Goal: Task Accomplishment & Management: Use online tool/utility

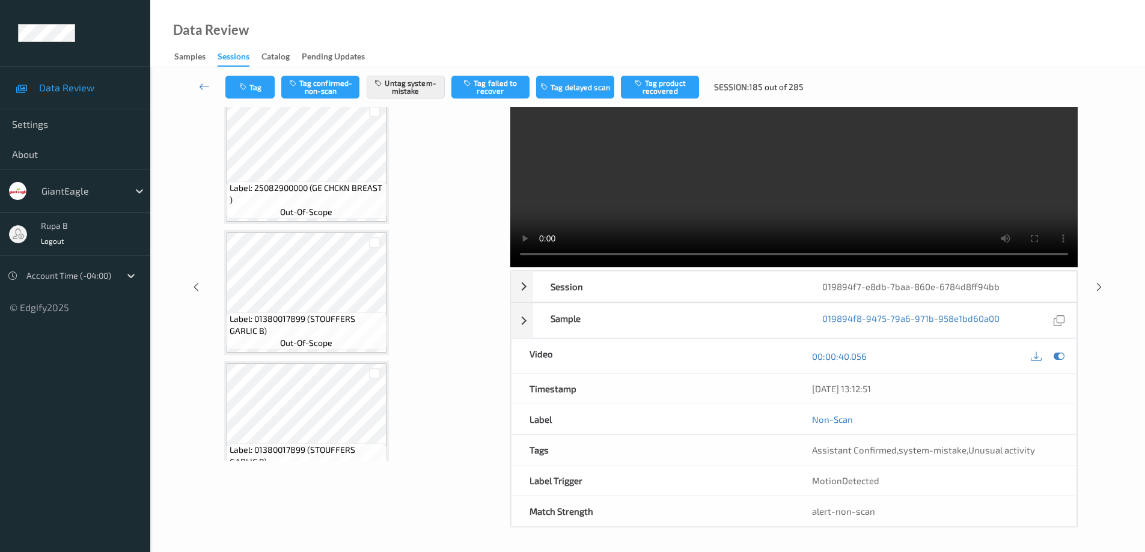
scroll to position [360, 0]
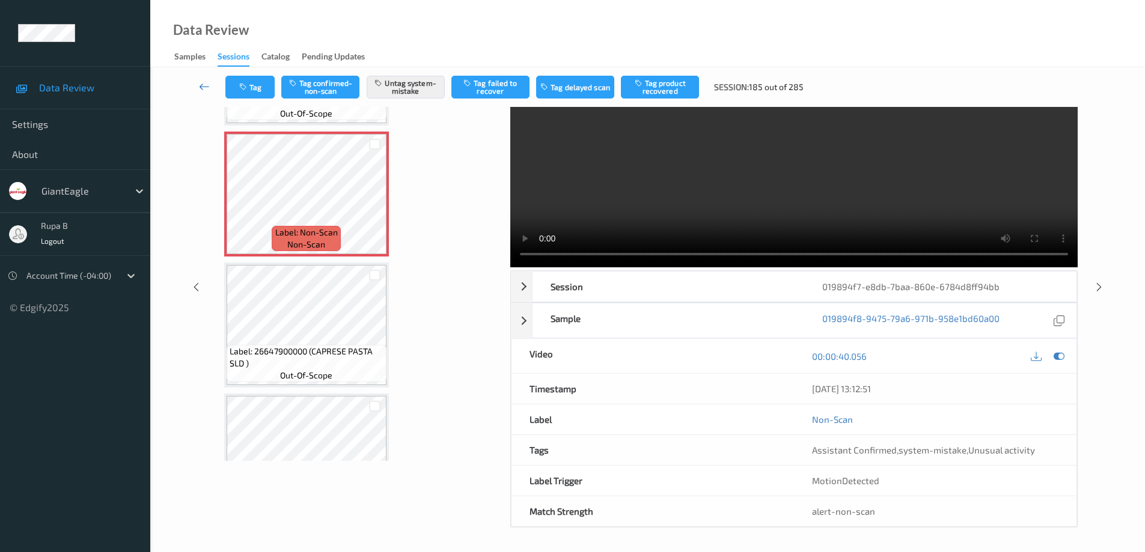
click at [204, 91] on icon at bounding box center [204, 87] width 11 height 12
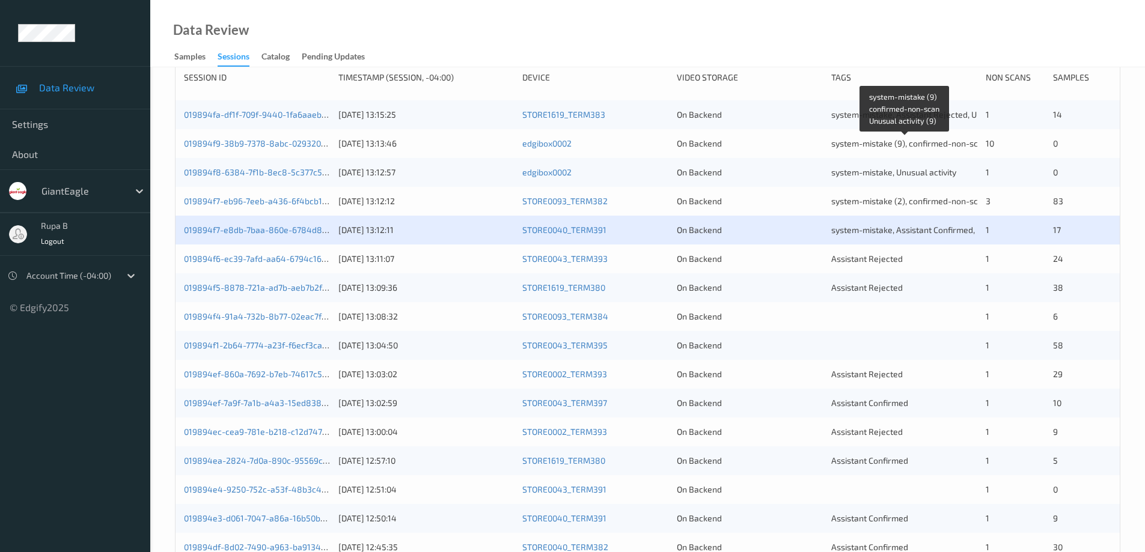
scroll to position [180, 0]
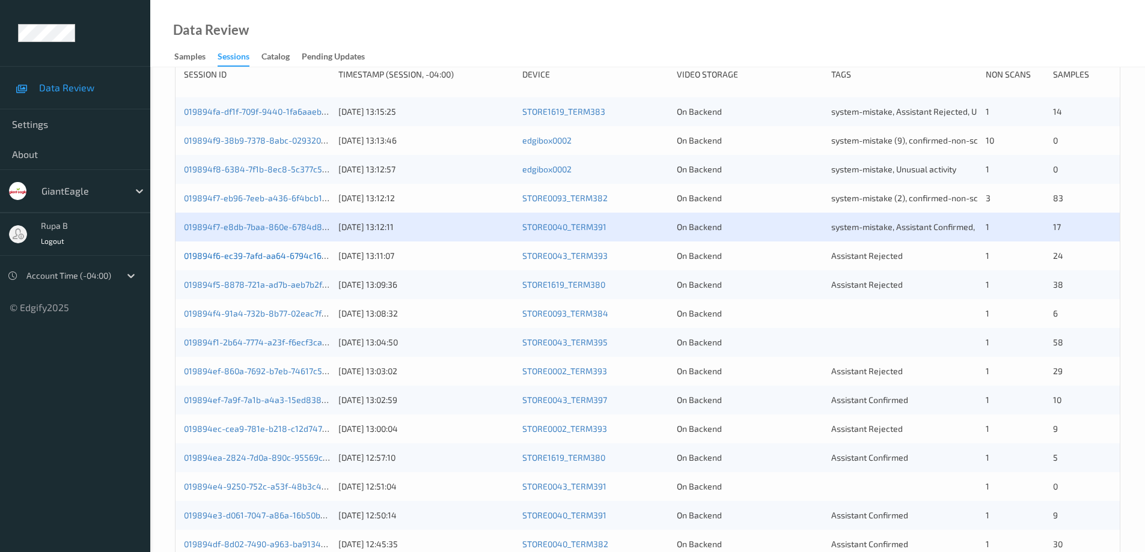
click at [234, 258] on link "019894f6-ec39-7afd-aa64-6794c165d5f8" at bounding box center [264, 256] width 160 height 10
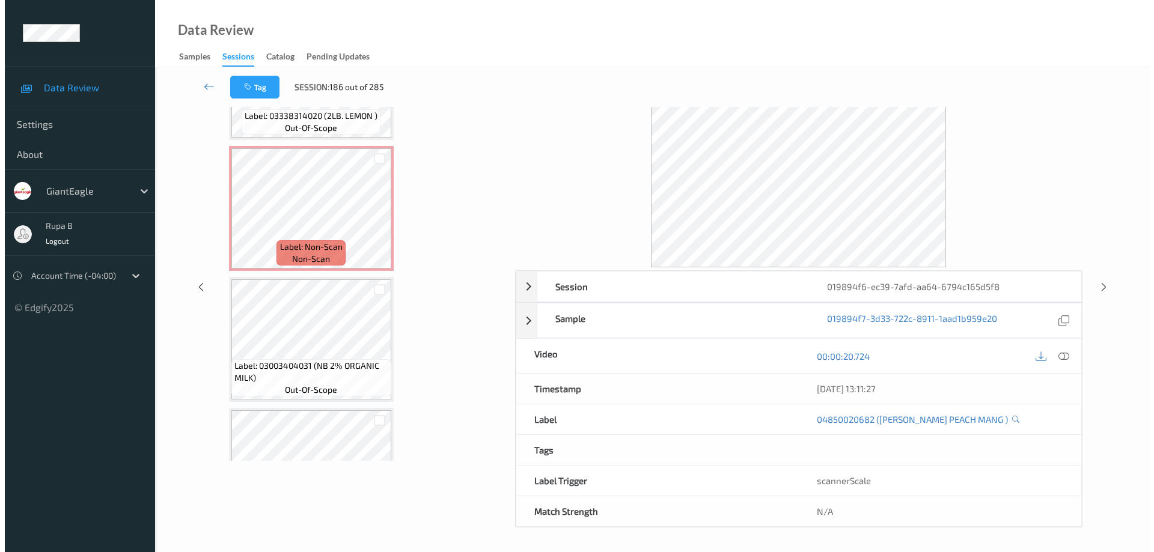
scroll to position [1148, 0]
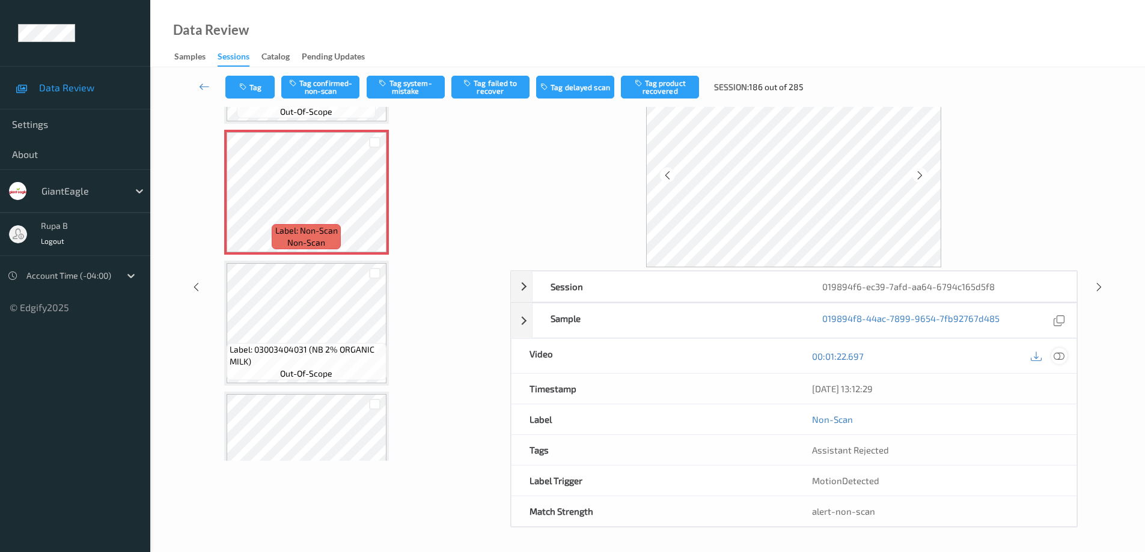
drag, startPoint x: 1063, startPoint y: 357, endPoint x: 981, endPoint y: 367, distance: 83.4
click at [1058, 355] on icon at bounding box center [1058, 356] width 11 height 11
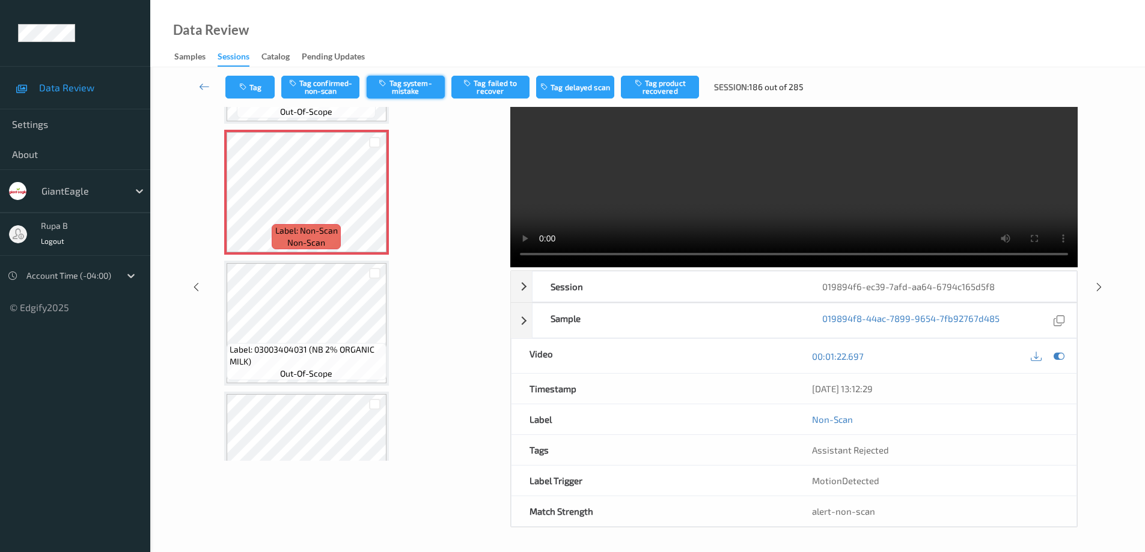
click at [408, 82] on button "Tag system-mistake" at bounding box center [406, 87] width 78 height 23
click at [260, 90] on button "Tag" at bounding box center [249, 87] width 49 height 23
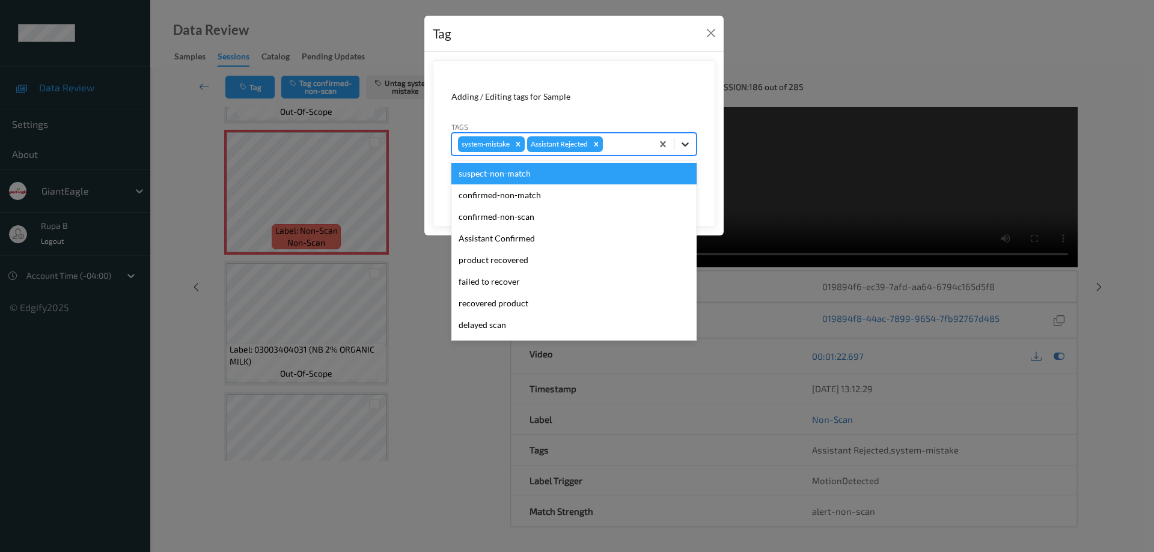
click at [687, 142] on icon at bounding box center [685, 144] width 12 height 12
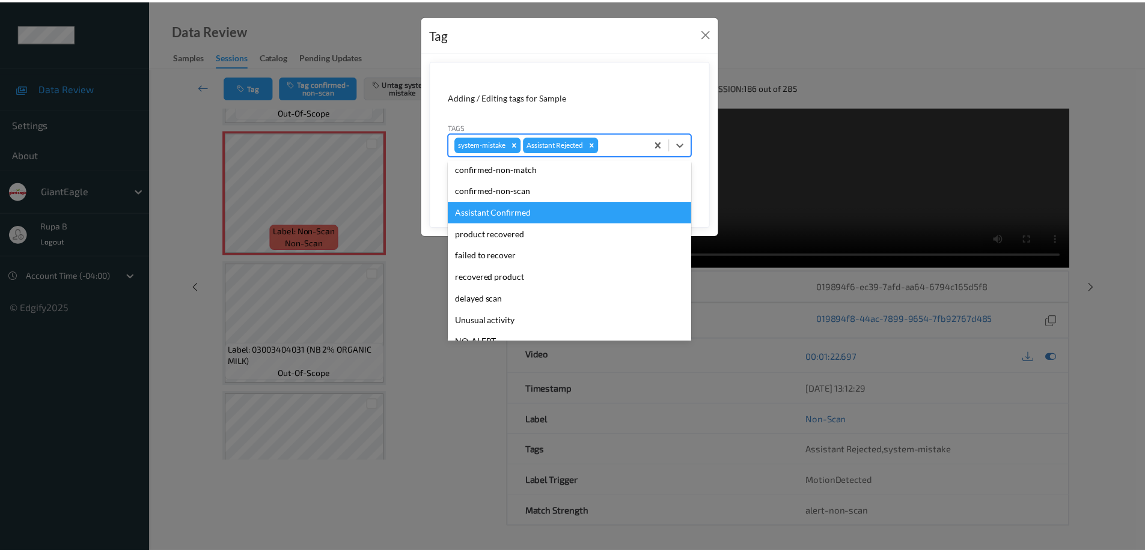
scroll to position [44, 0]
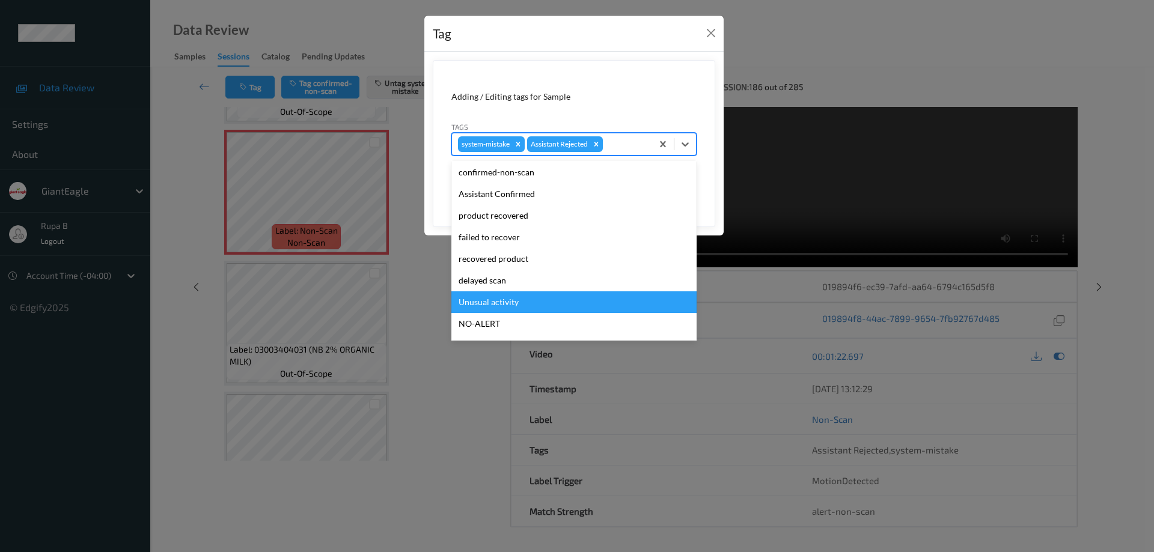
click at [507, 301] on div "Unusual activity" at bounding box center [573, 302] width 245 height 22
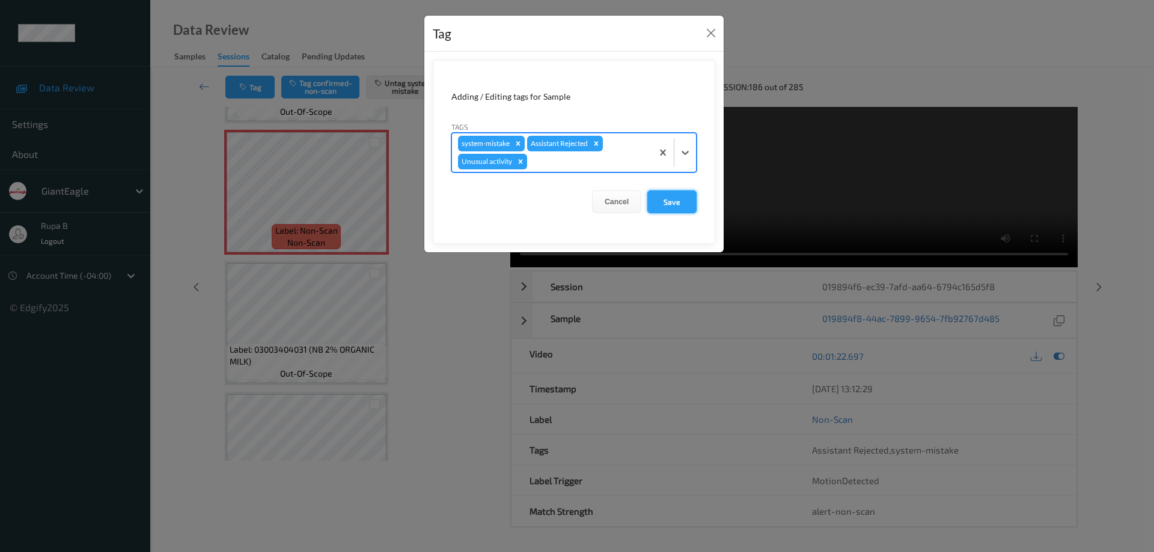
click at [684, 200] on button "Save" at bounding box center [671, 201] width 49 height 23
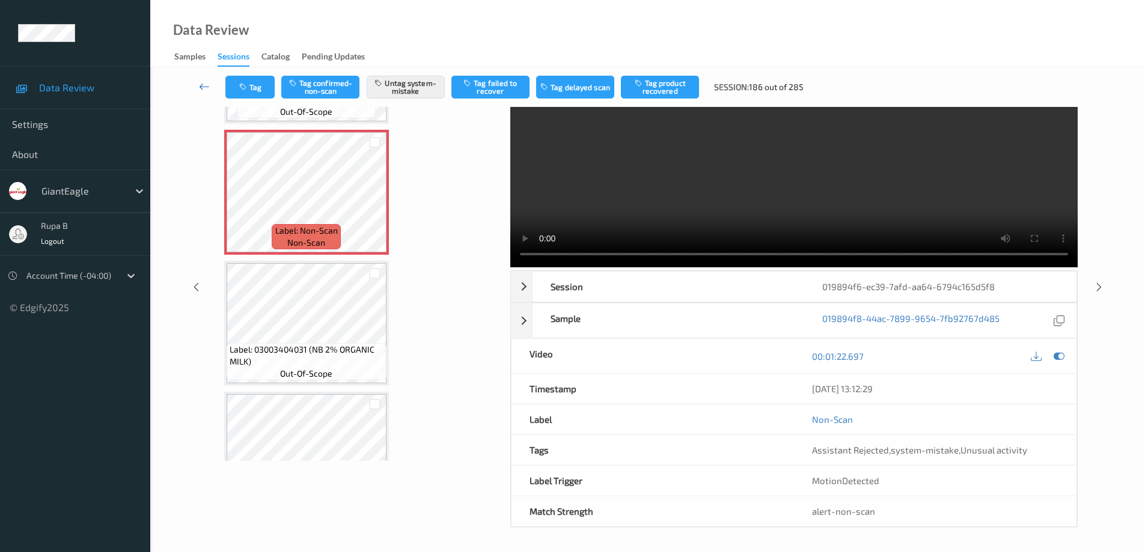
click at [198, 85] on link at bounding box center [204, 87] width 42 height 23
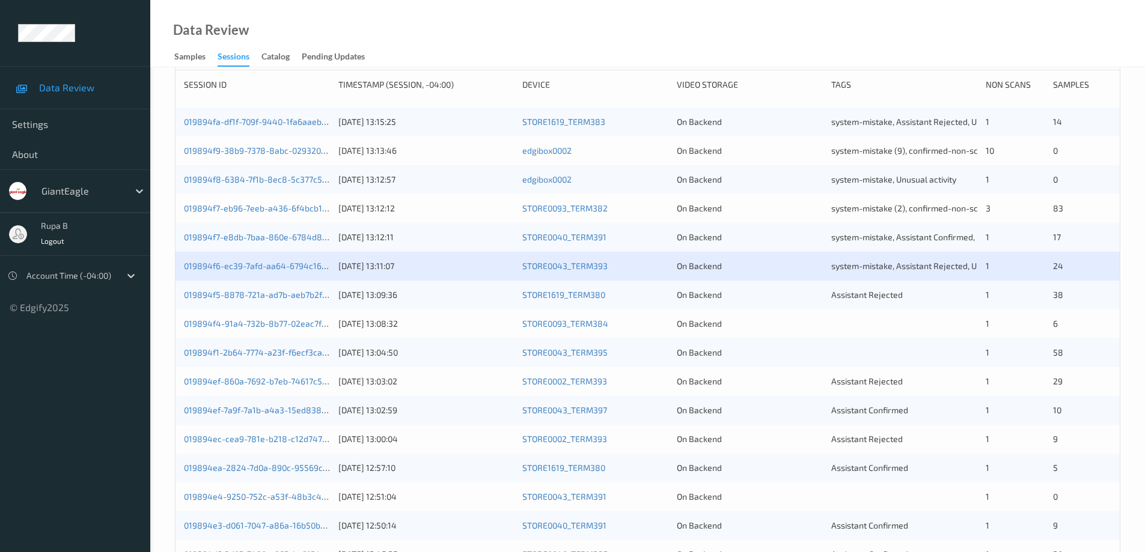
scroll to position [180, 0]
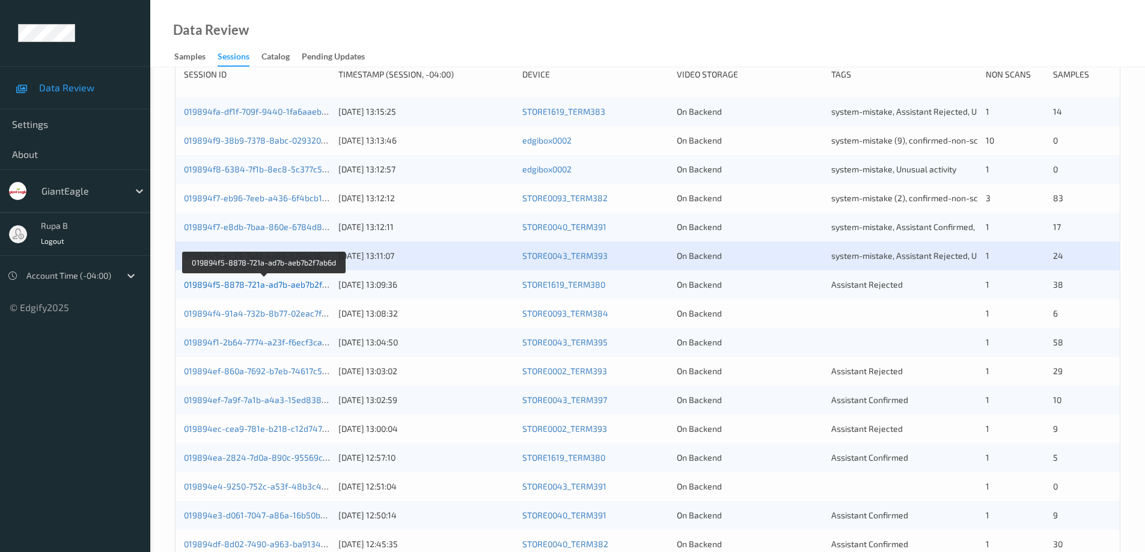
click at [287, 285] on link "019894f5-8878-721a-ad7b-aeb7b2f7ab6d" at bounding box center [265, 284] width 162 height 10
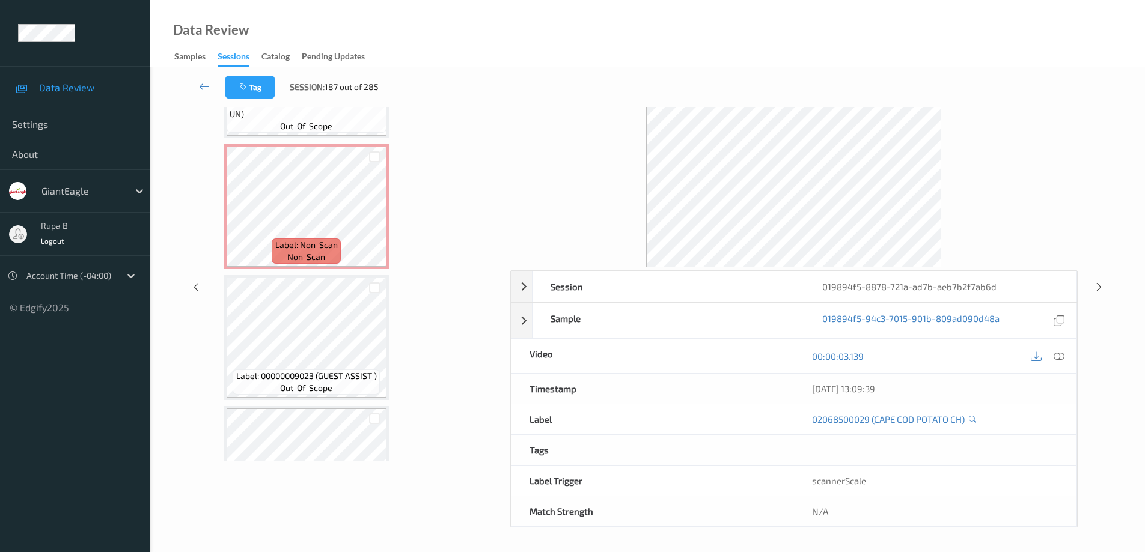
scroll to position [1028, 0]
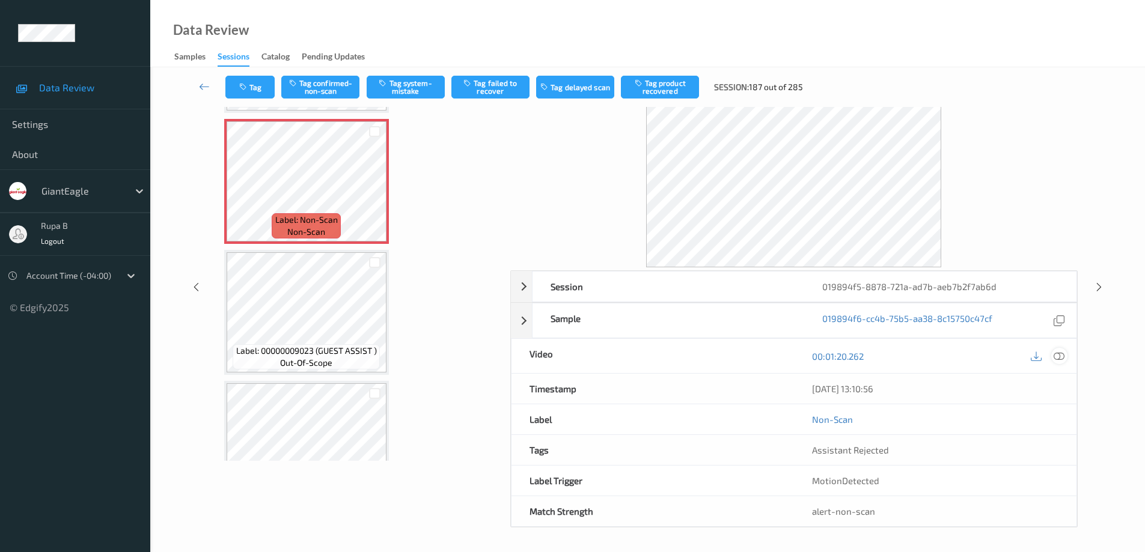
drag, startPoint x: 1062, startPoint y: 357, endPoint x: 1027, endPoint y: 357, distance: 34.2
click at [1061, 357] on icon at bounding box center [1058, 356] width 11 height 11
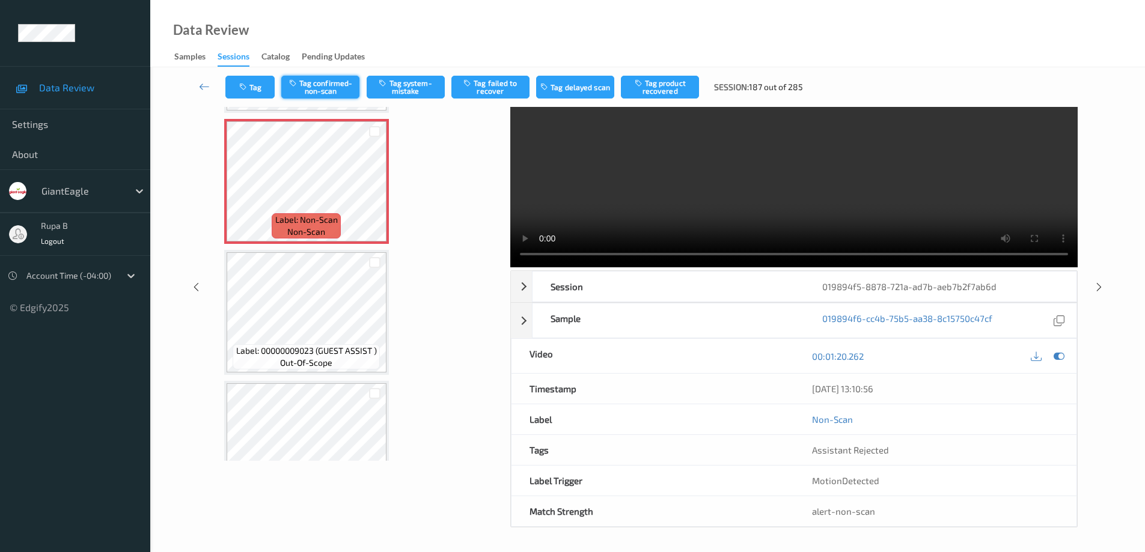
click at [330, 92] on button "Tag confirmed-non-scan" at bounding box center [320, 87] width 78 height 23
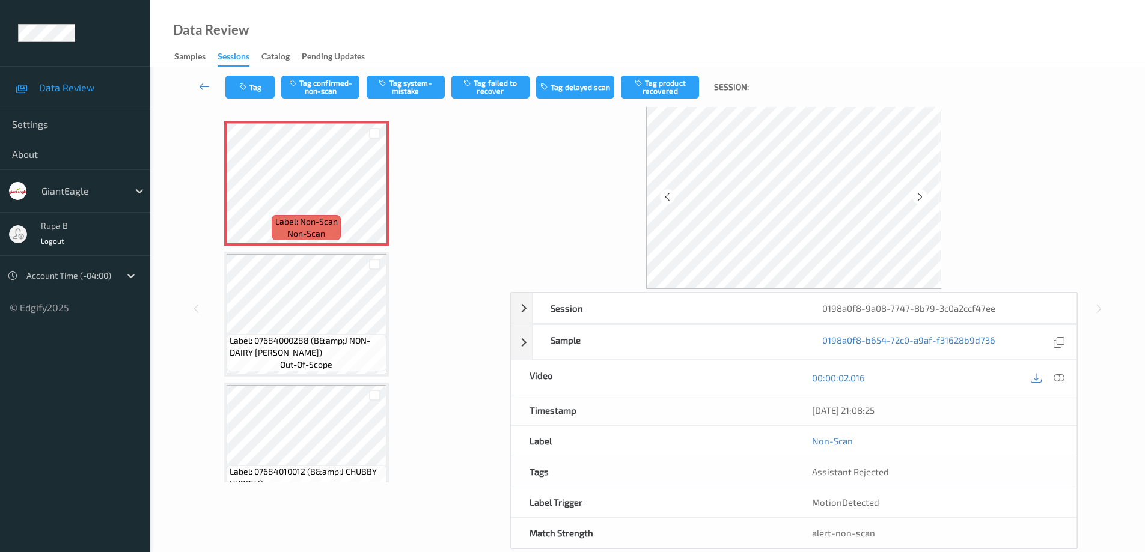
scroll to position [60, 0]
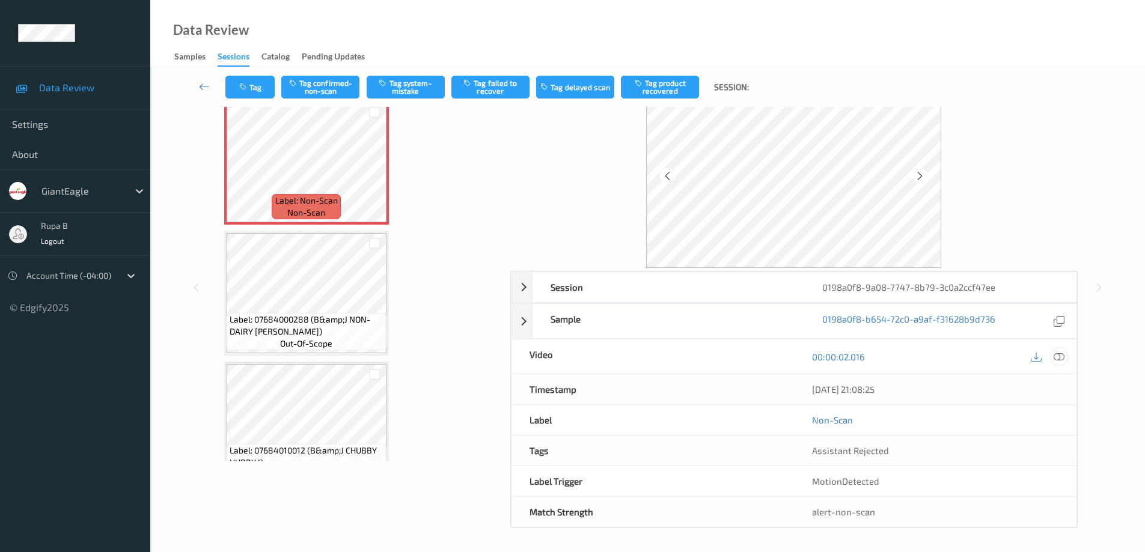
click at [1062, 360] on icon at bounding box center [1058, 356] width 11 height 11
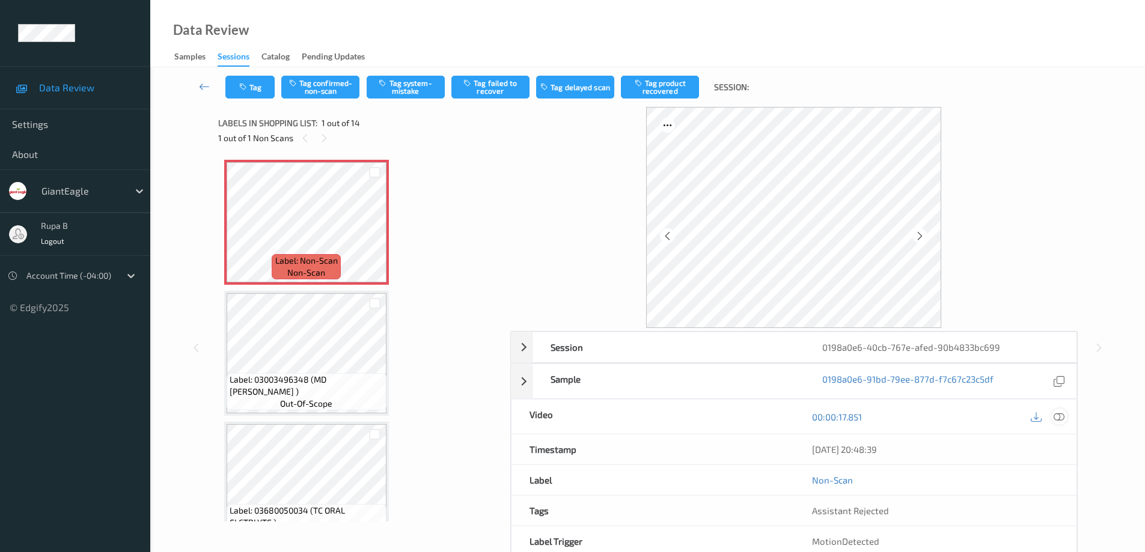
click at [1063, 420] on icon at bounding box center [1058, 417] width 11 height 11
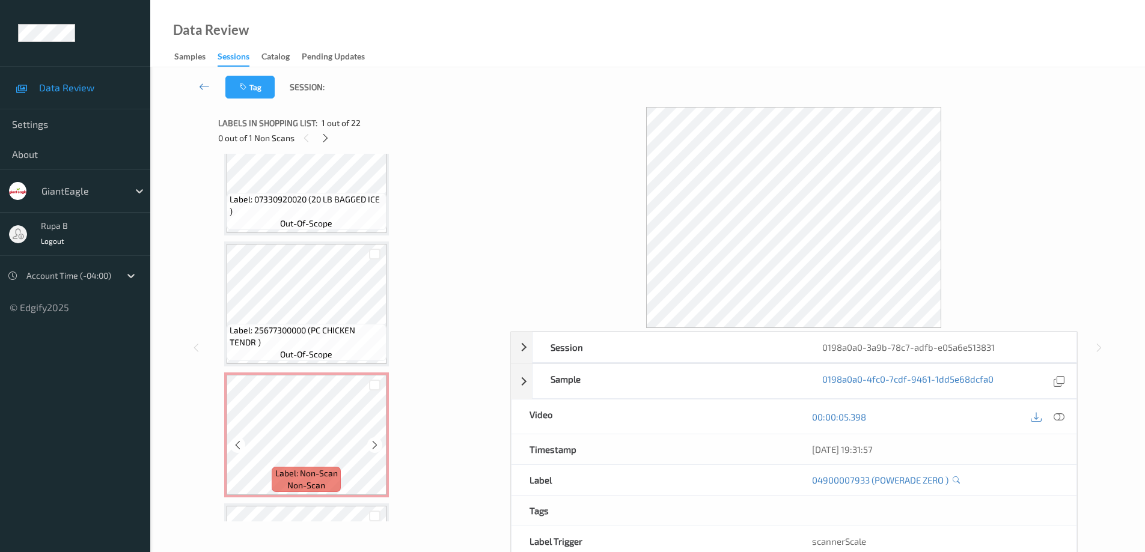
scroll to position [2463, 0]
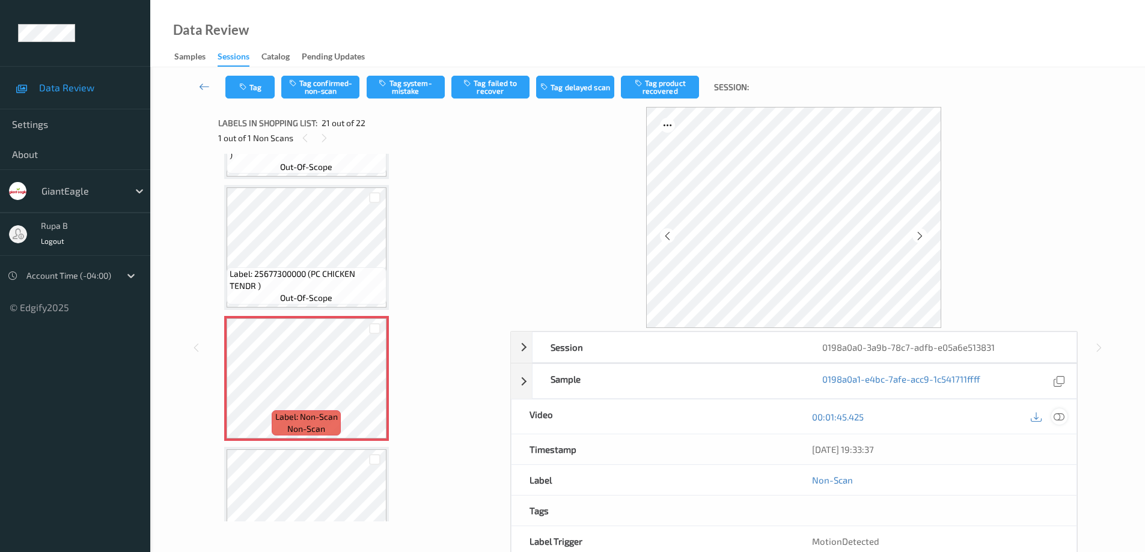
click at [1062, 413] on icon at bounding box center [1058, 417] width 11 height 11
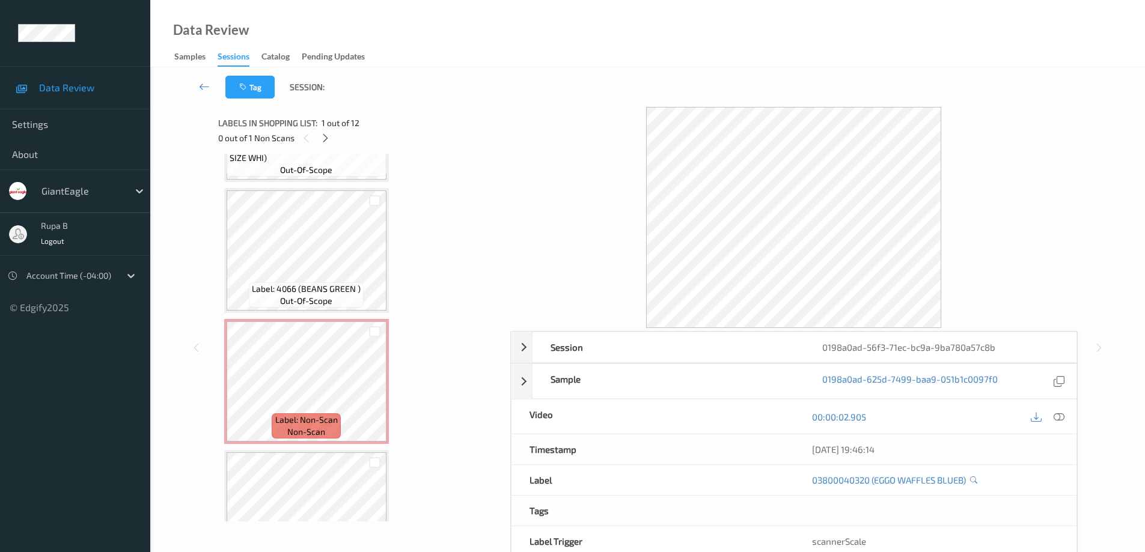
scroll to position [1151, 0]
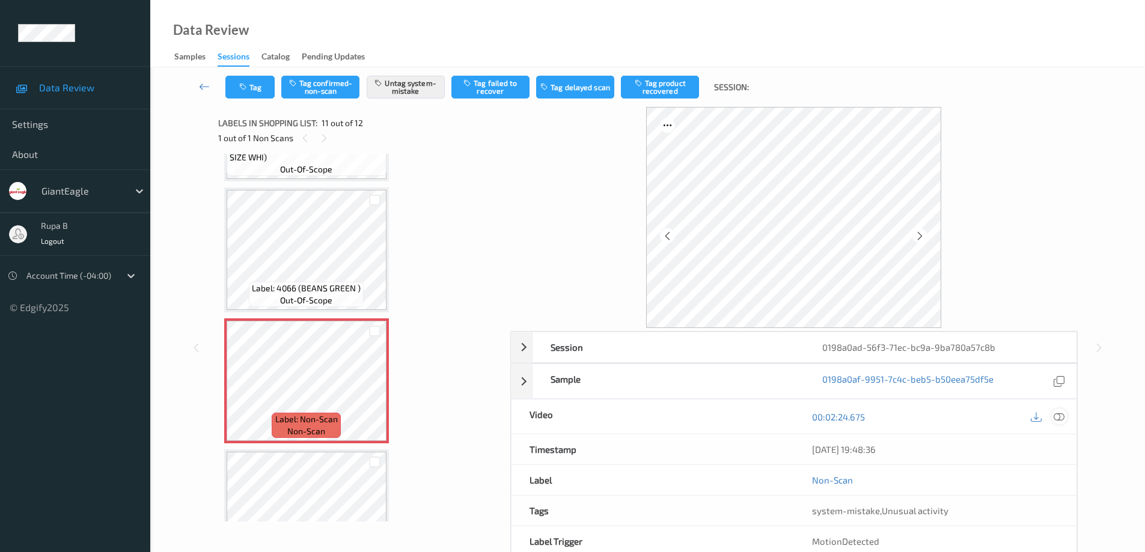
click at [1062, 418] on icon at bounding box center [1058, 417] width 11 height 11
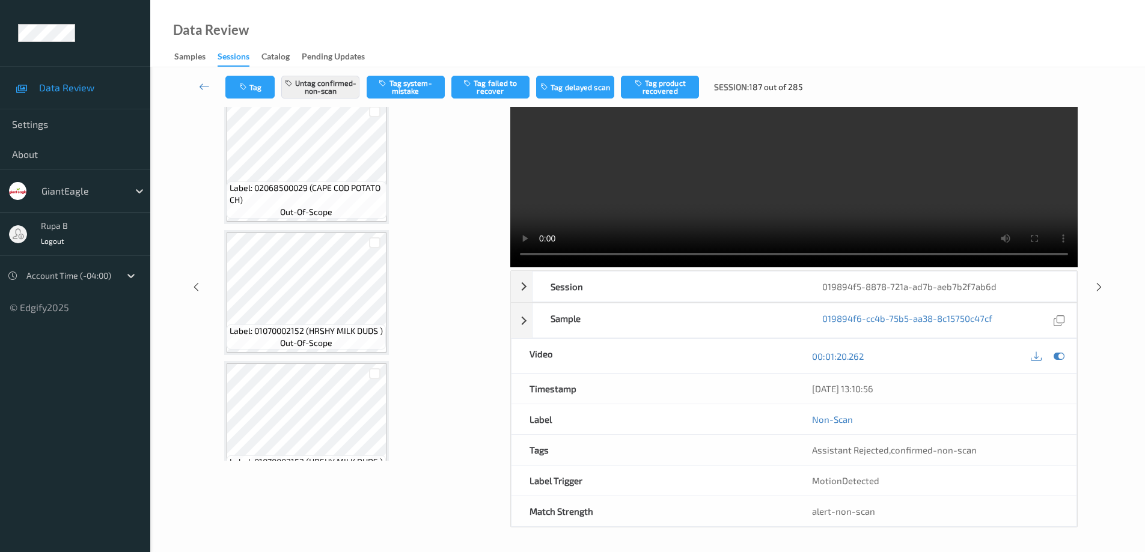
scroll to position [1028, 0]
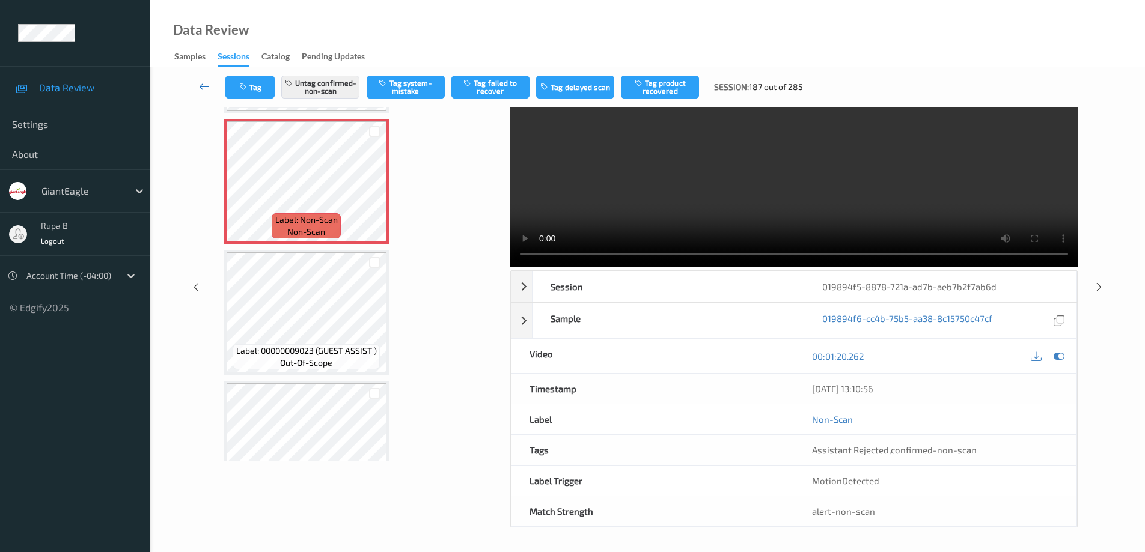
click at [202, 88] on icon at bounding box center [204, 87] width 11 height 12
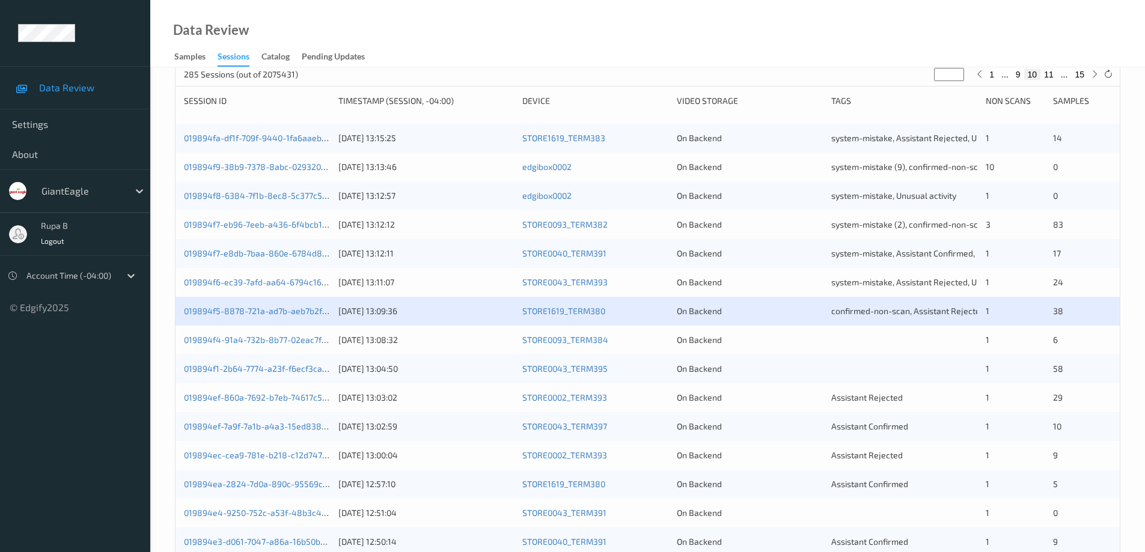
scroll to position [180, 0]
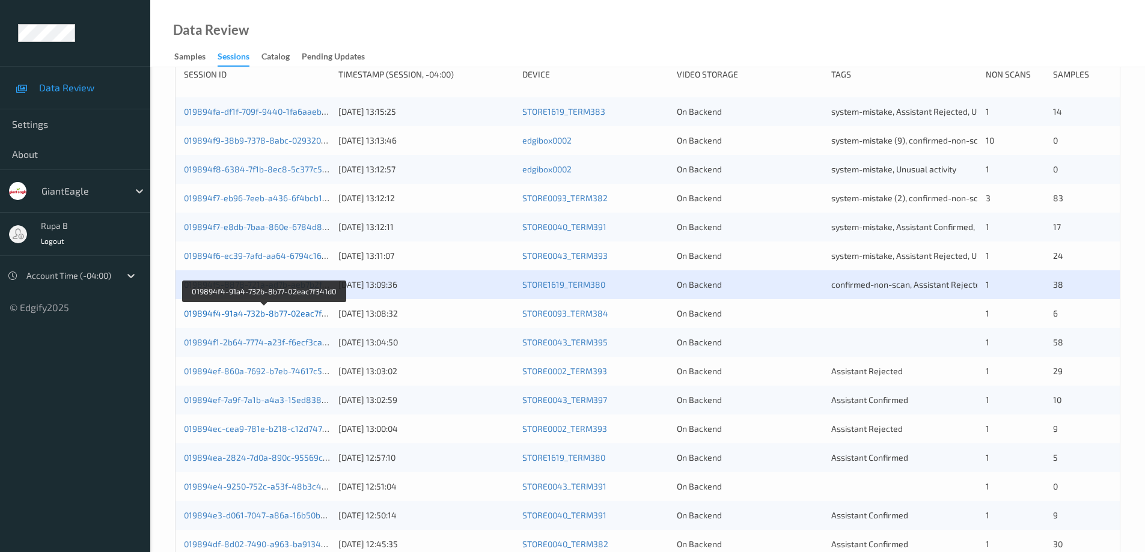
click at [272, 315] on link "019894f4-91a4-732b-8b77-02eac7f341d0" at bounding box center [264, 313] width 161 height 10
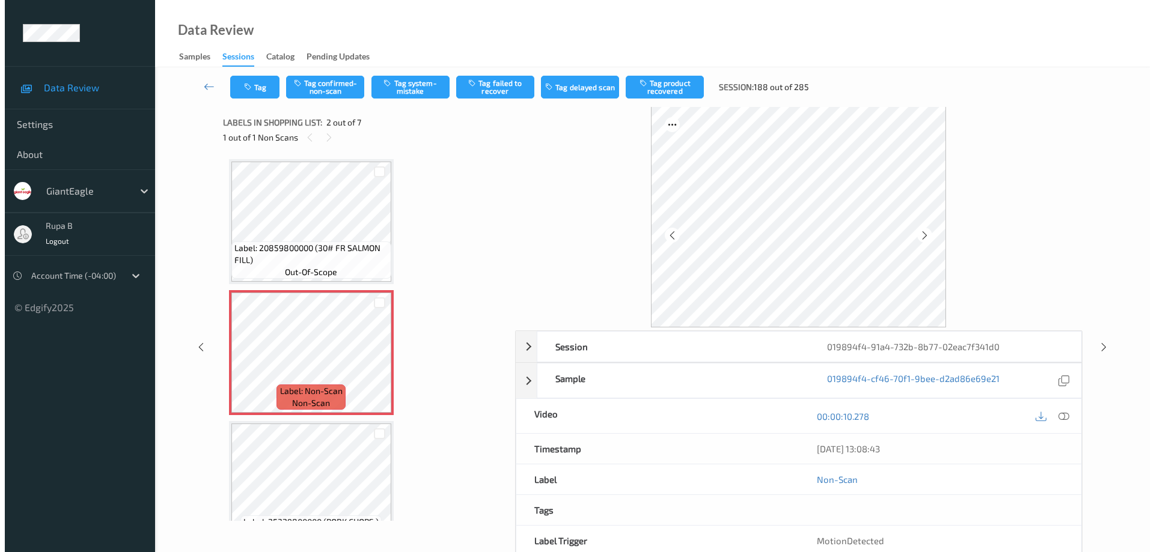
scroll to position [61, 0]
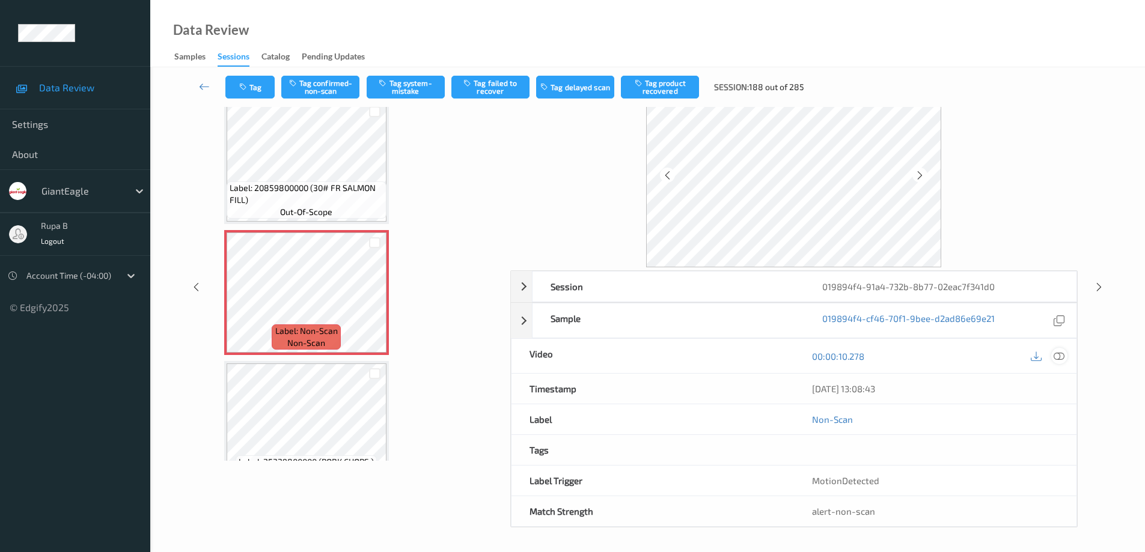
click at [1058, 357] on icon at bounding box center [1058, 356] width 11 height 11
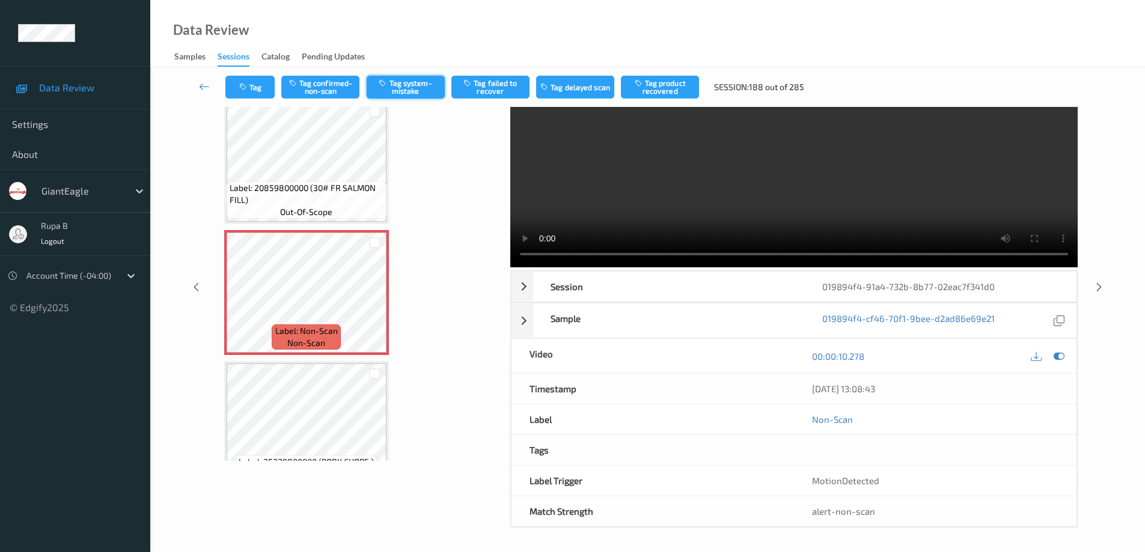
click at [406, 85] on button "Tag system-mistake" at bounding box center [406, 87] width 78 height 23
click at [245, 87] on icon "button" at bounding box center [244, 87] width 10 height 8
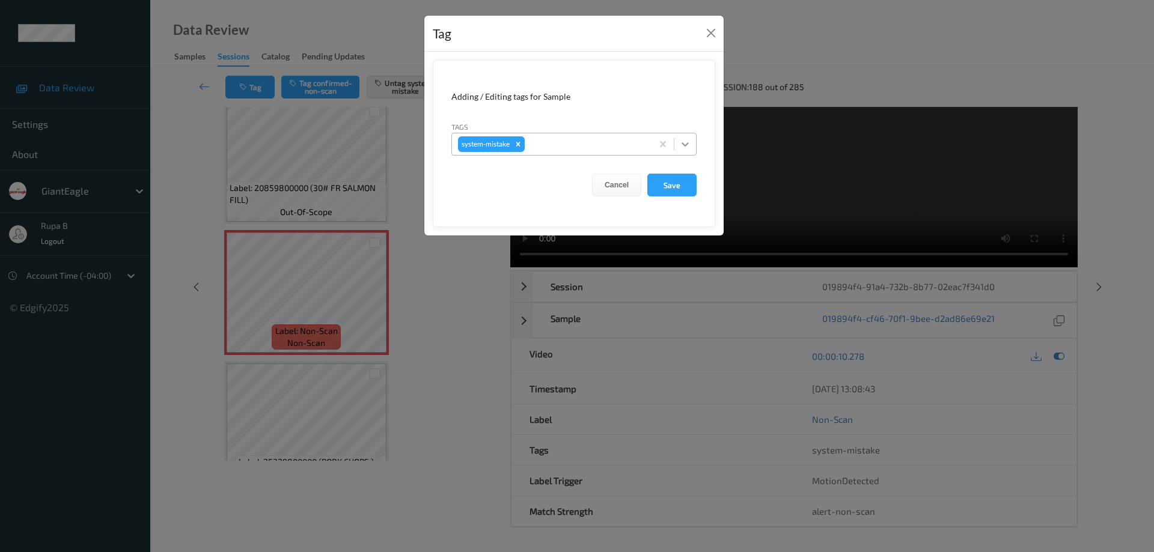
click at [684, 141] on icon at bounding box center [685, 144] width 12 height 12
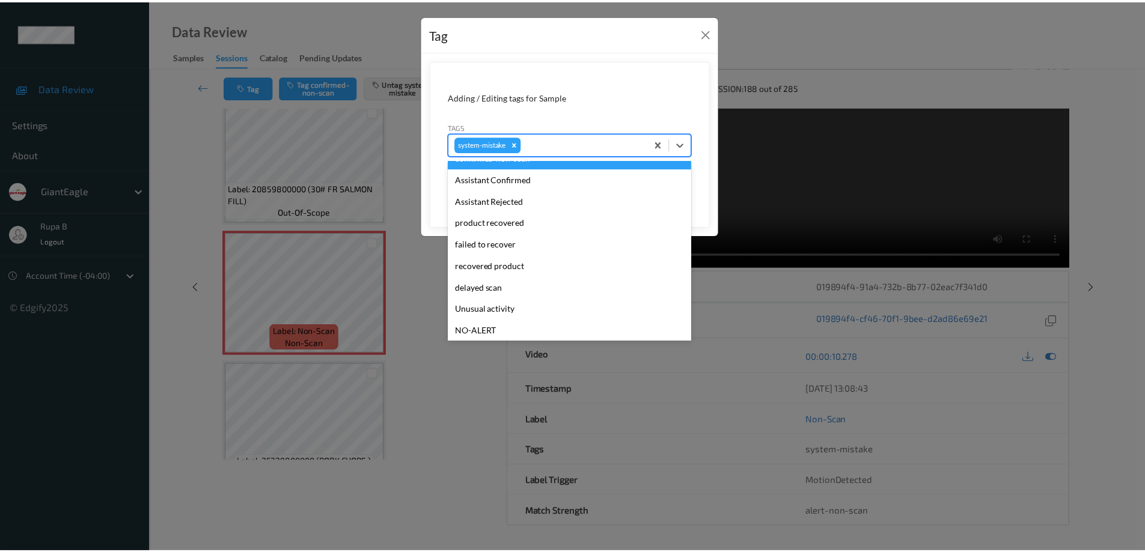
scroll to position [60, 0]
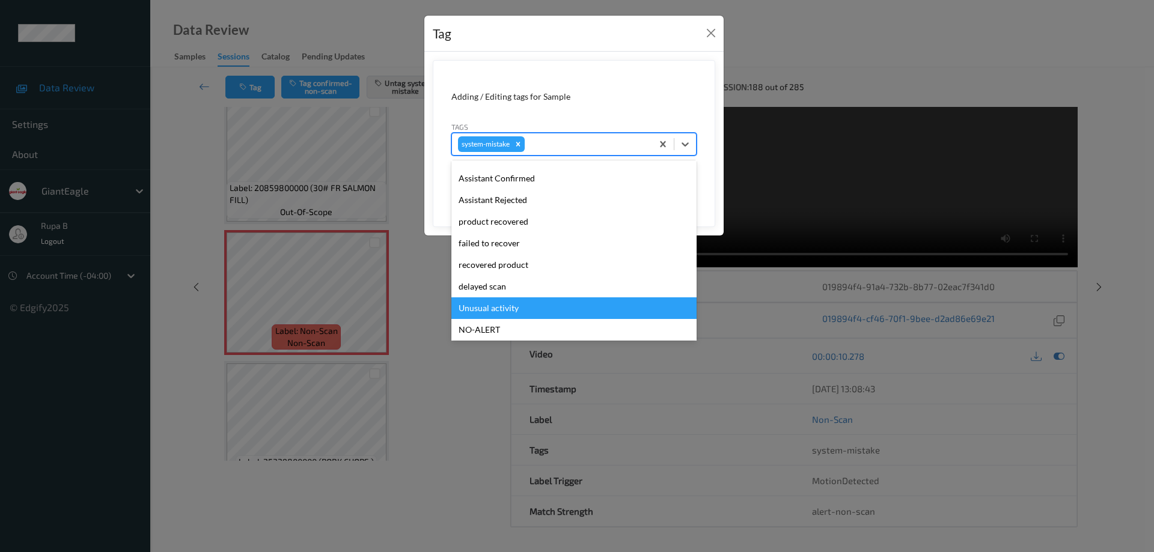
click at [508, 311] on div "Unusual activity" at bounding box center [573, 308] width 245 height 22
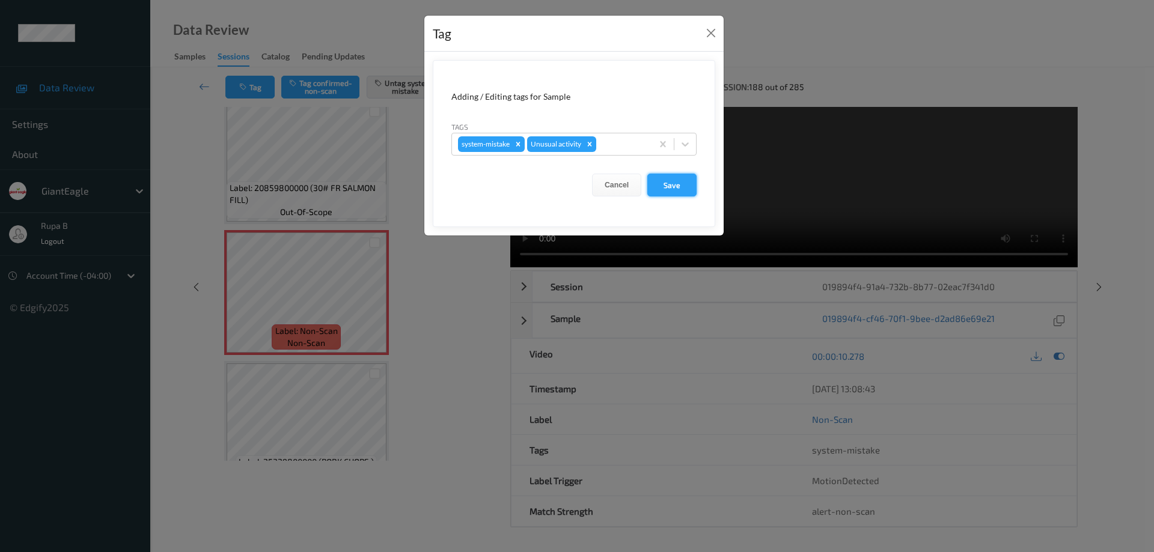
click at [677, 186] on button "Save" at bounding box center [671, 185] width 49 height 23
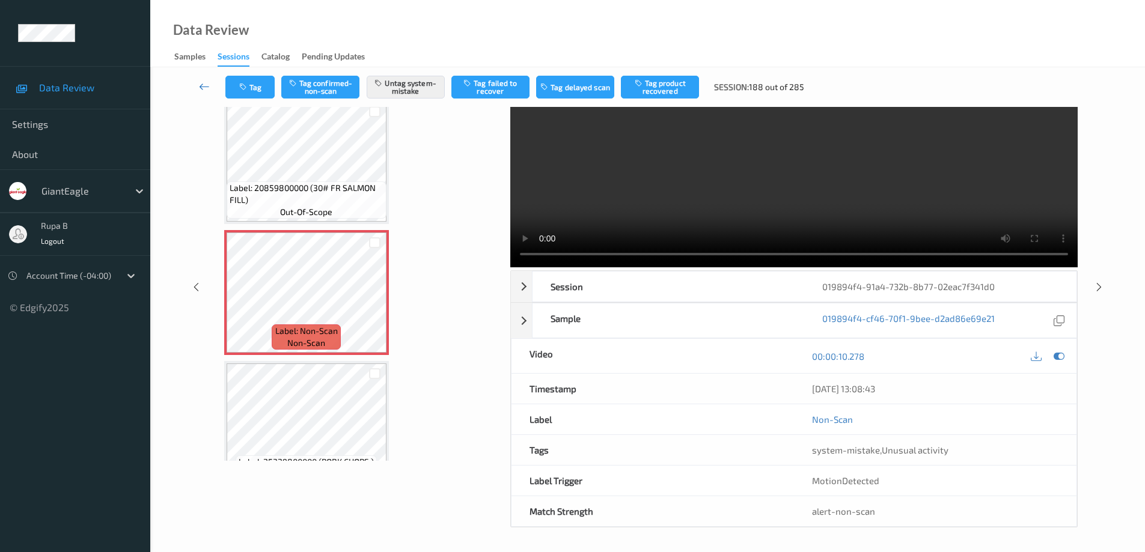
click at [202, 88] on icon at bounding box center [204, 87] width 11 height 12
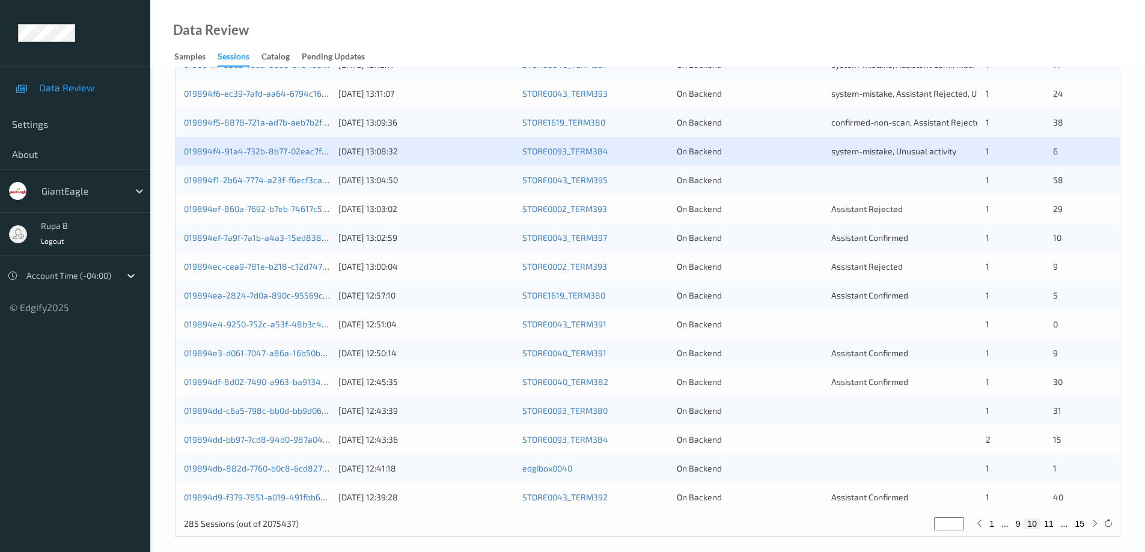
scroll to position [352, 0]
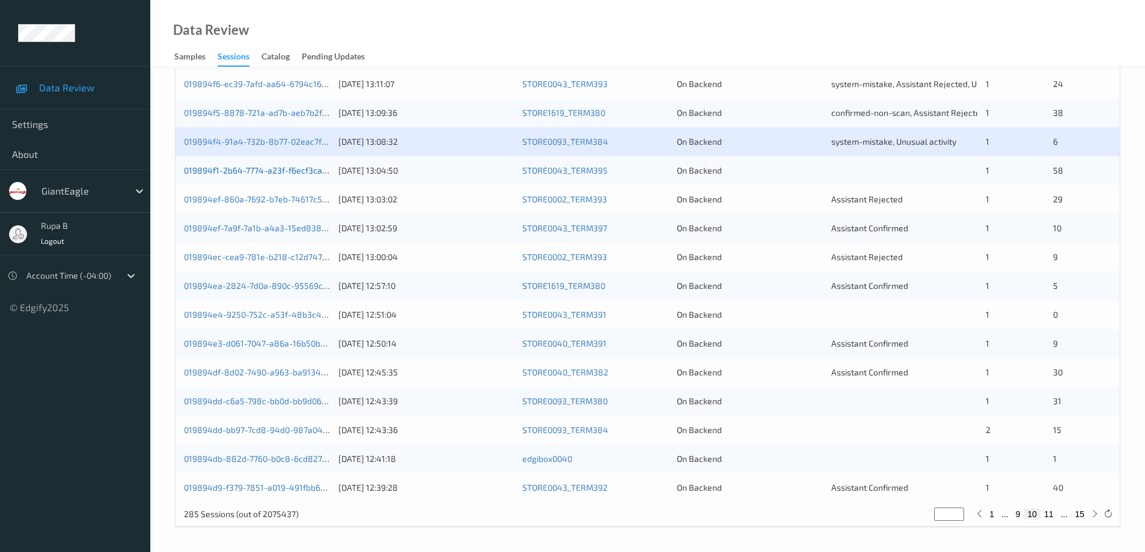
click at [269, 174] on link "019894f1-2b64-7774-a23f-f6ecf3ca402f" at bounding box center [262, 170] width 156 height 10
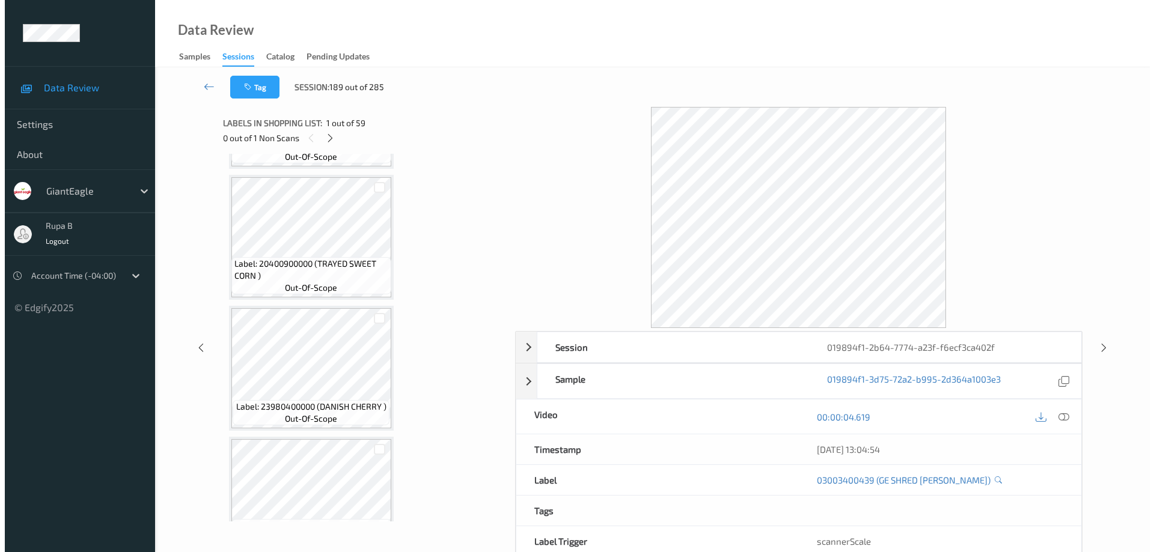
scroll to position [7366, 0]
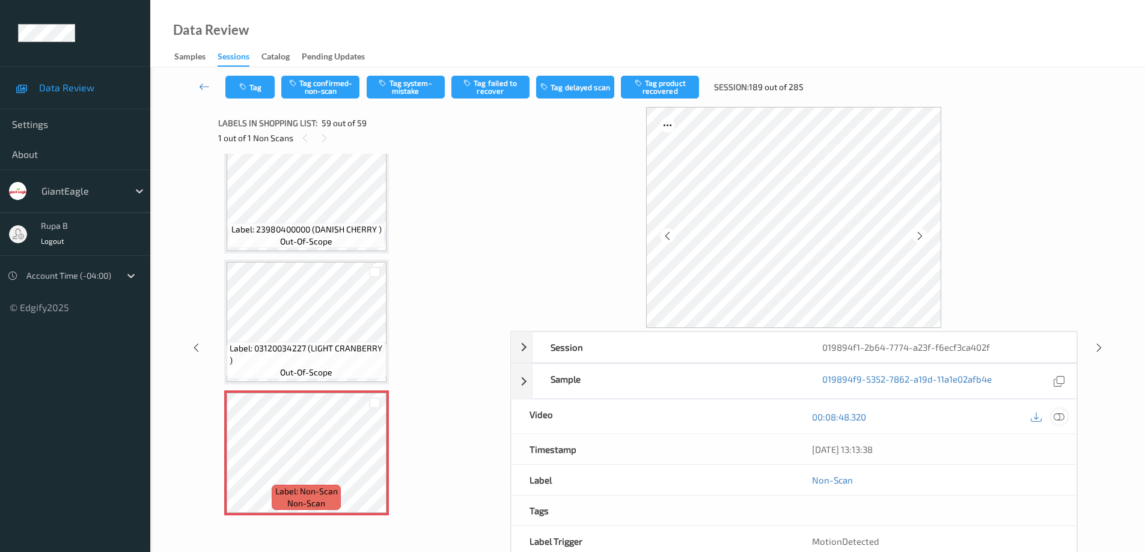
click at [1057, 423] on div at bounding box center [1059, 417] width 16 height 16
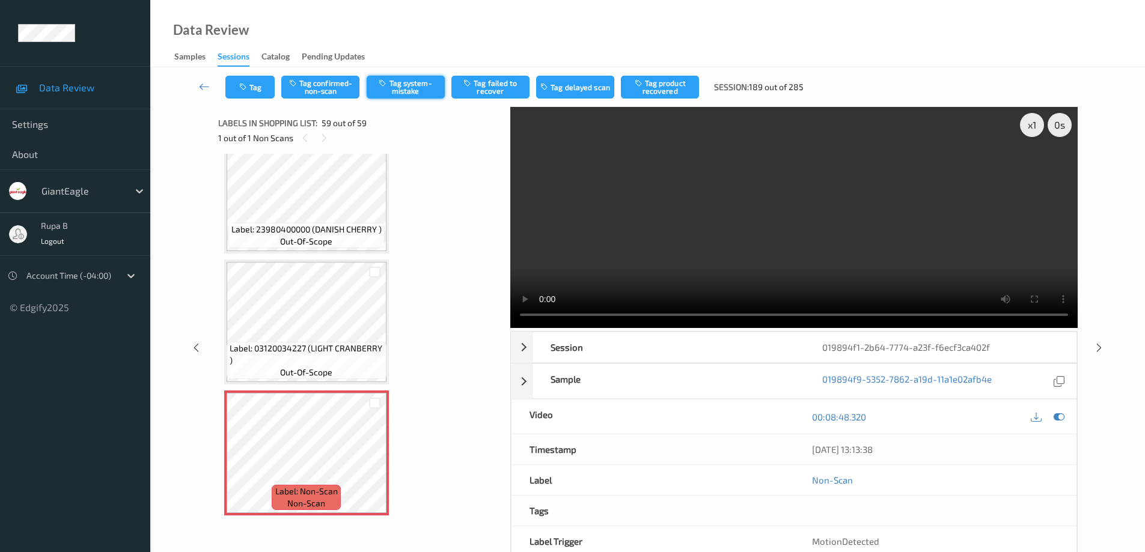
click at [407, 90] on button "Tag system-mistake" at bounding box center [406, 87] width 78 height 23
click at [259, 94] on button "Tag" at bounding box center [249, 87] width 49 height 23
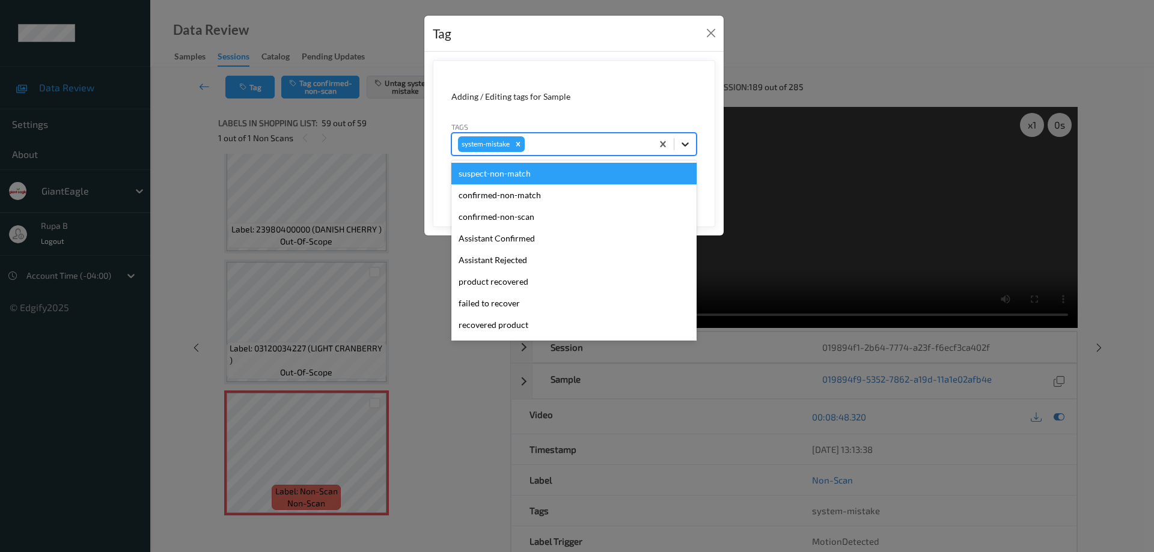
drag, startPoint x: 687, startPoint y: 147, endPoint x: 553, endPoint y: 176, distance: 137.2
click at [686, 147] on icon at bounding box center [685, 144] width 12 height 12
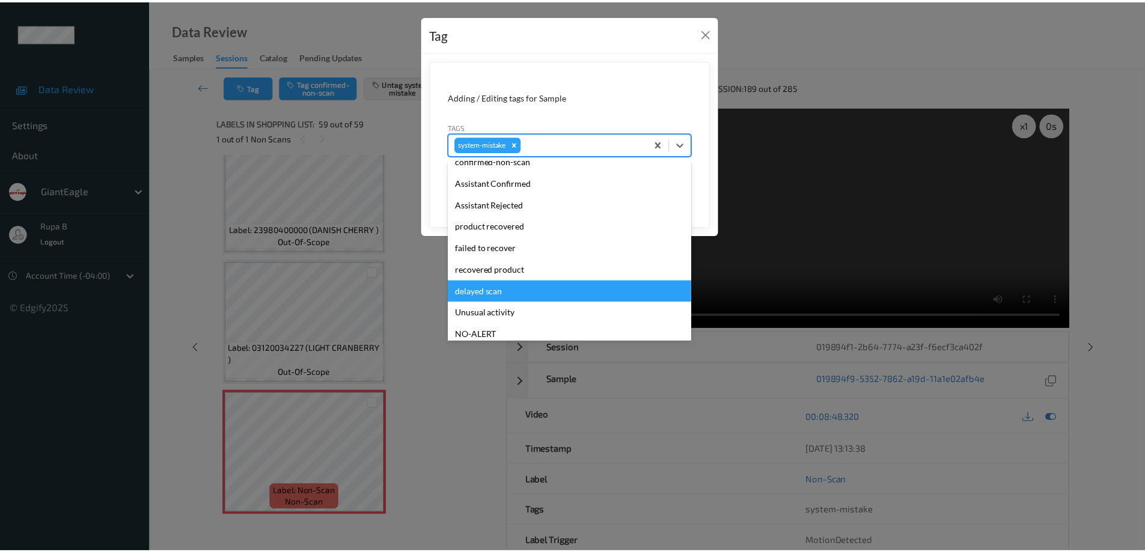
scroll to position [106, 0]
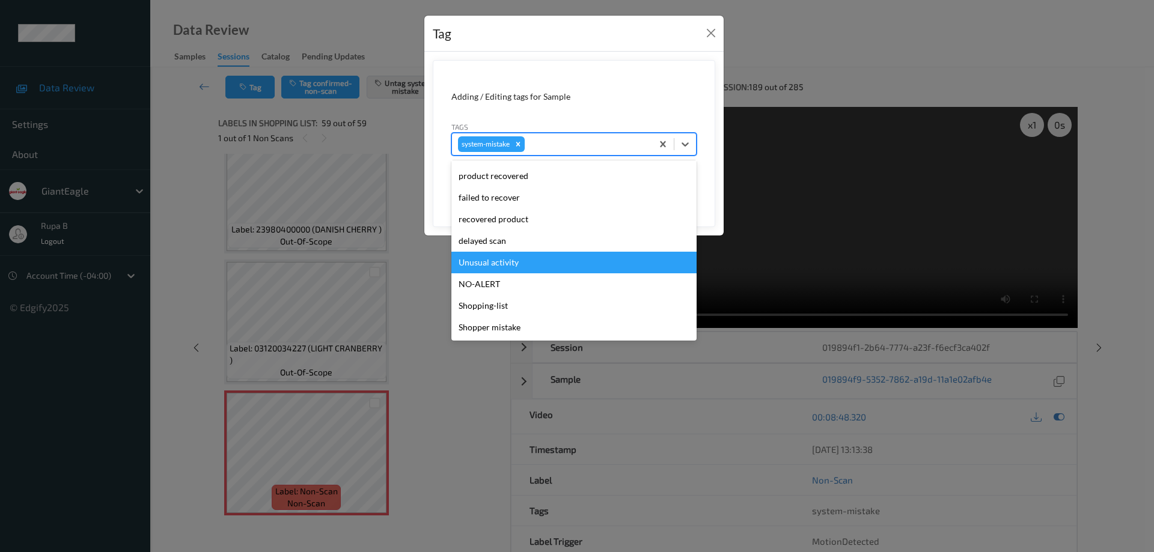
click at [514, 263] on div "Unusual activity" at bounding box center [573, 263] width 245 height 22
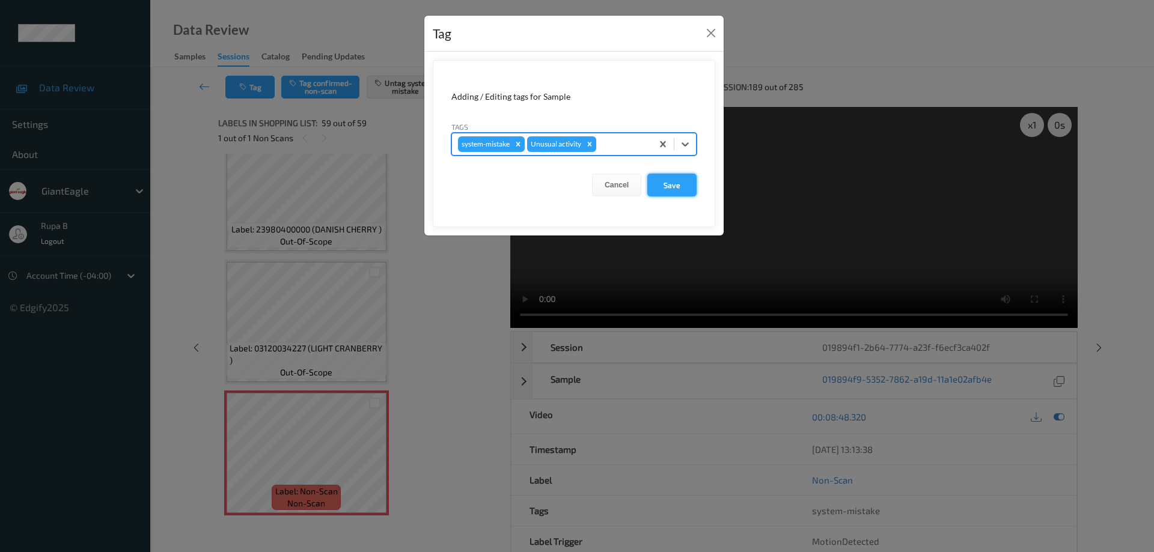
click at [677, 191] on button "Save" at bounding box center [671, 185] width 49 height 23
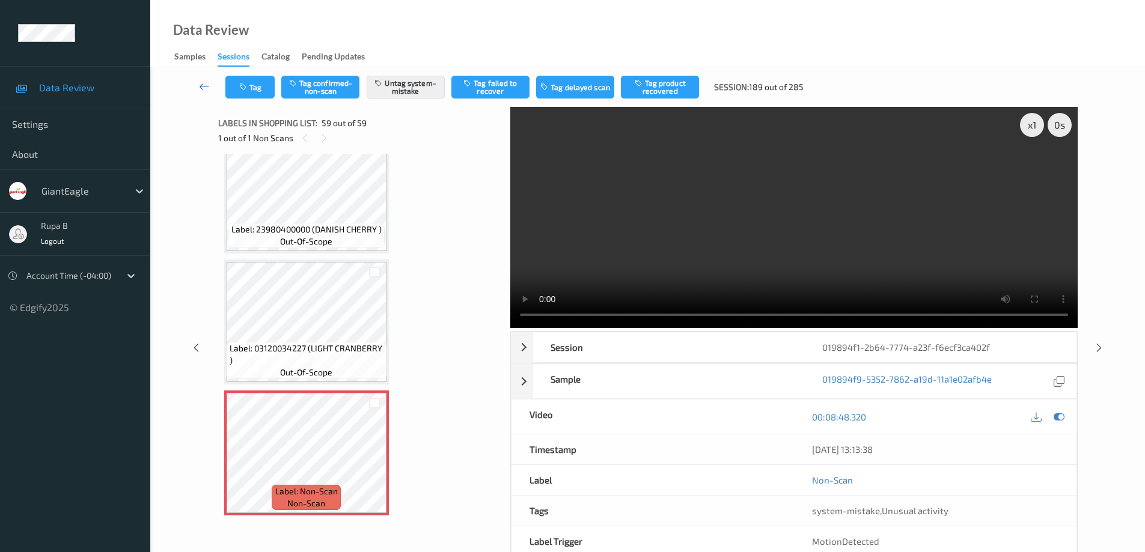
click at [203, 85] on icon at bounding box center [204, 87] width 11 height 12
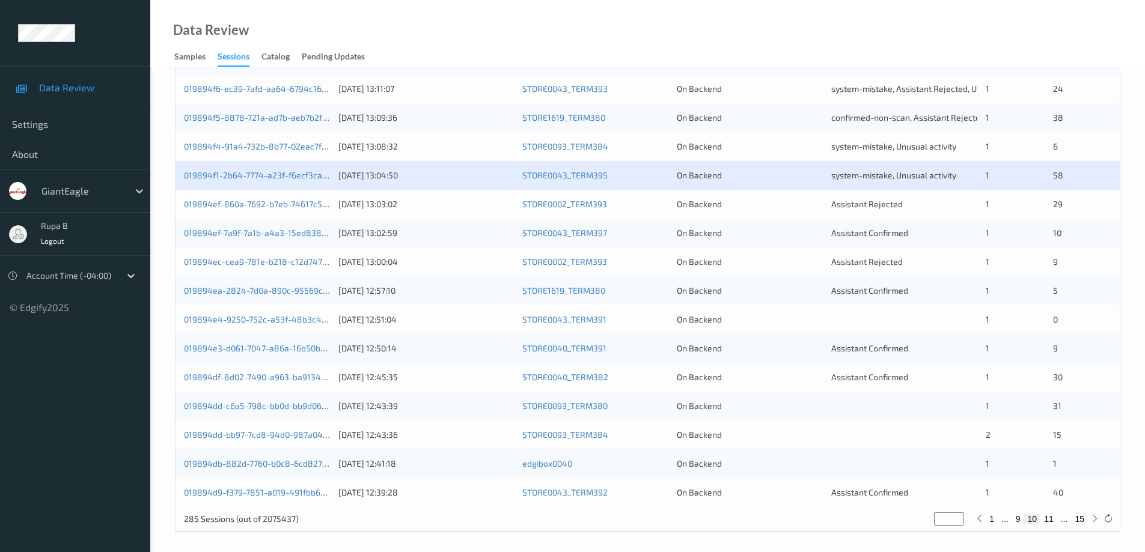
scroll to position [352, 0]
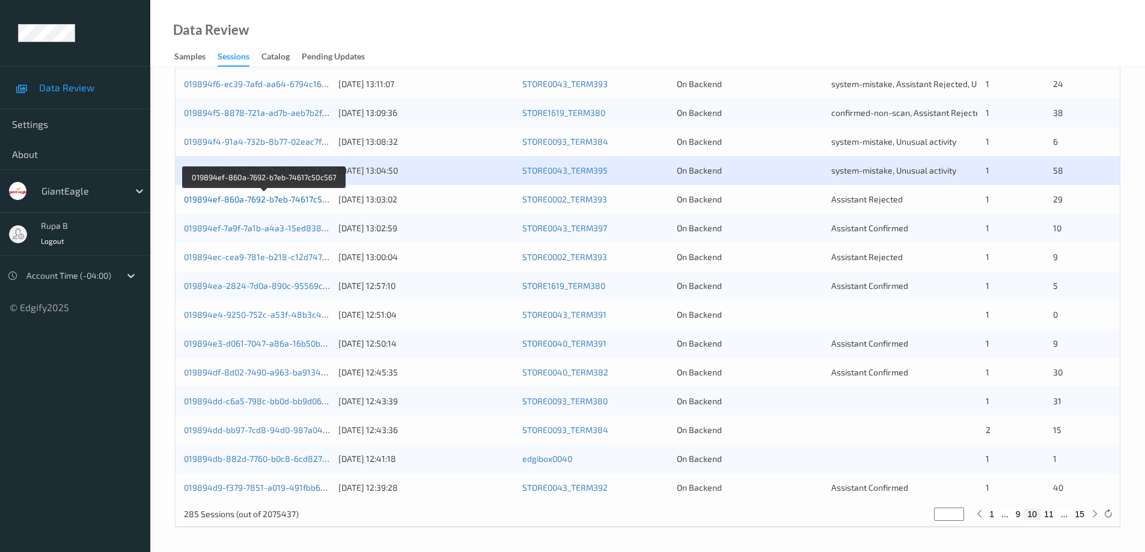
click at [255, 201] on link "019894ef-860a-7692-b7eb-74617c50c567" at bounding box center [264, 199] width 161 height 10
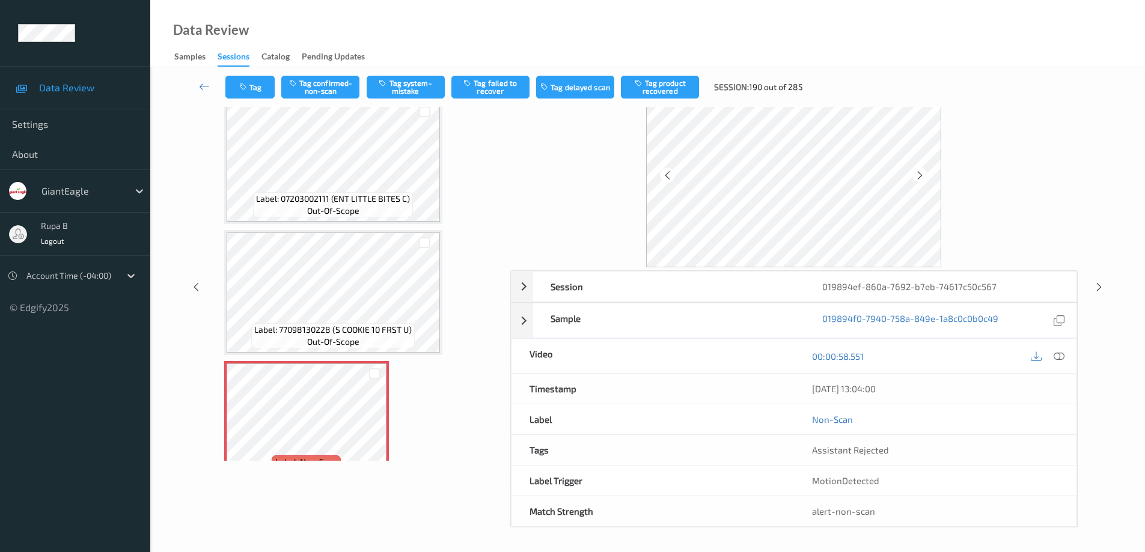
scroll to position [61, 0]
click at [1061, 357] on icon at bounding box center [1058, 356] width 11 height 11
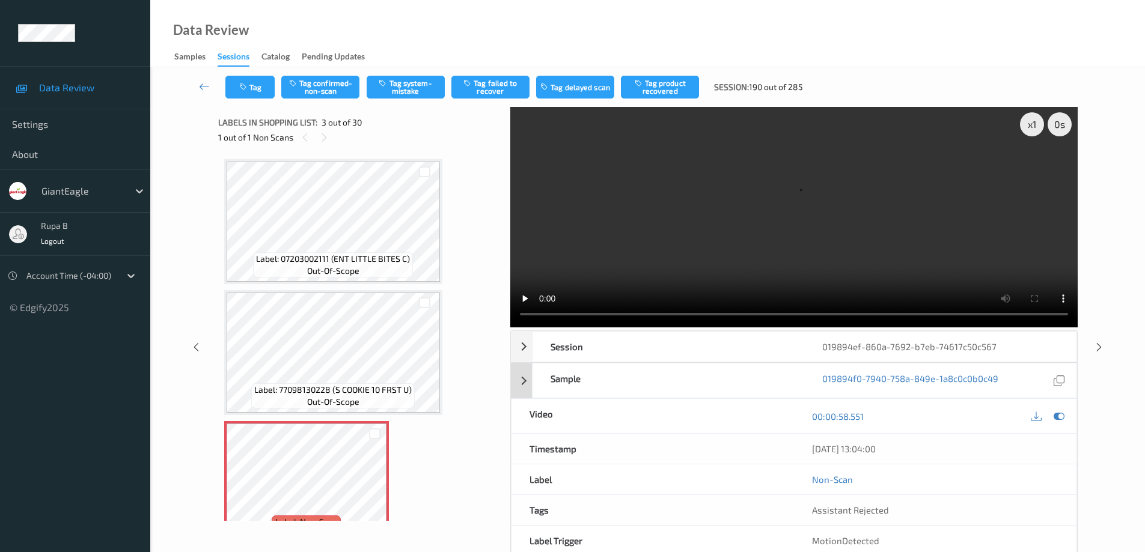
scroll to position [0, 0]
click at [1064, 418] on div at bounding box center [1059, 417] width 16 height 16
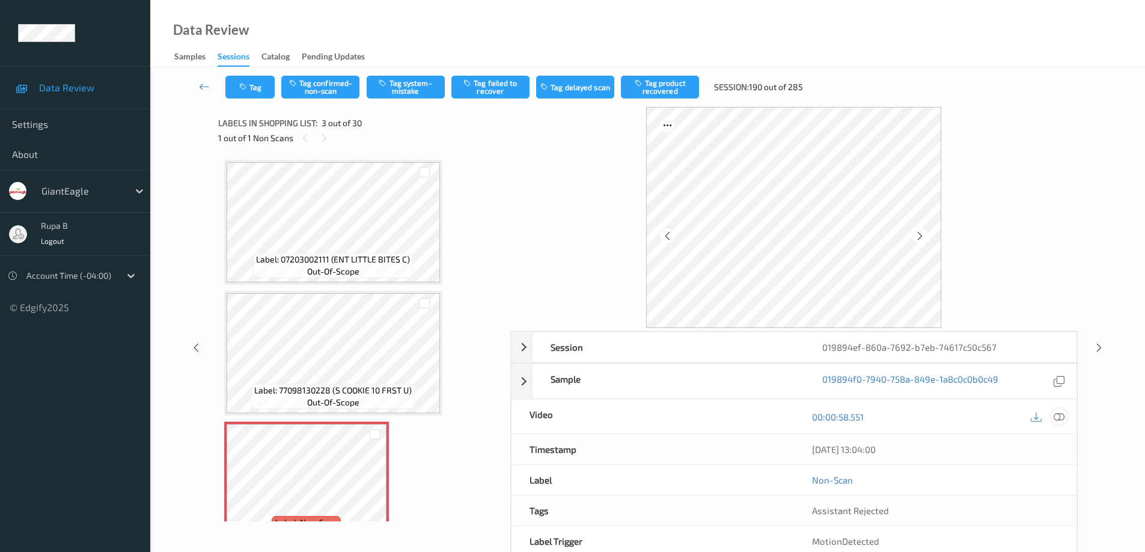
click at [1059, 419] on icon at bounding box center [1058, 417] width 11 height 11
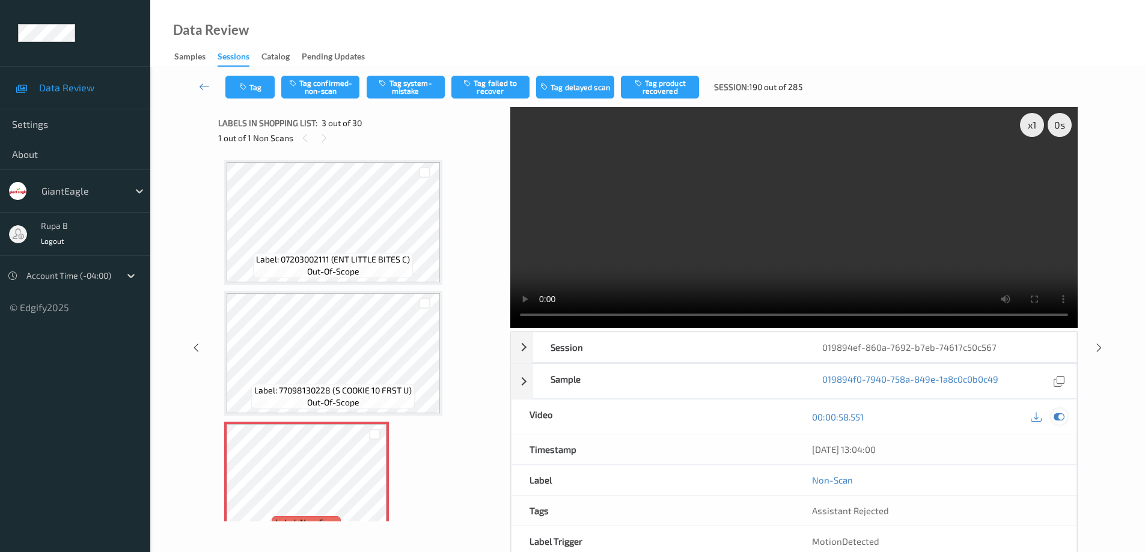
click at [1063, 413] on icon at bounding box center [1058, 417] width 11 height 11
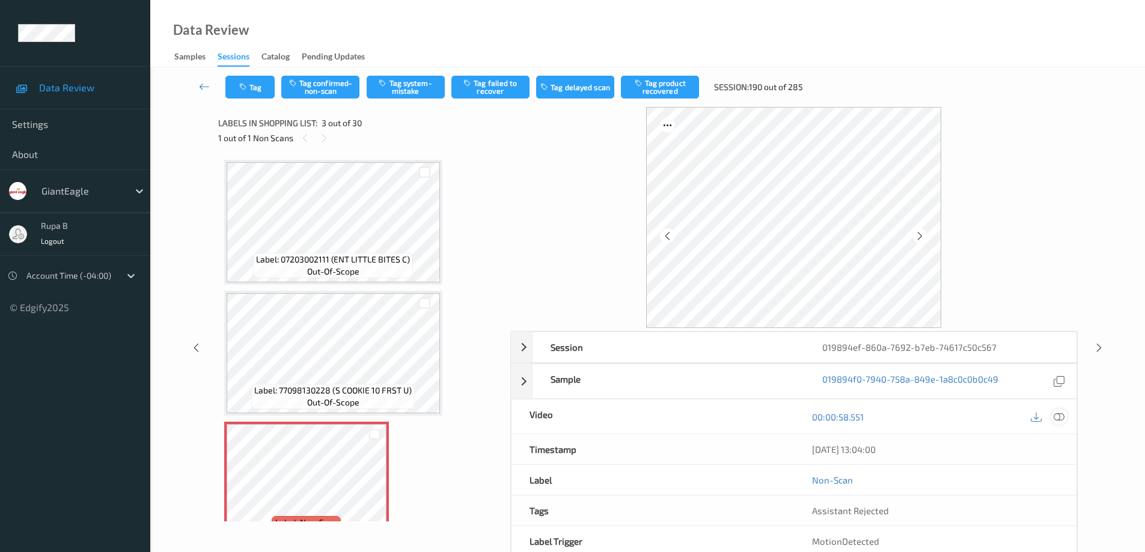
click at [1056, 416] on icon at bounding box center [1058, 417] width 11 height 11
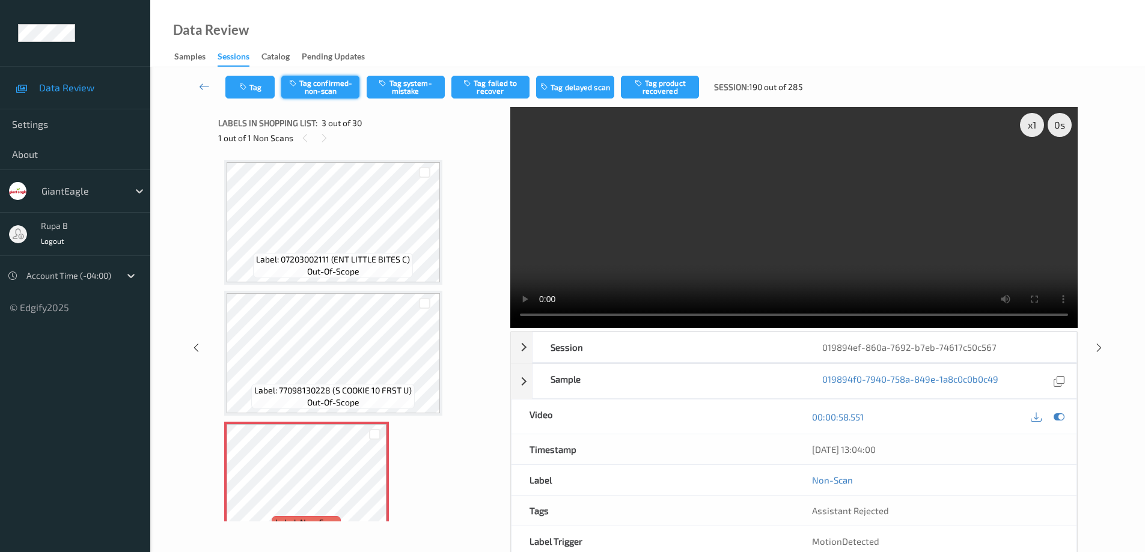
click at [322, 90] on button "Tag confirmed-non-scan" at bounding box center [320, 87] width 78 height 23
click at [201, 86] on icon at bounding box center [204, 87] width 11 height 12
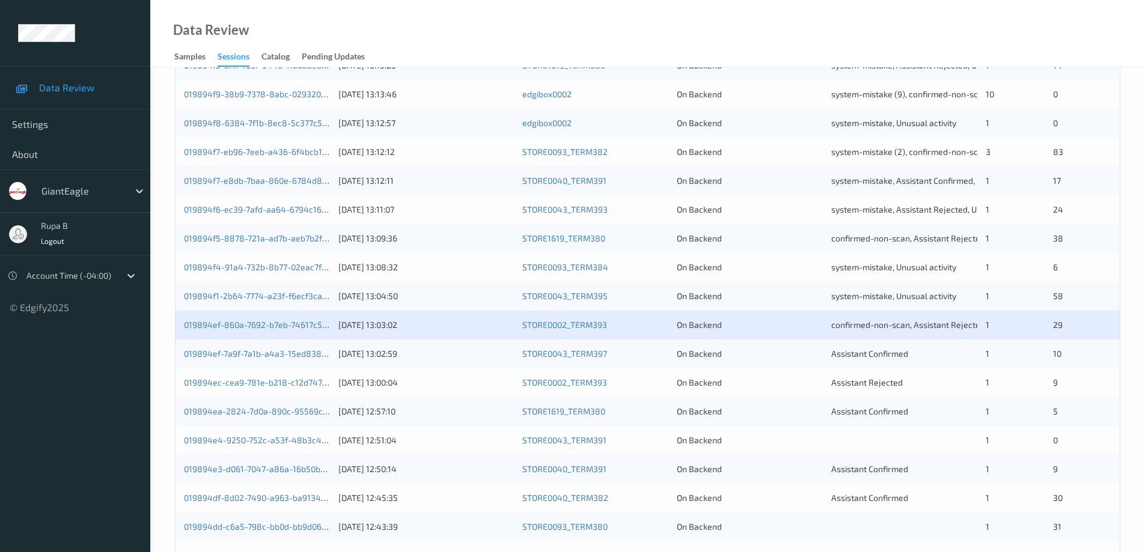
scroll to position [240, 0]
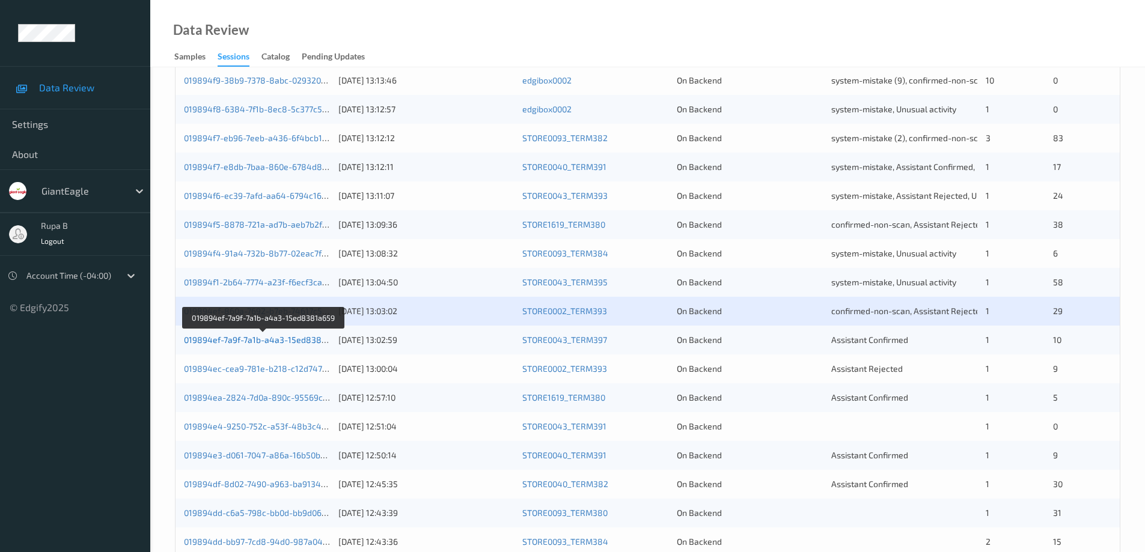
click at [312, 344] on link "019894ef-7a9f-7a1b-a4a3-15ed8381a659" at bounding box center [264, 340] width 160 height 10
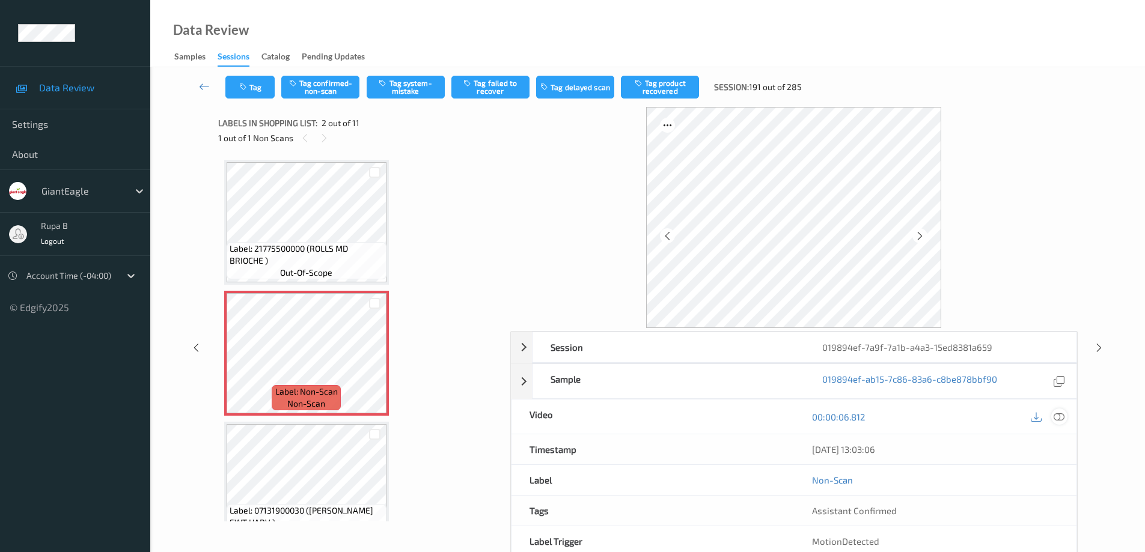
click at [1060, 418] on icon at bounding box center [1058, 417] width 11 height 11
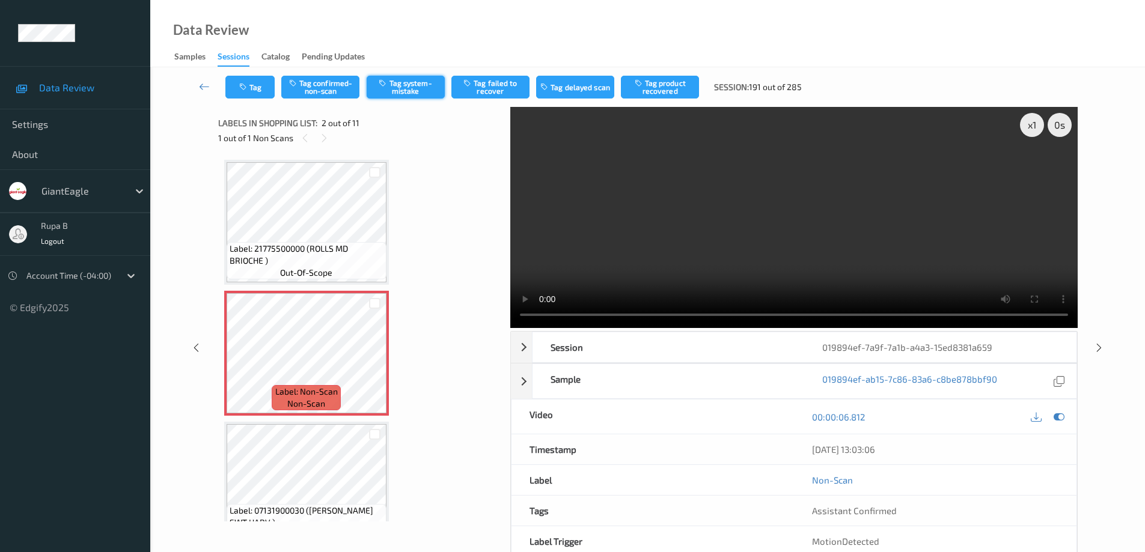
click at [404, 93] on button "Tag system-mistake" at bounding box center [406, 87] width 78 height 23
click at [255, 94] on button "Tag" at bounding box center [249, 87] width 49 height 23
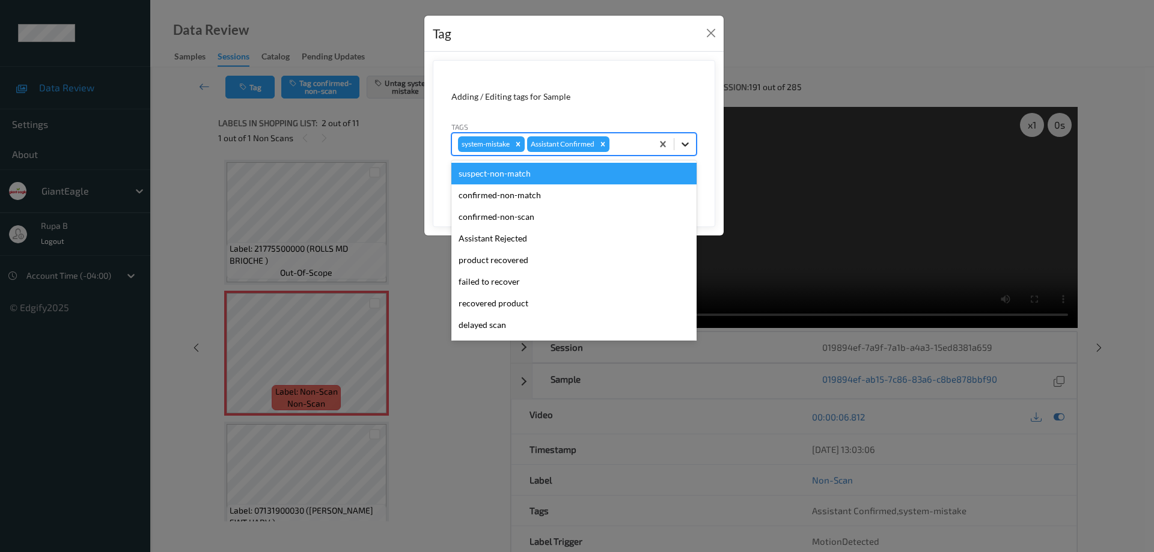
click at [686, 144] on icon at bounding box center [685, 144] width 12 height 12
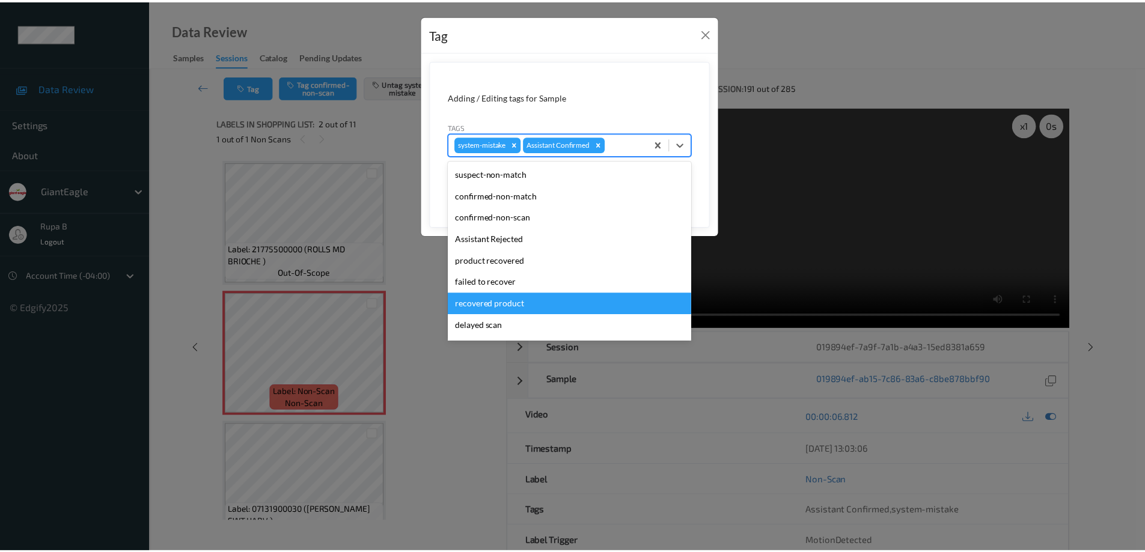
scroll to position [84, 0]
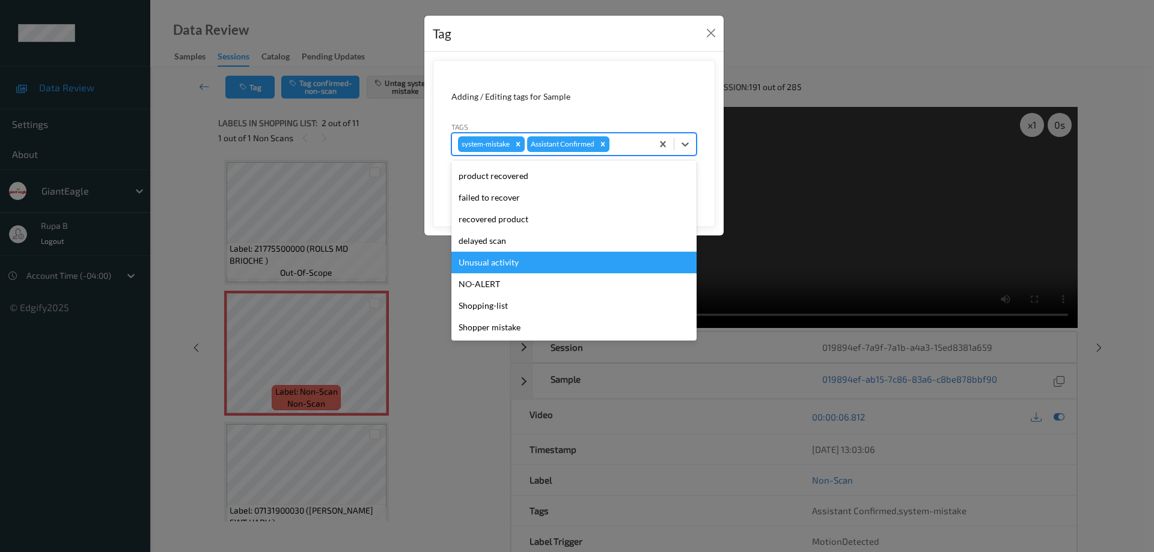
click at [509, 263] on div "Unusual activity" at bounding box center [573, 263] width 245 height 22
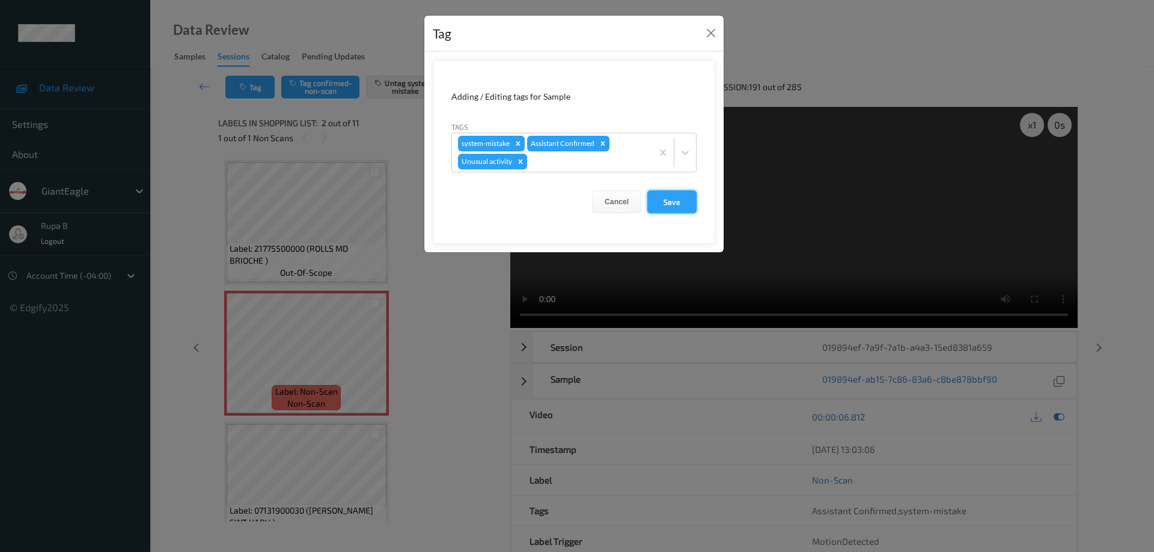
click at [678, 204] on button "Save" at bounding box center [671, 201] width 49 height 23
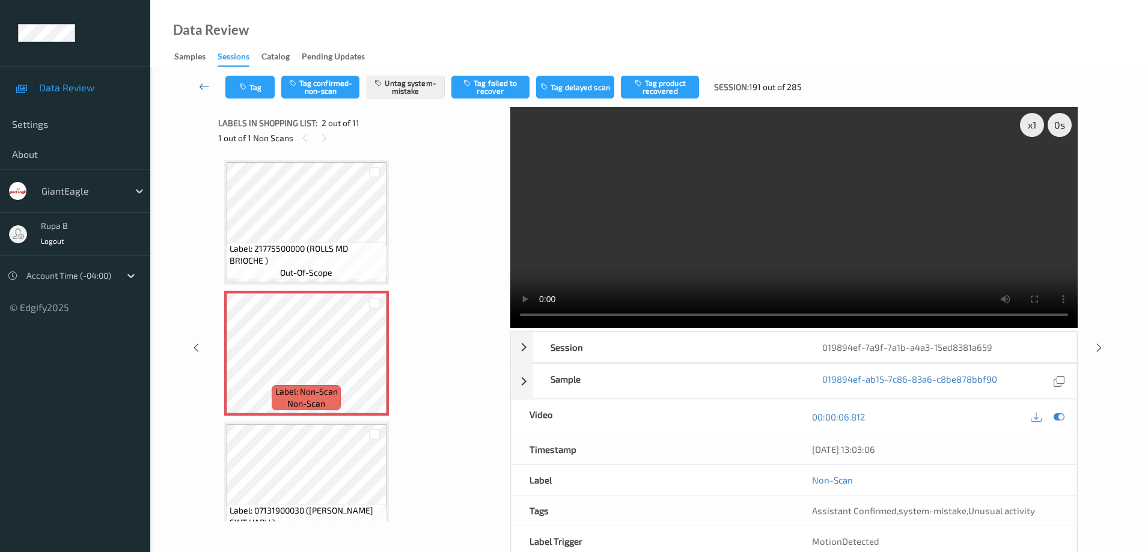
click at [199, 88] on icon at bounding box center [204, 87] width 11 height 12
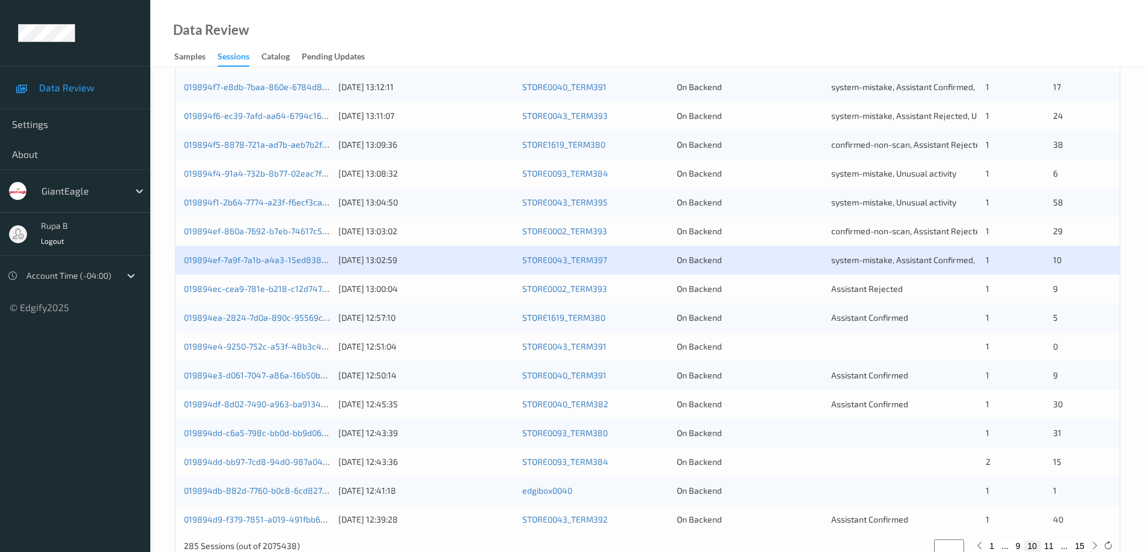
scroll to position [292, 0]
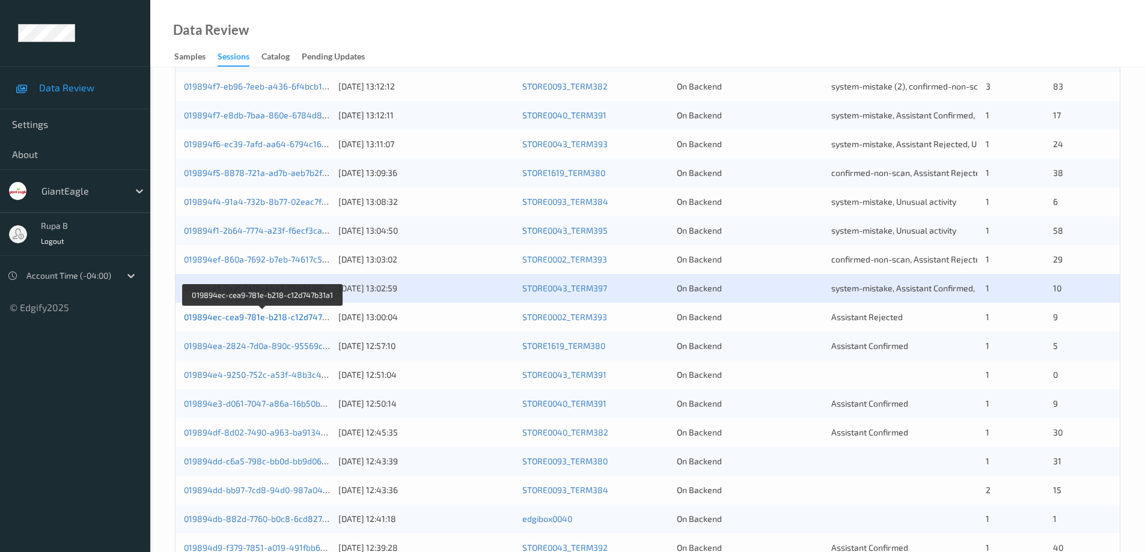
click at [293, 320] on link "019894ec-cea9-781e-b218-c12d747b31a1" at bounding box center [264, 317] width 160 height 10
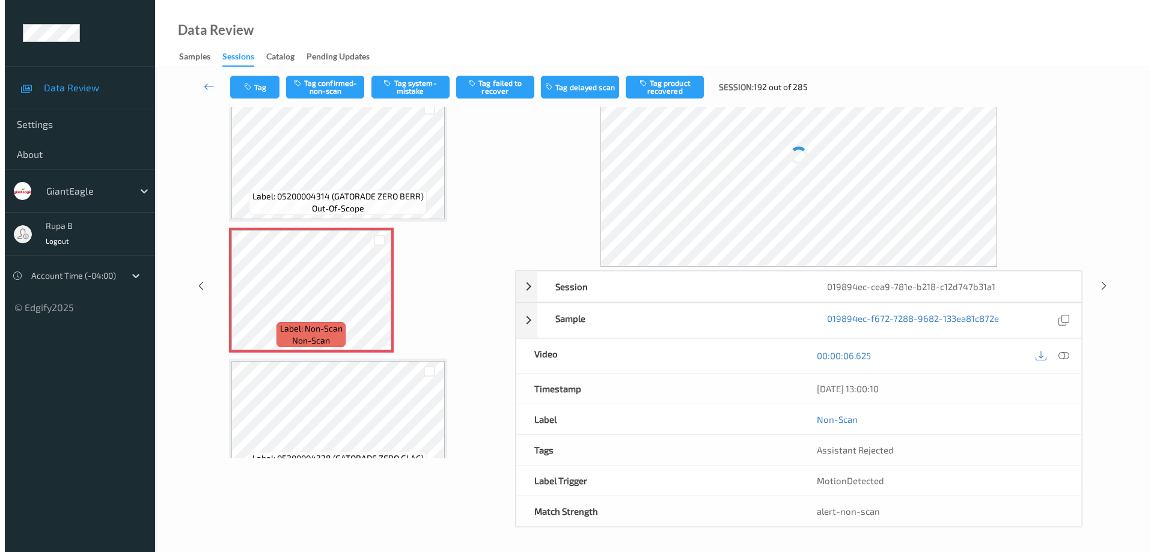
scroll to position [61, 0]
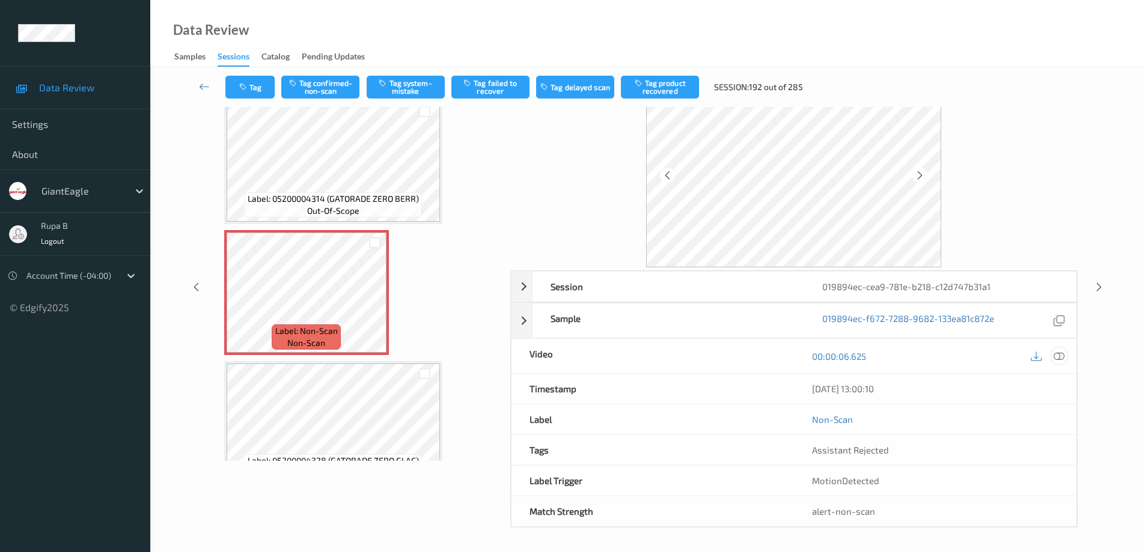
click at [1058, 354] on icon at bounding box center [1058, 356] width 11 height 11
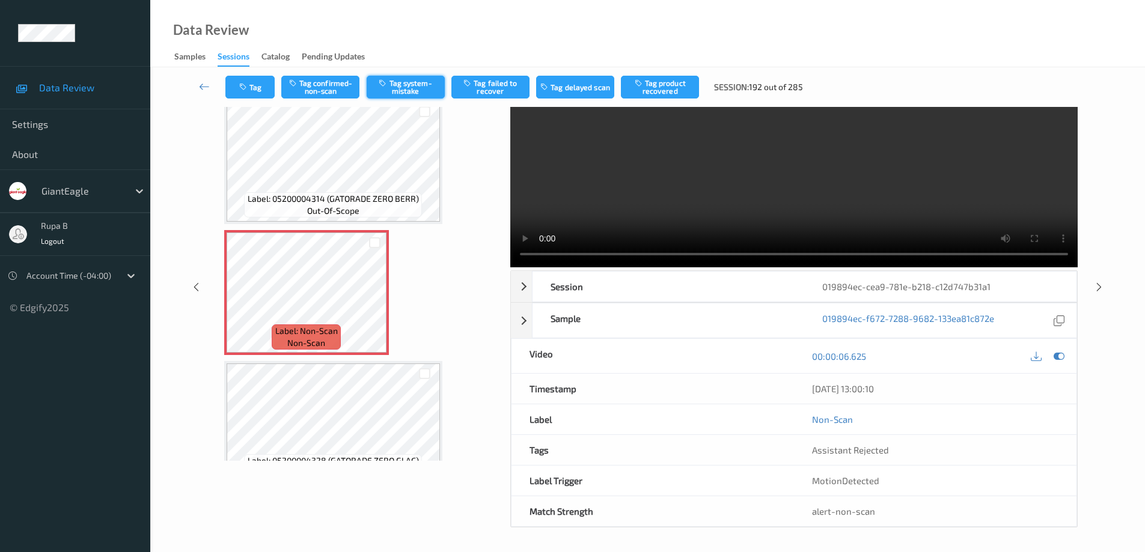
click at [411, 93] on button "Tag system-mistake" at bounding box center [406, 87] width 78 height 23
click at [258, 91] on button "Tag" at bounding box center [249, 87] width 49 height 23
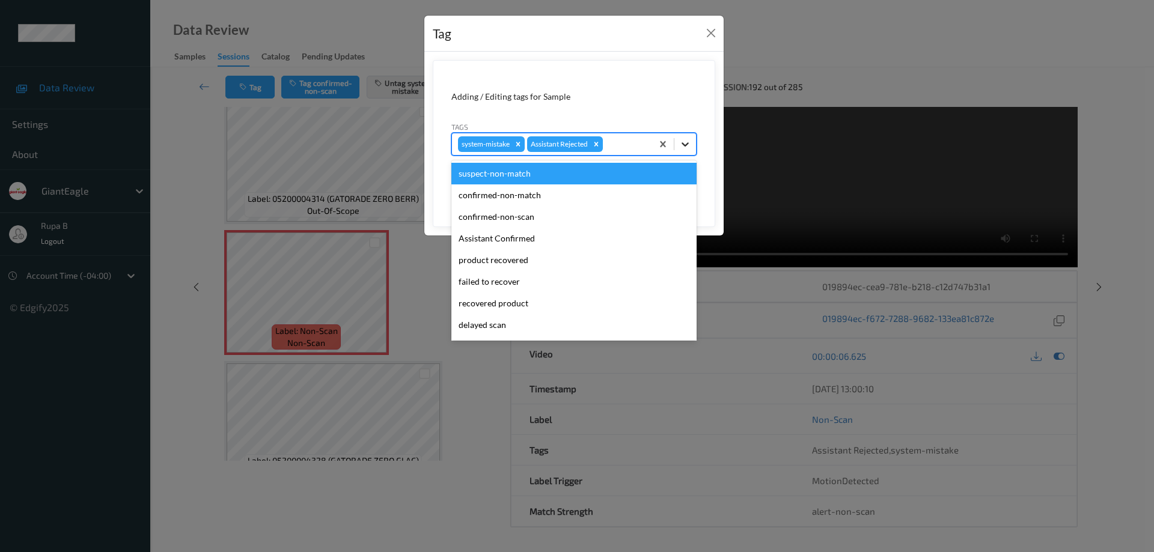
click at [681, 142] on icon at bounding box center [685, 144] width 12 height 12
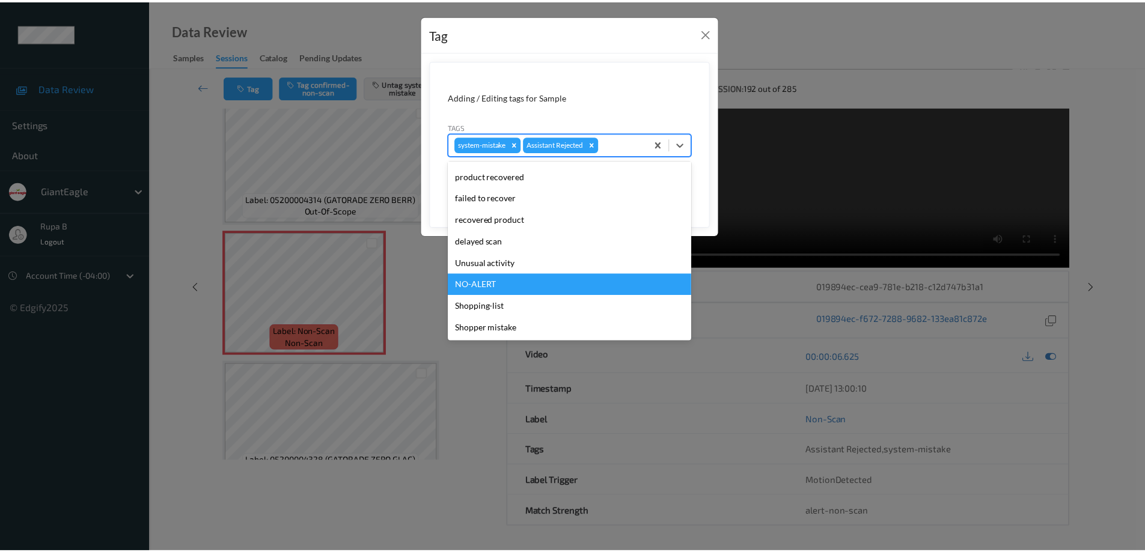
scroll to position [25, 0]
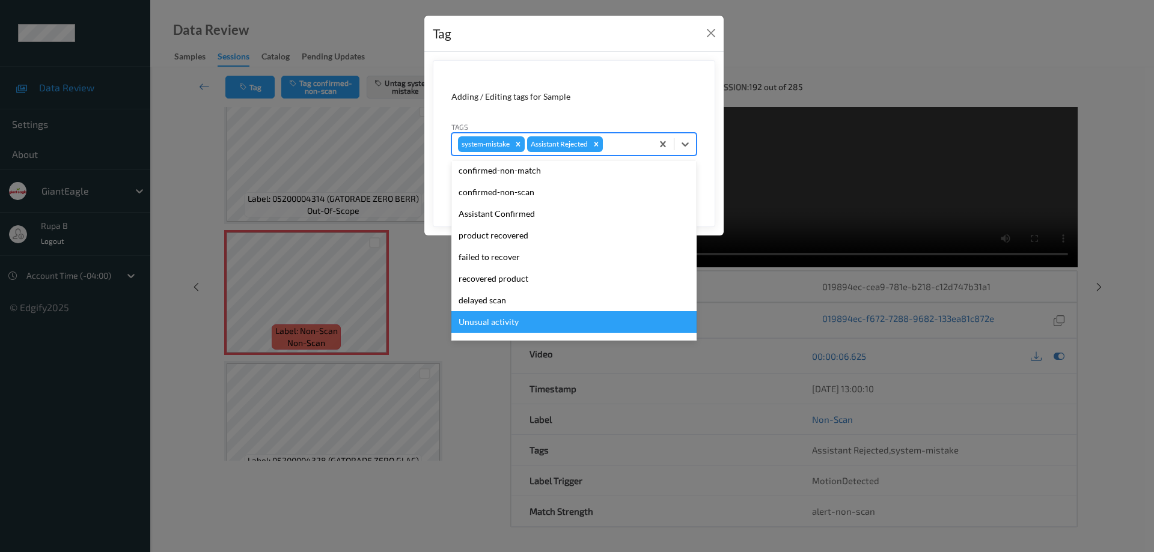
click at [514, 321] on div "Unusual activity" at bounding box center [573, 322] width 245 height 22
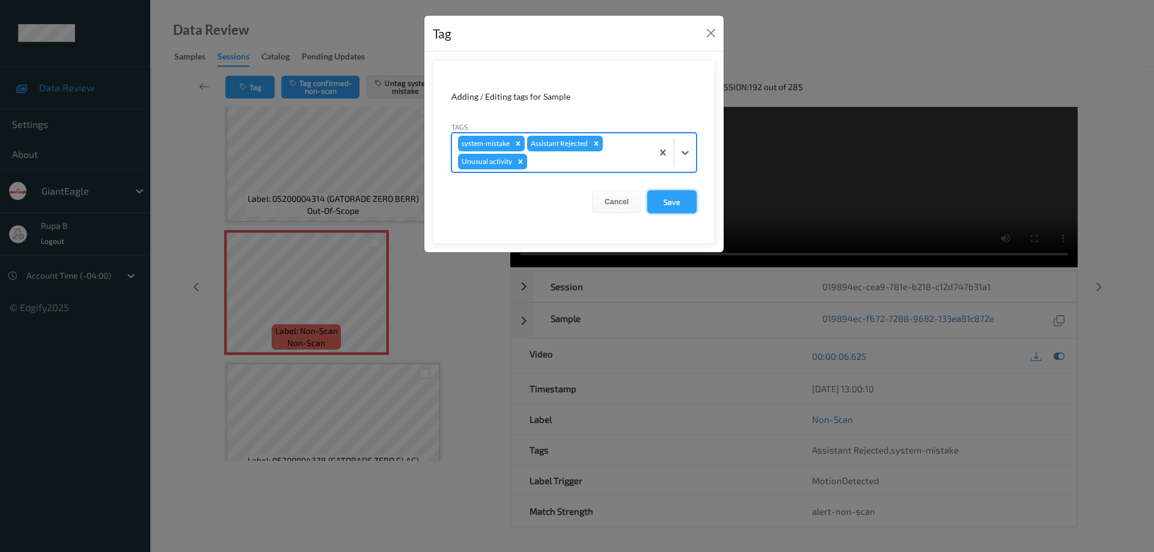
click at [682, 202] on button "Save" at bounding box center [671, 201] width 49 height 23
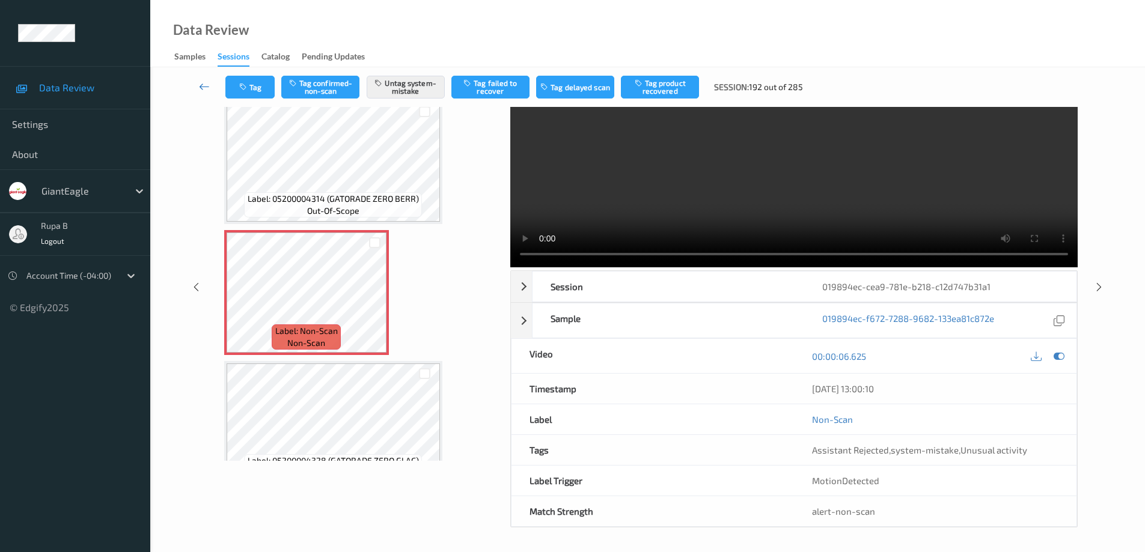
click at [204, 89] on icon at bounding box center [204, 87] width 11 height 12
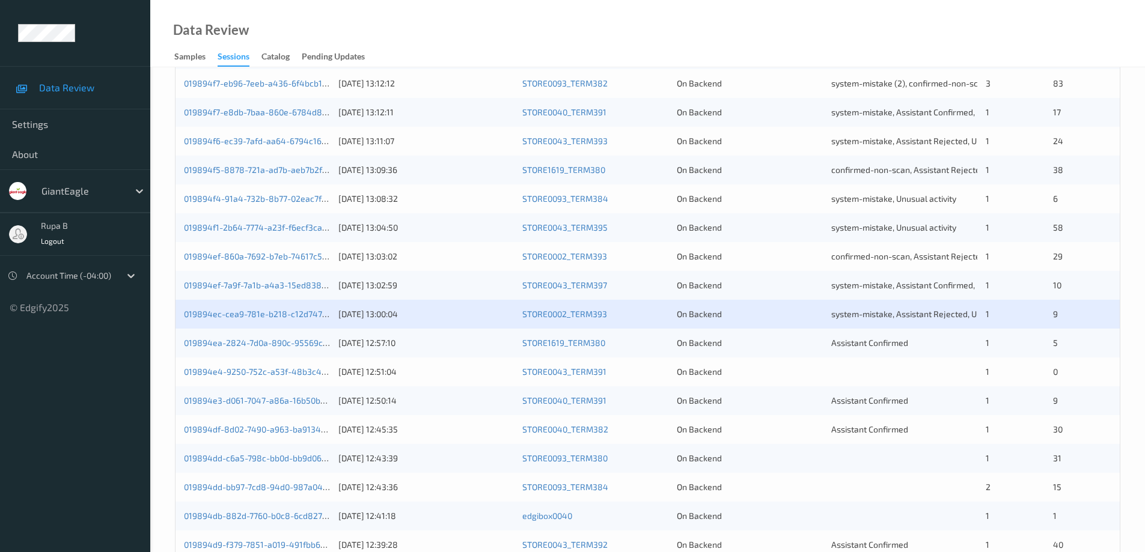
scroll to position [352, 0]
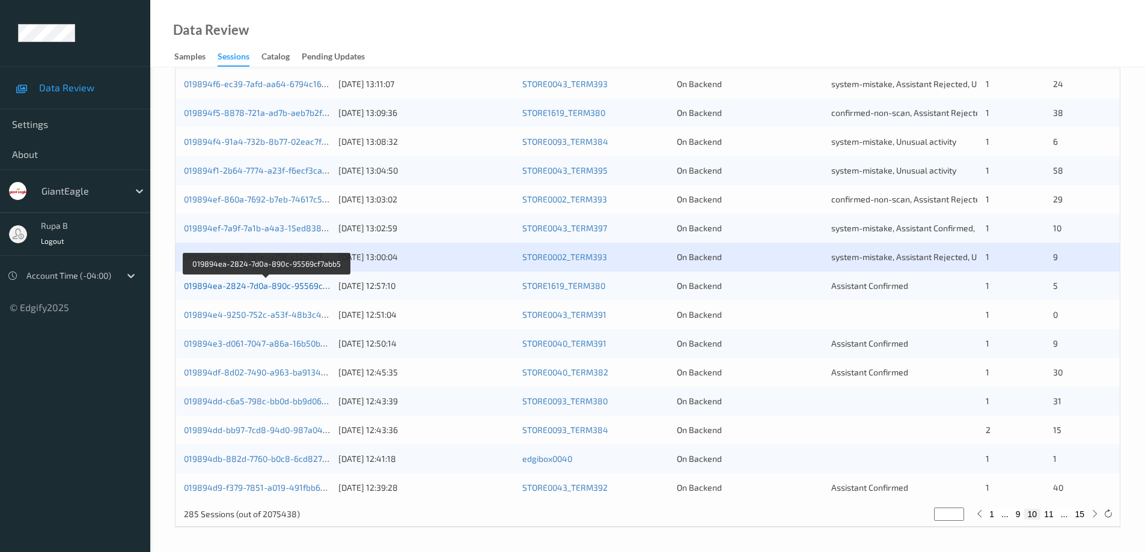
click at [279, 288] on link "019894ea-2824-7d0a-890c-95569cf7abb5" at bounding box center [266, 286] width 165 height 10
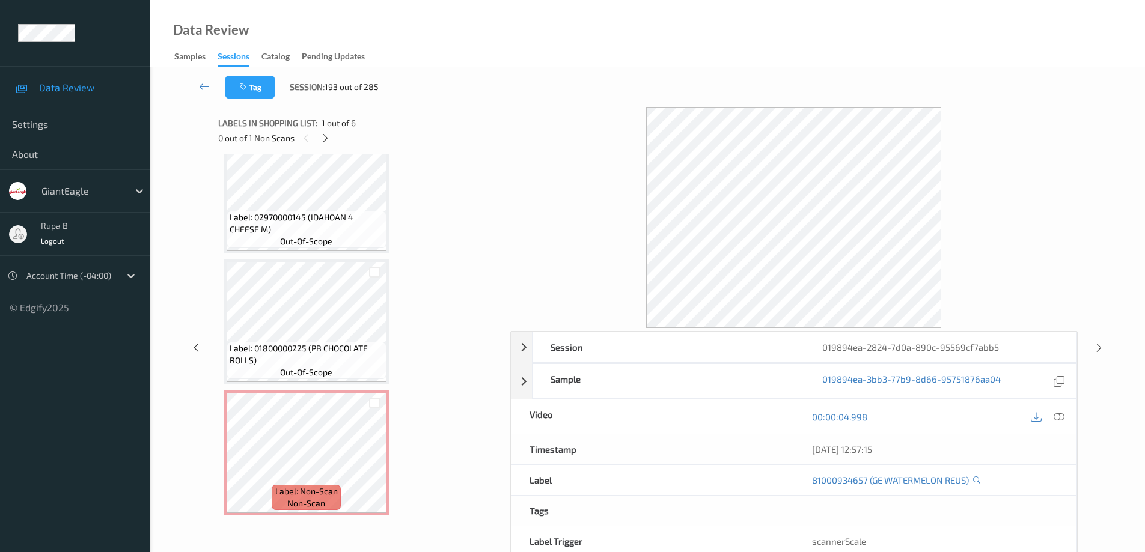
scroll to position [61, 0]
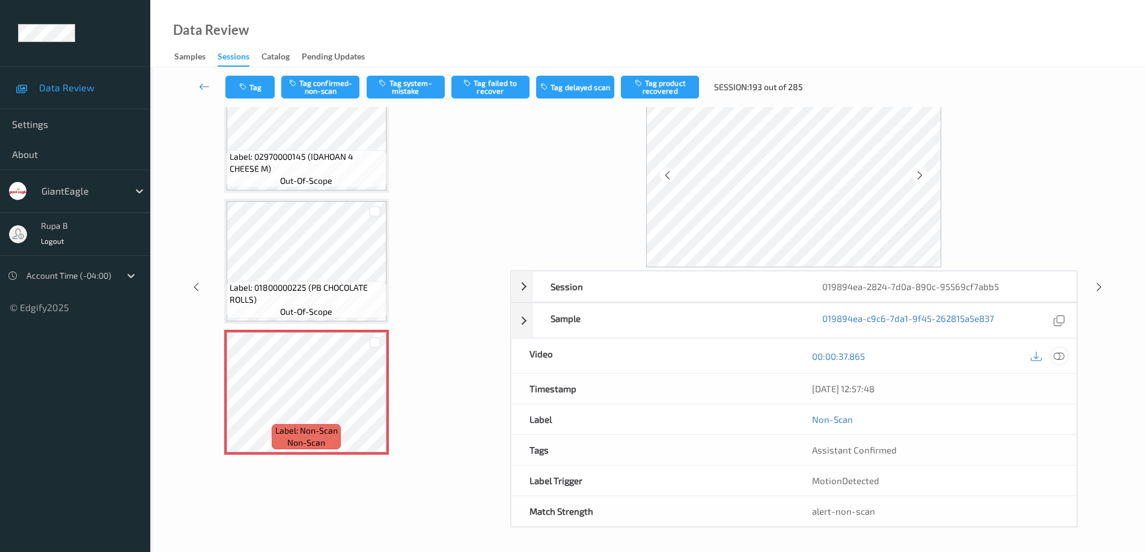
click at [1057, 357] on icon at bounding box center [1058, 356] width 11 height 11
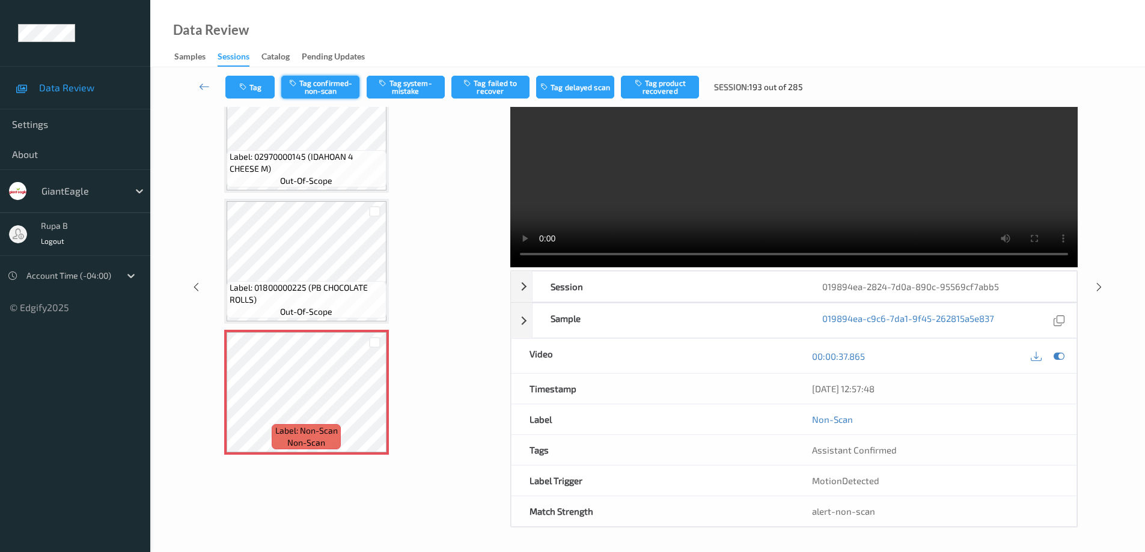
click at [335, 88] on button "Tag confirmed-non-scan" at bounding box center [320, 87] width 78 height 23
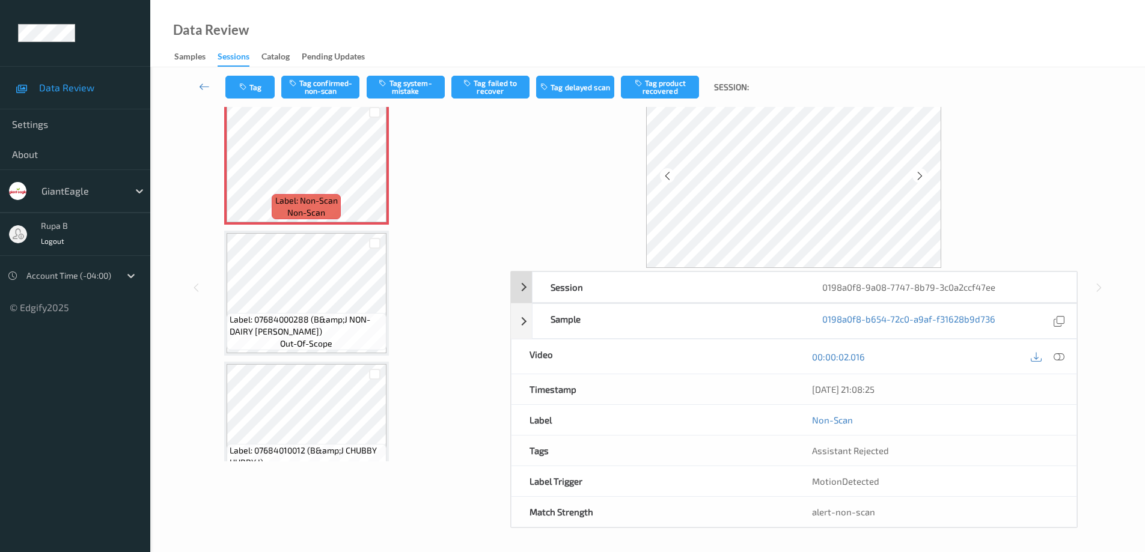
scroll to position [61, 0]
click at [1060, 357] on icon at bounding box center [1058, 356] width 11 height 11
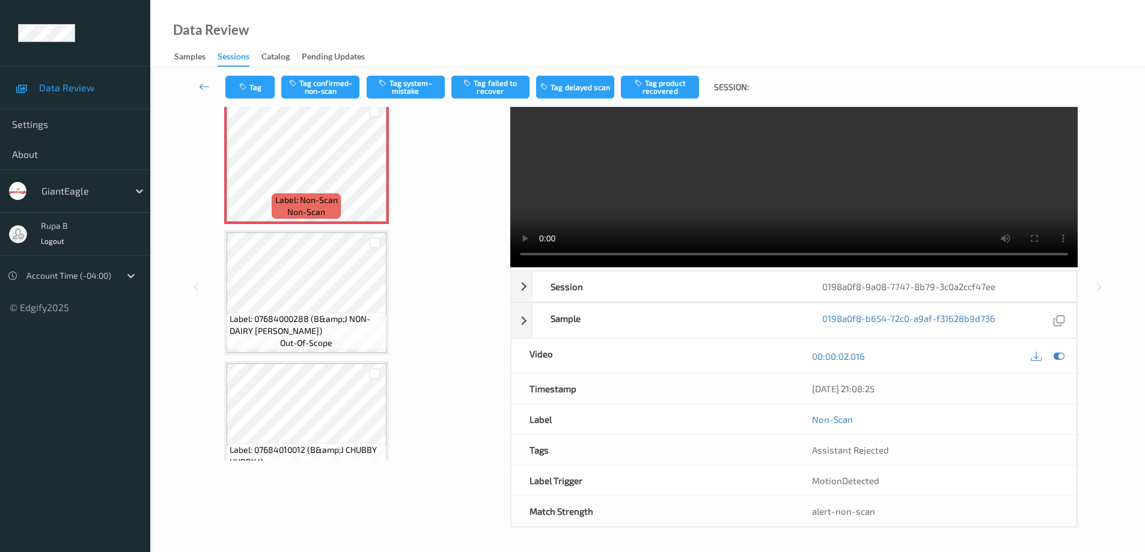
click at [510, 222] on video at bounding box center [793, 156] width 567 height 221
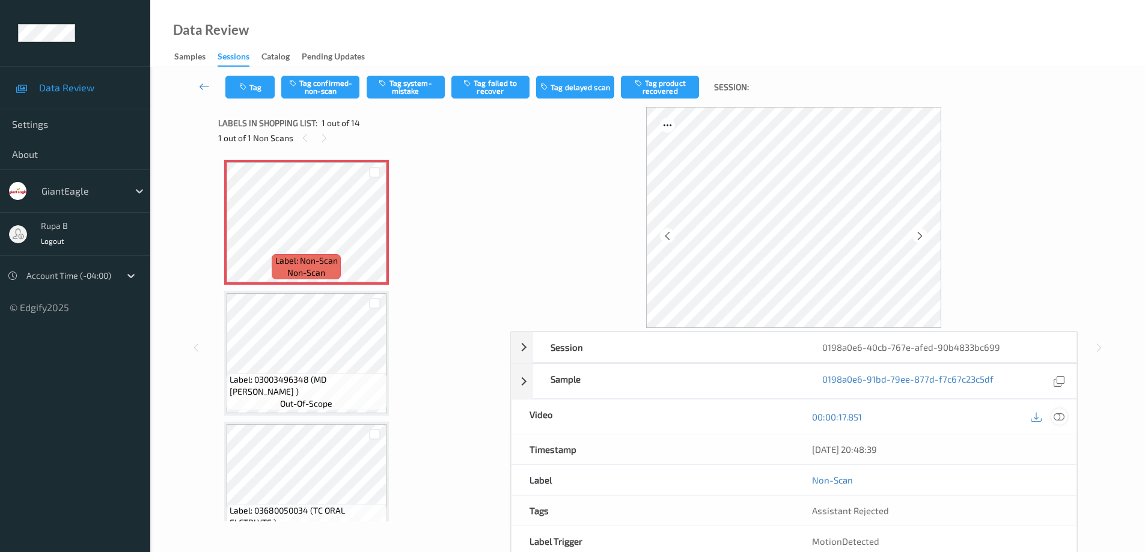
click at [1060, 421] on icon at bounding box center [1058, 417] width 11 height 11
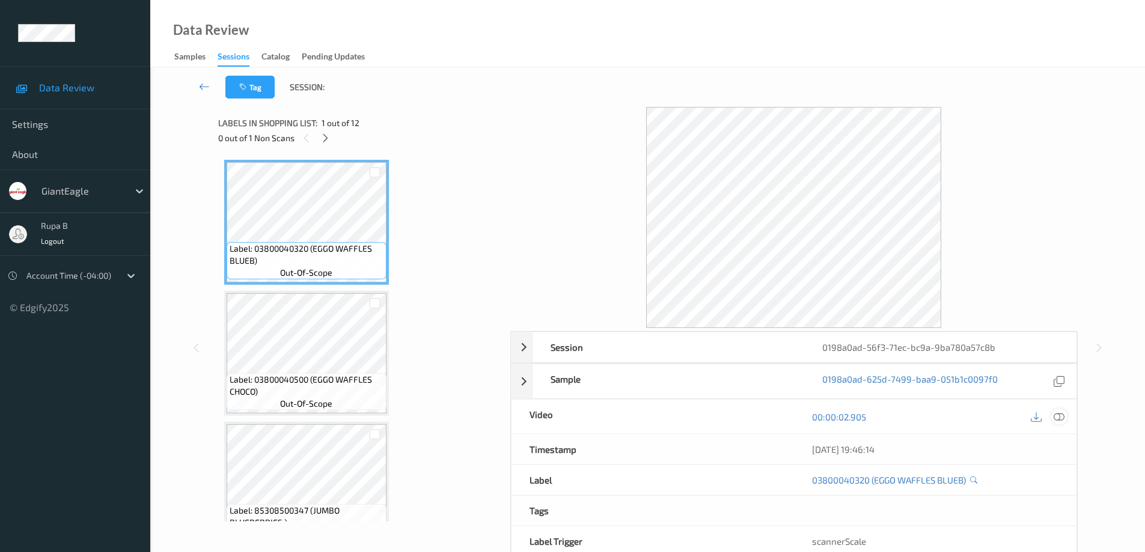
click at [1063, 421] on icon at bounding box center [1058, 417] width 11 height 11
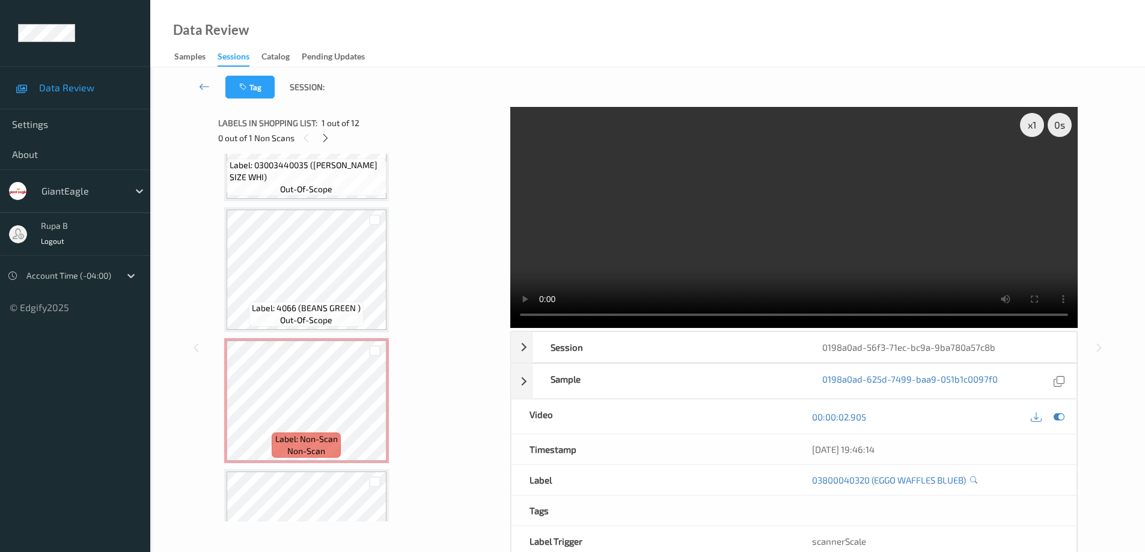
scroll to position [1210, 0]
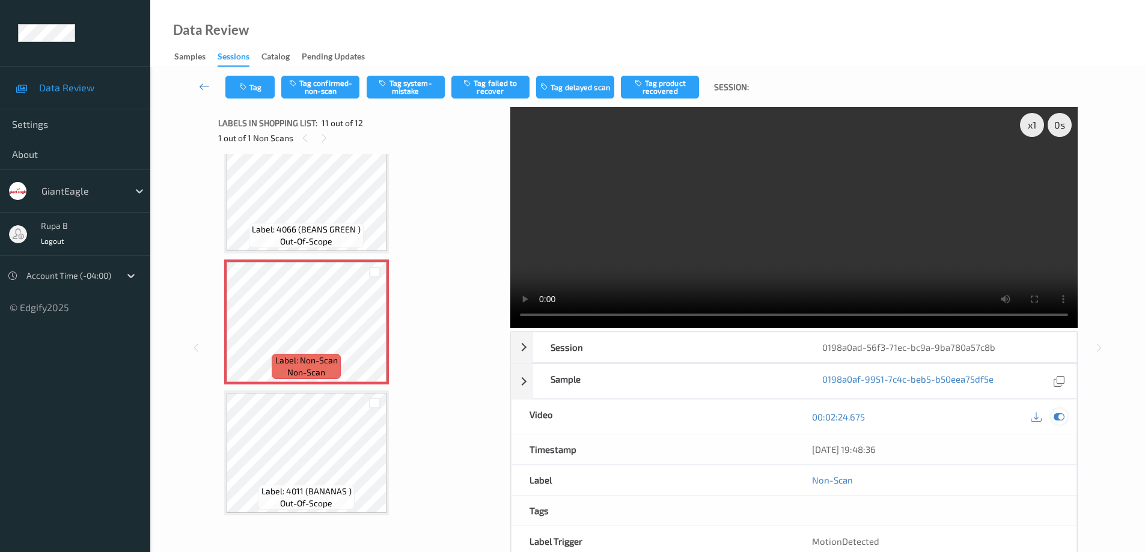
click at [1059, 414] on icon at bounding box center [1058, 417] width 11 height 11
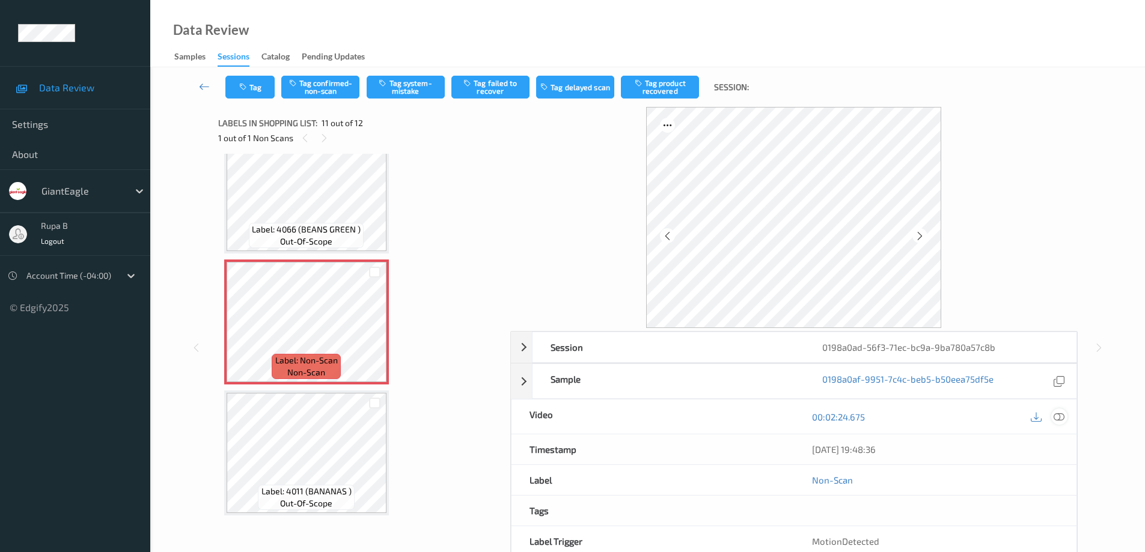
click at [1060, 418] on icon at bounding box center [1058, 417] width 11 height 11
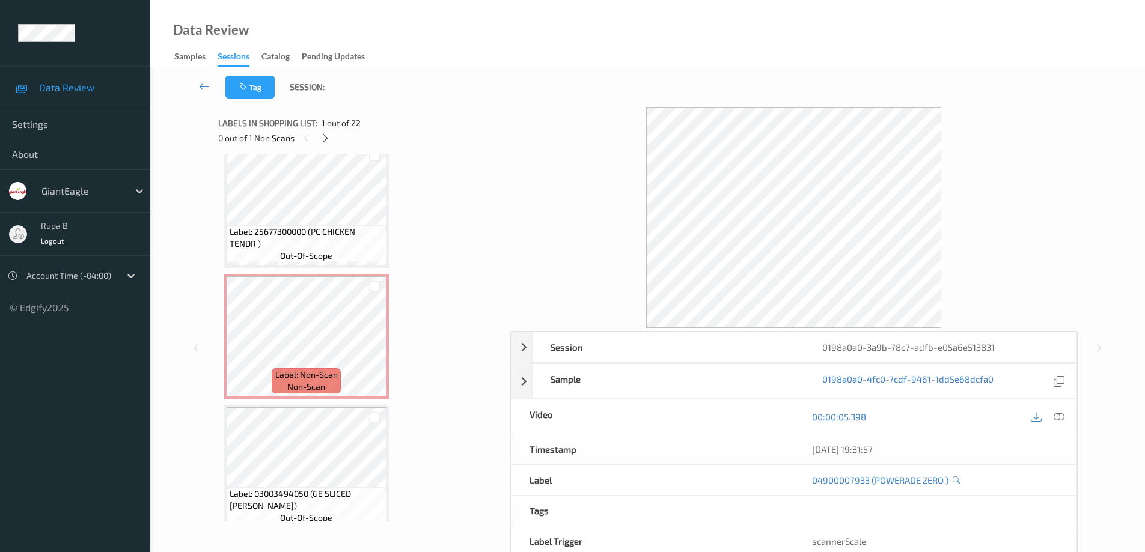
scroll to position [2520, 0]
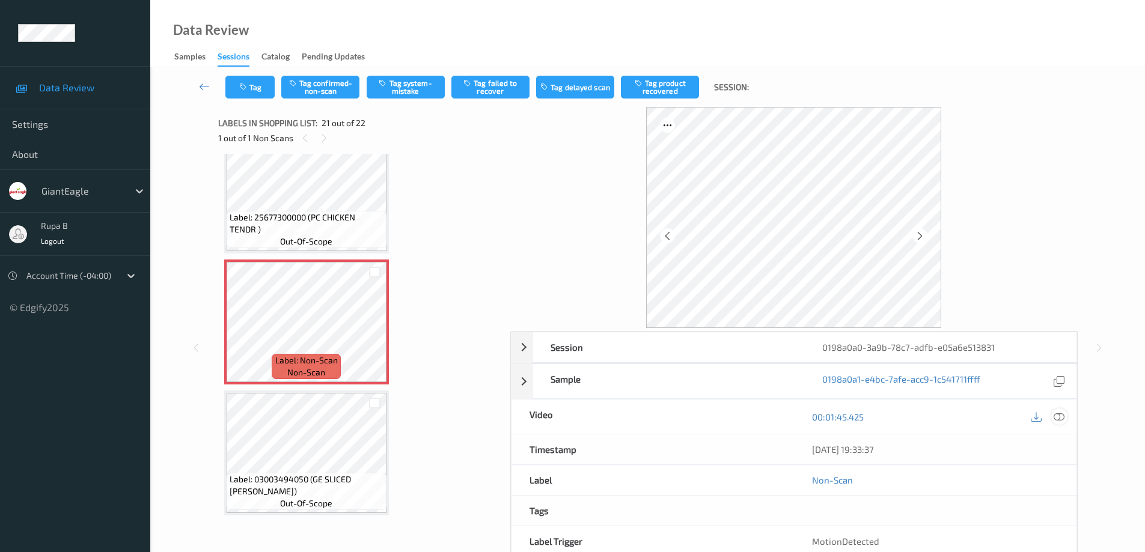
click at [1063, 415] on icon at bounding box center [1058, 417] width 11 height 11
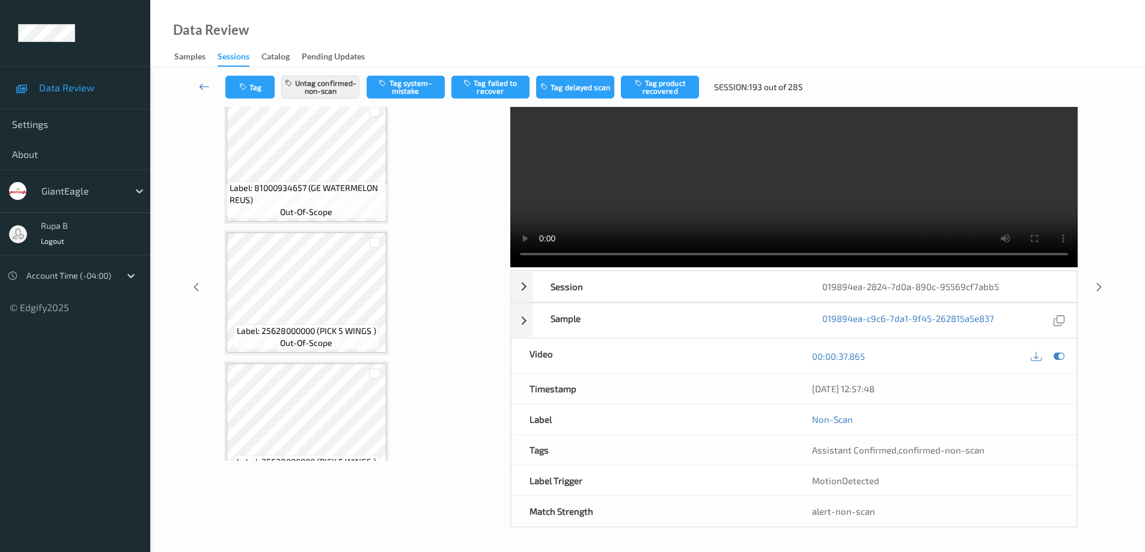
scroll to position [424, 0]
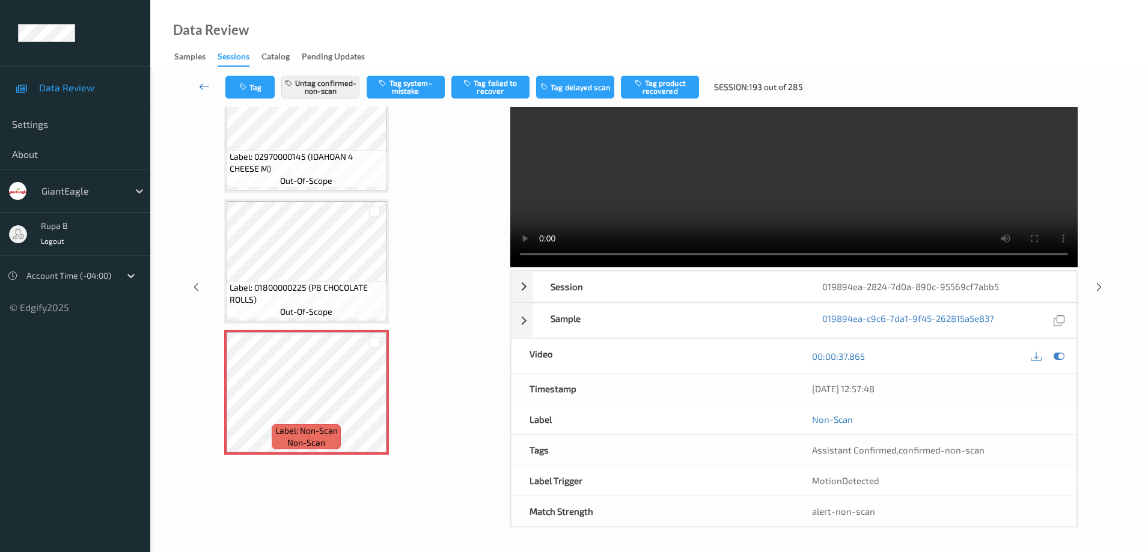
click at [201, 87] on icon at bounding box center [204, 87] width 11 height 12
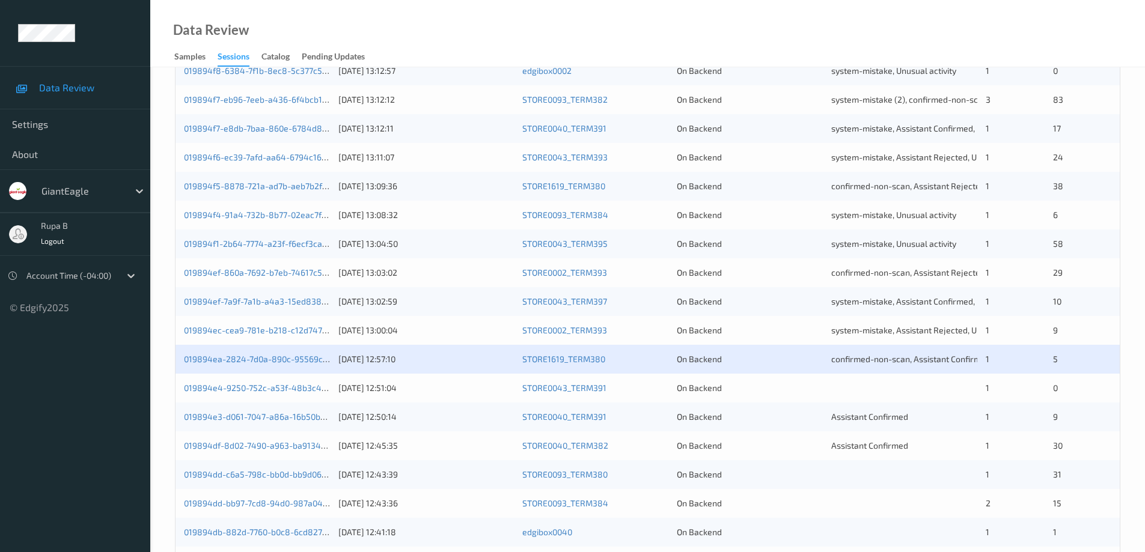
scroll to position [300, 0]
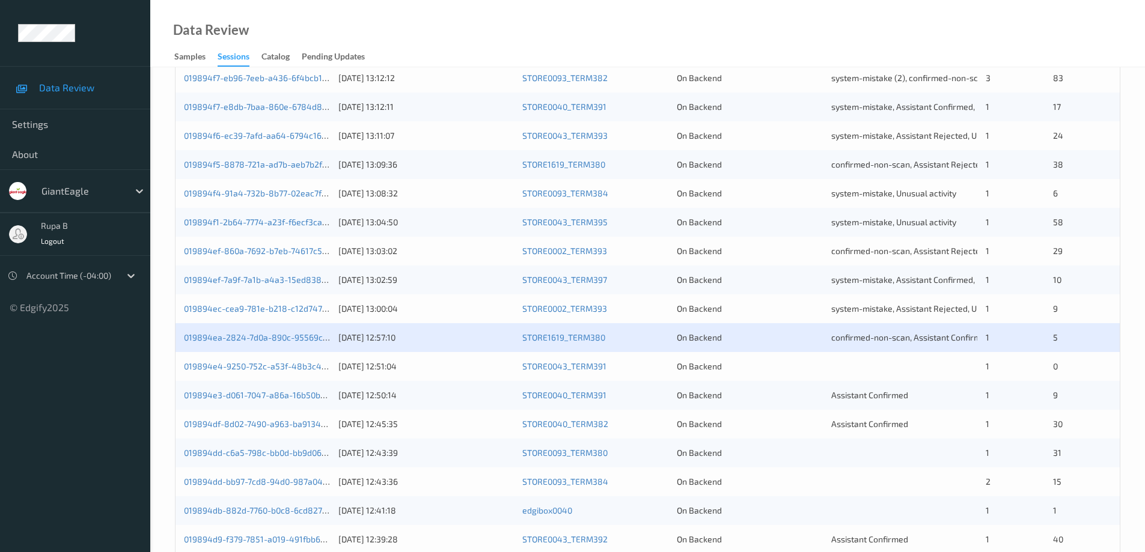
click at [292, 372] on div "019894e4-9250-752c-a53f-48b3c41b3ced" at bounding box center [257, 366] width 146 height 12
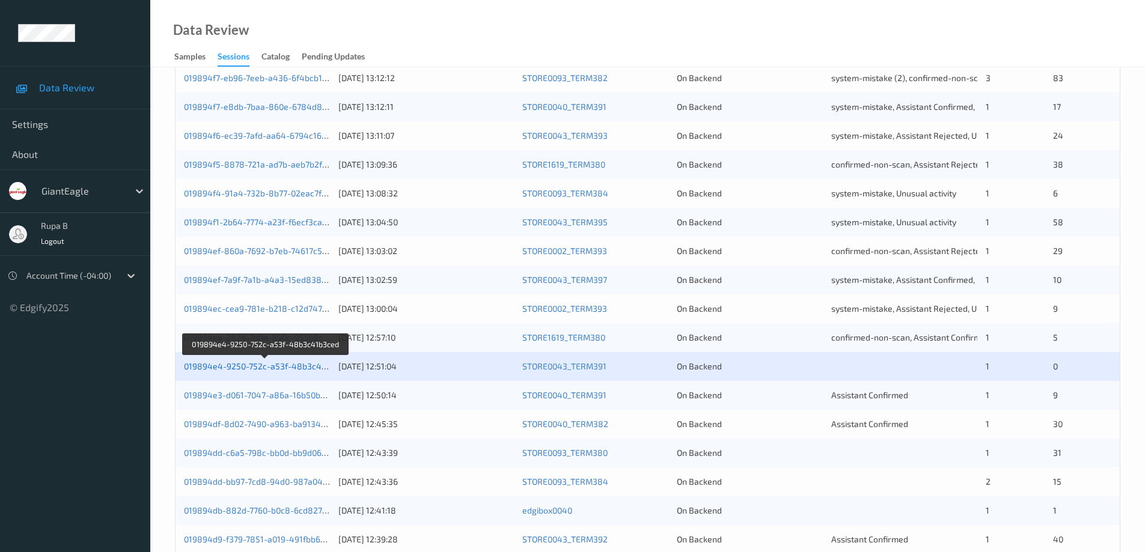
click at [302, 368] on link "019894e4-9250-752c-a53f-48b3c41b3ced" at bounding box center [266, 366] width 165 height 10
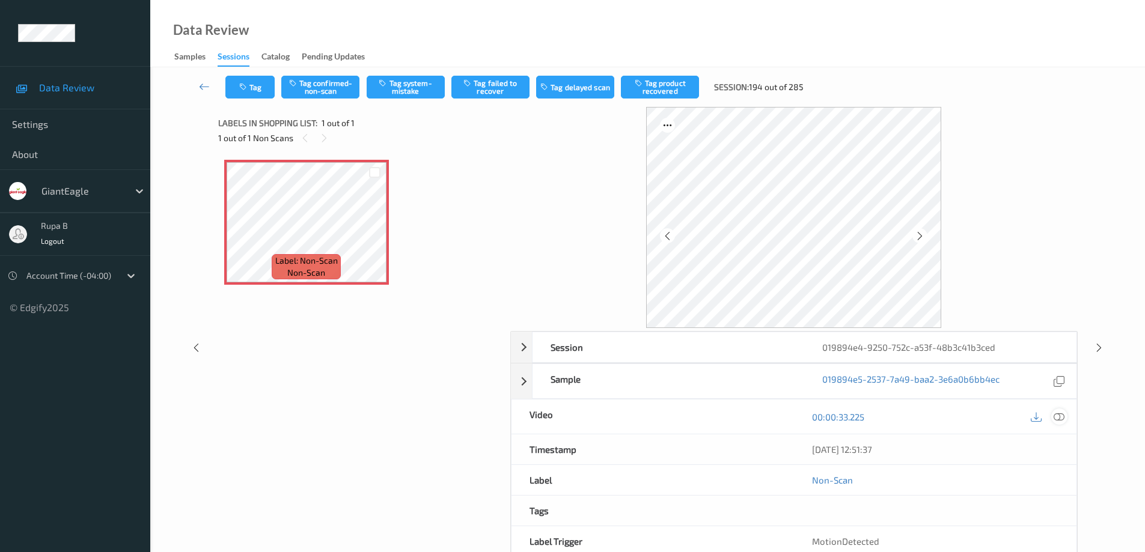
click at [1057, 419] on icon at bounding box center [1058, 417] width 11 height 11
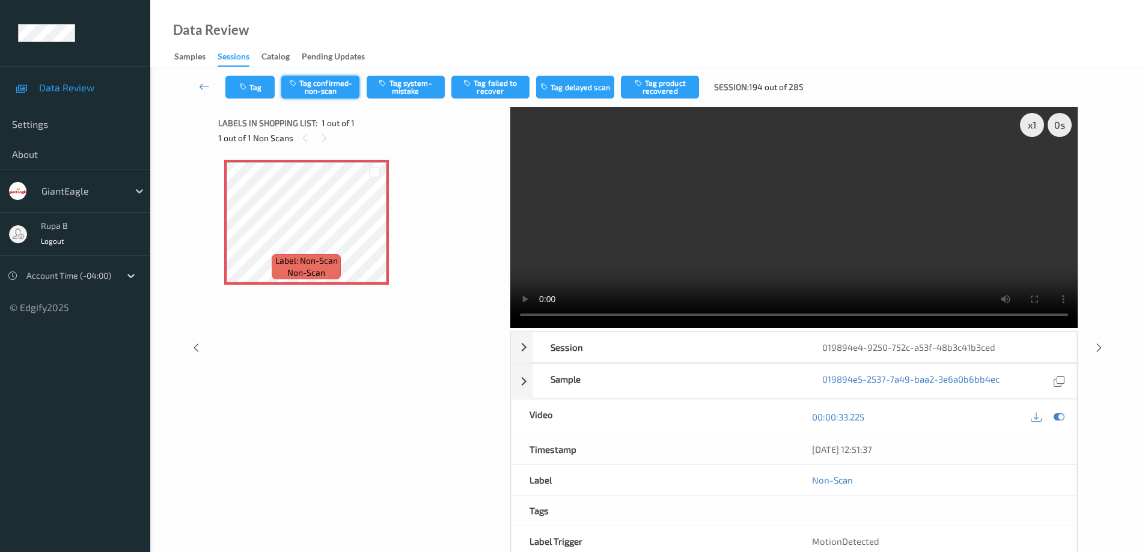
click at [337, 85] on button "Tag confirmed-non-scan" at bounding box center [320, 87] width 78 height 23
click at [200, 86] on icon at bounding box center [204, 87] width 11 height 12
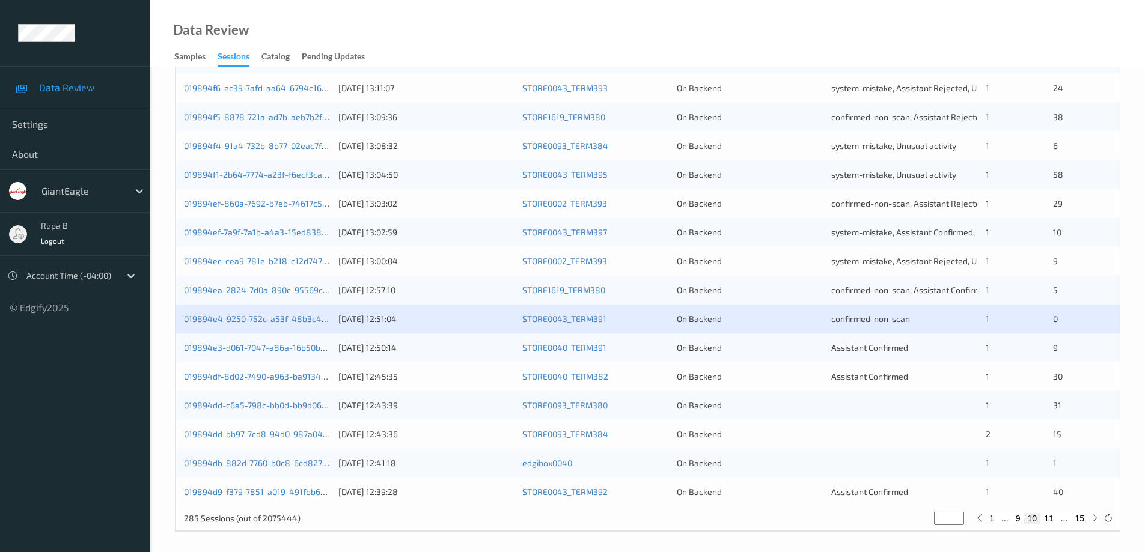
scroll to position [352, 0]
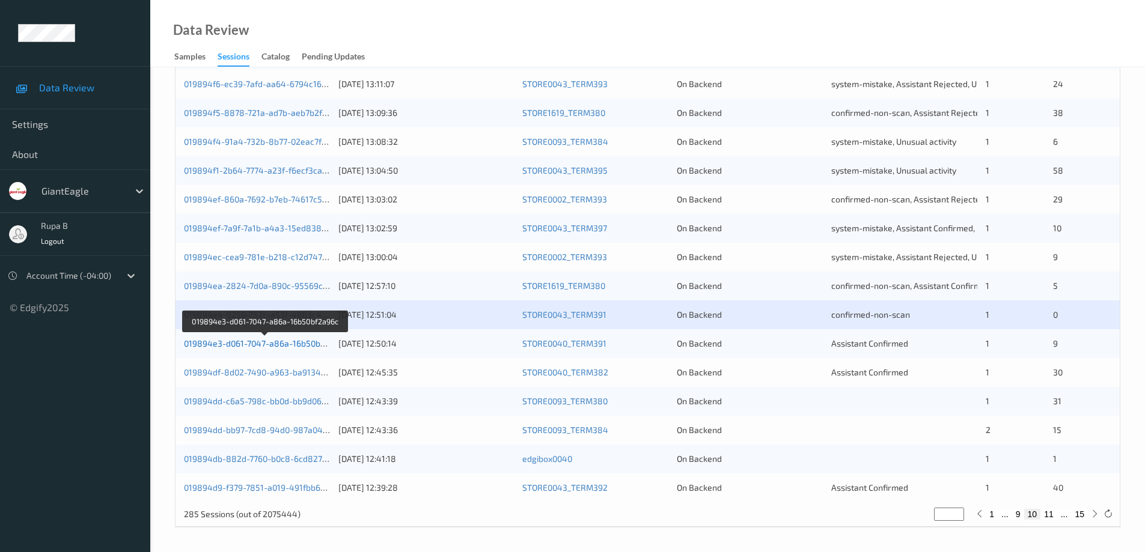
click at [279, 348] on link "019894e3-d061-7047-a86a-16b50bf2a96c" at bounding box center [265, 343] width 163 height 10
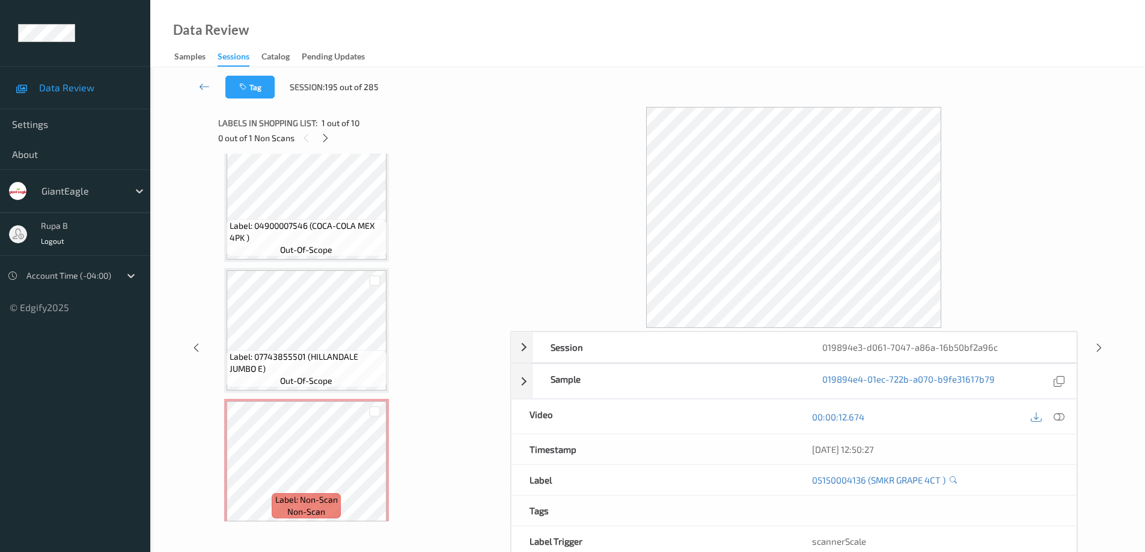
scroll to position [946, 0]
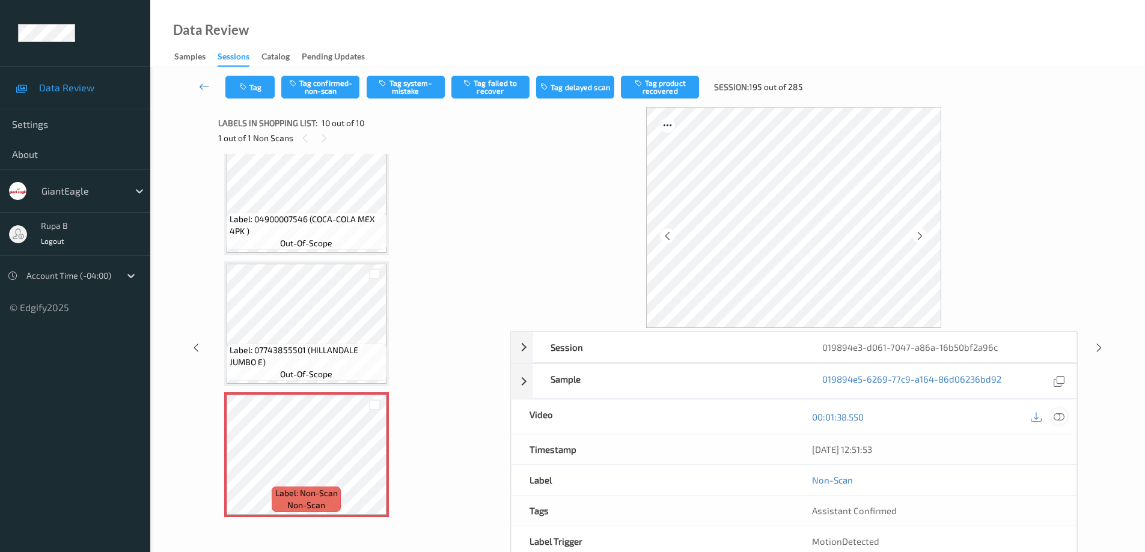
click at [1060, 417] on icon at bounding box center [1058, 417] width 11 height 11
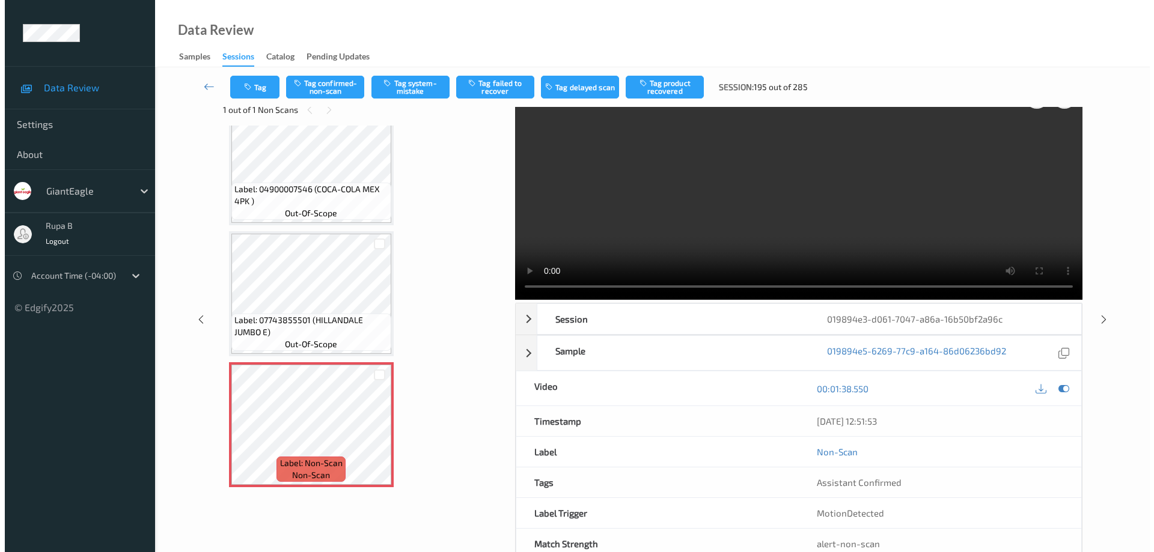
scroll to position [0, 0]
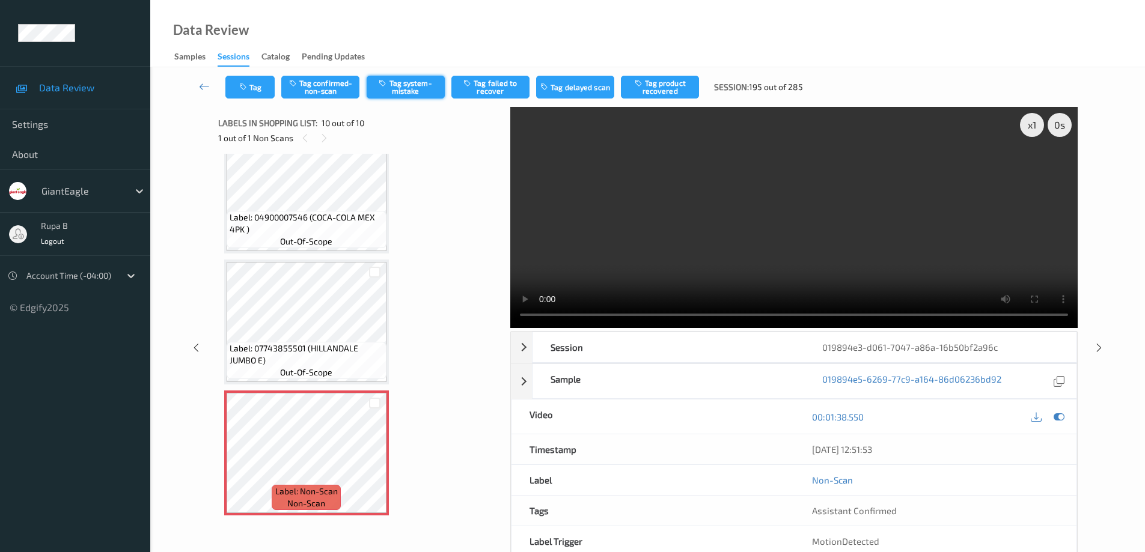
click at [415, 90] on button "Tag system-mistake" at bounding box center [406, 87] width 78 height 23
click at [262, 89] on button "Tag" at bounding box center [249, 87] width 49 height 23
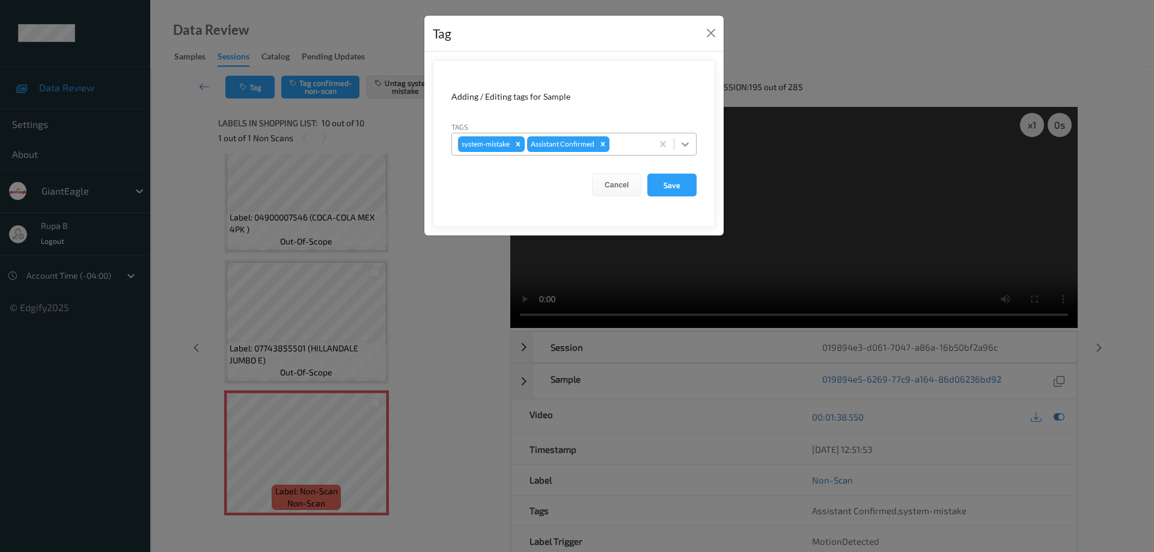
click at [686, 142] on icon at bounding box center [685, 144] width 12 height 12
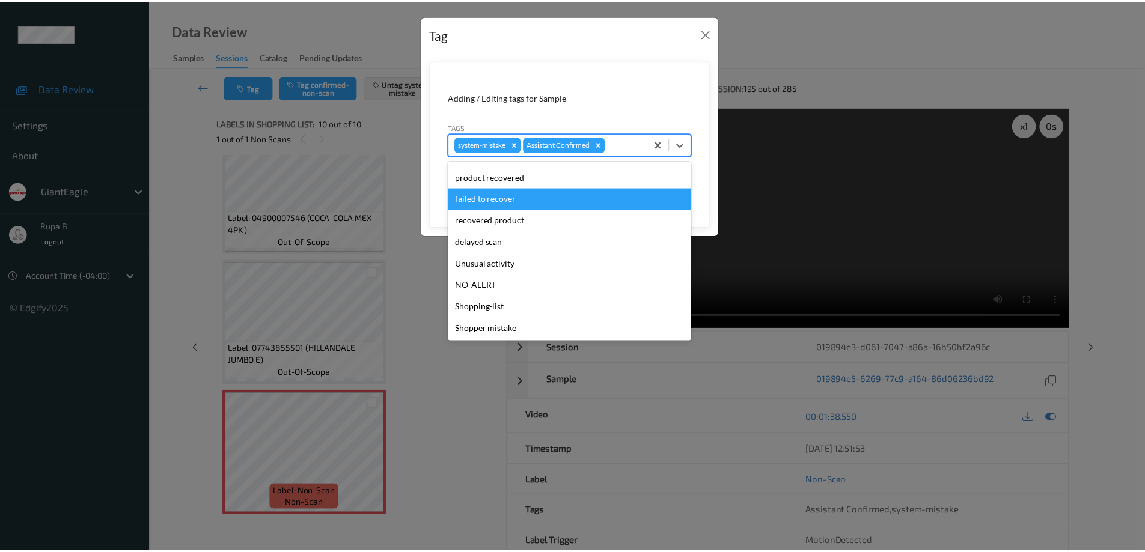
scroll to position [84, 0]
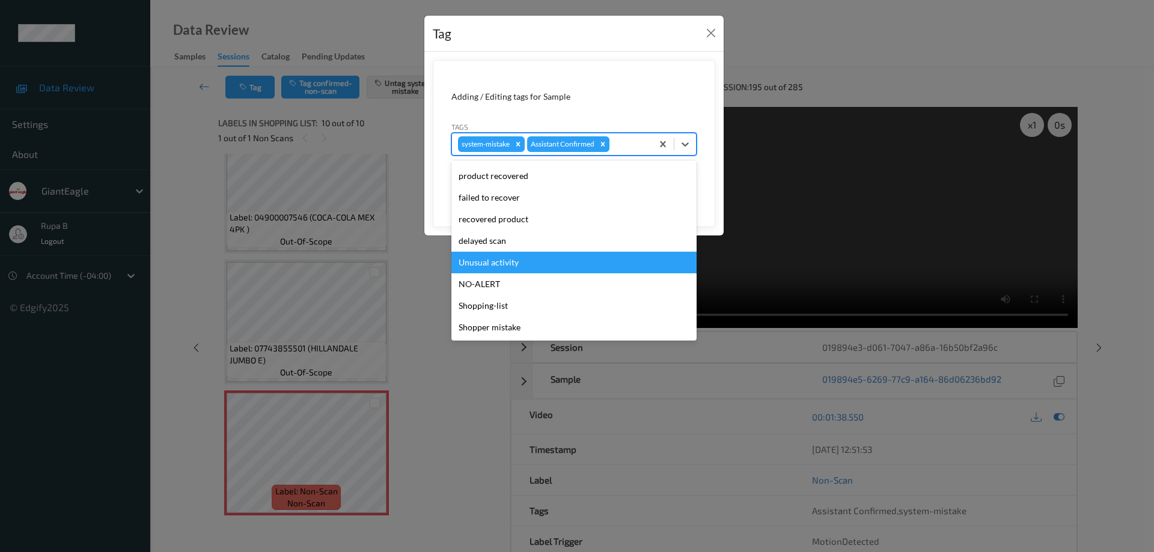
click at [507, 262] on div "Unusual activity" at bounding box center [573, 263] width 245 height 22
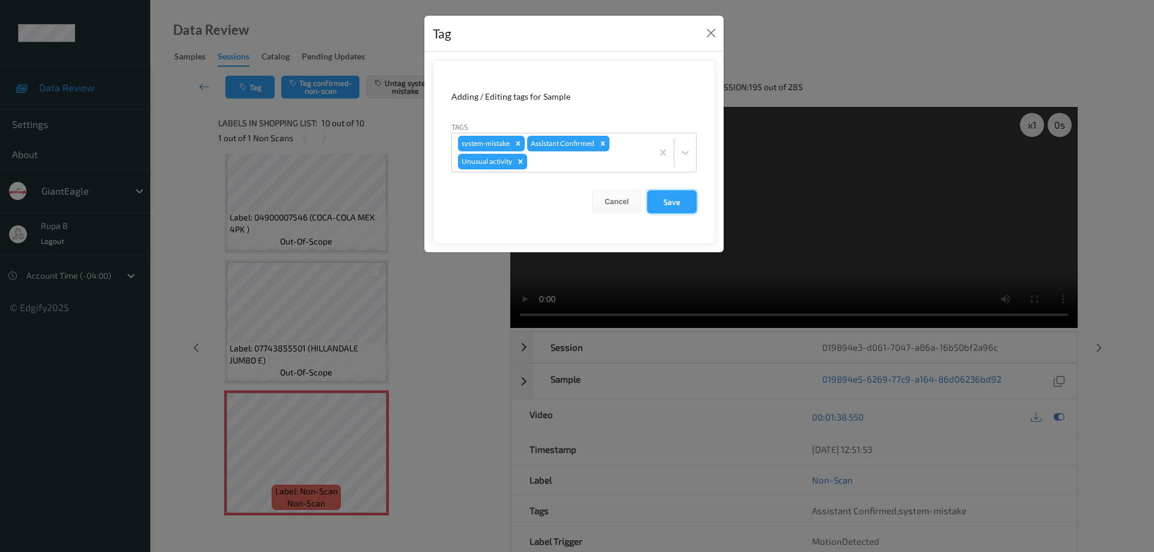
click at [682, 206] on button "Save" at bounding box center [671, 201] width 49 height 23
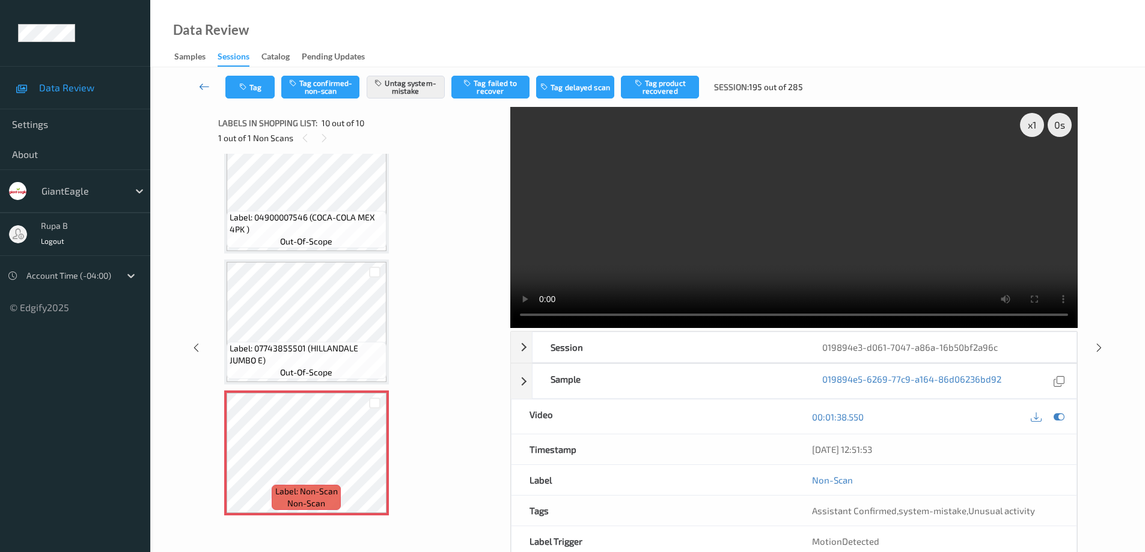
click at [202, 87] on icon at bounding box center [204, 87] width 11 height 12
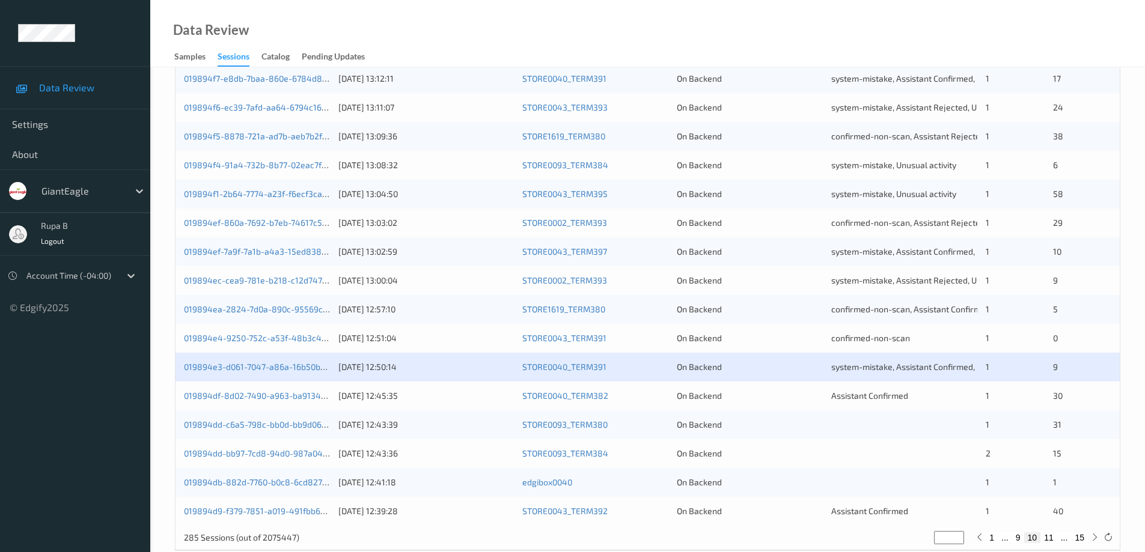
scroll to position [352, 0]
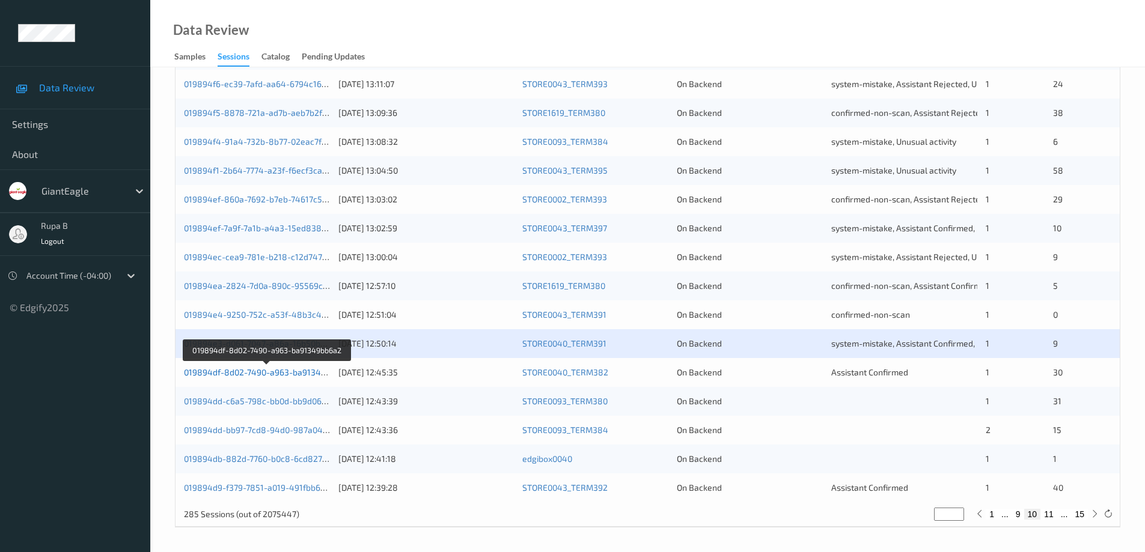
click at [297, 374] on link "019894df-8d02-7490-a963-ba91349bb6a2" at bounding box center [267, 372] width 166 height 10
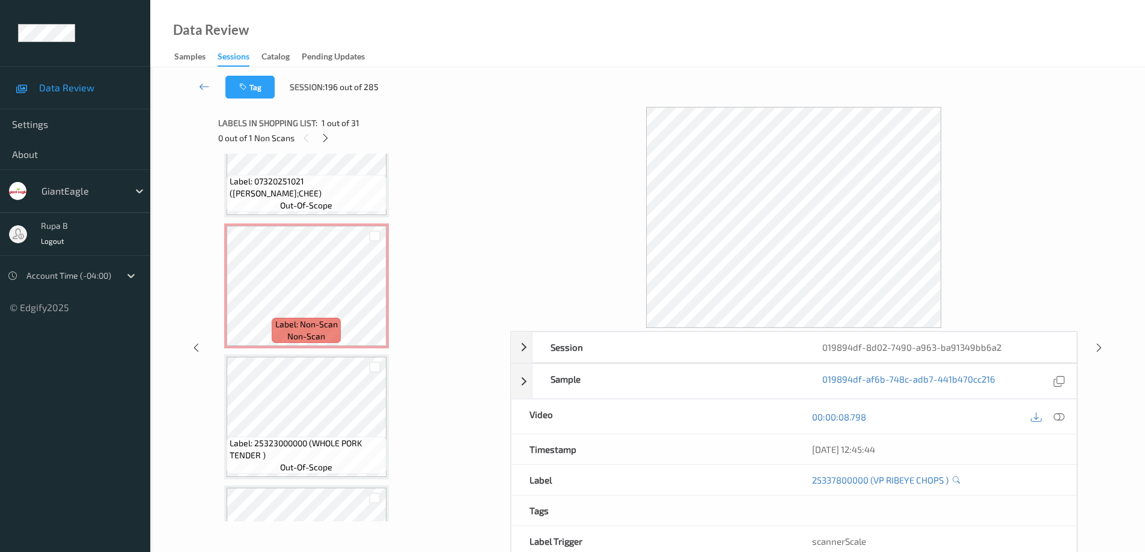
scroll to position [710, 0]
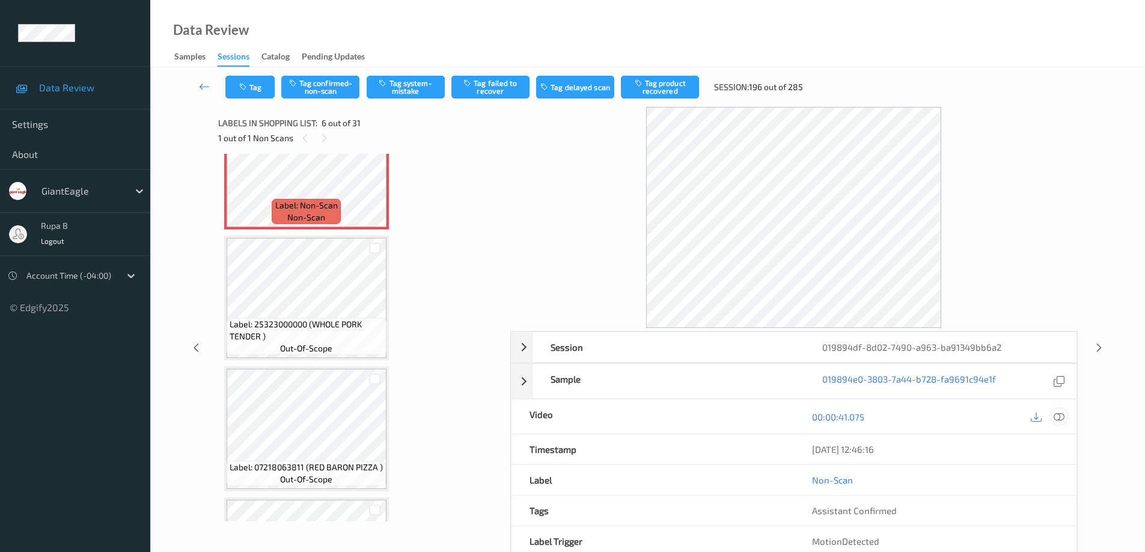
click at [1059, 419] on icon at bounding box center [1058, 417] width 11 height 11
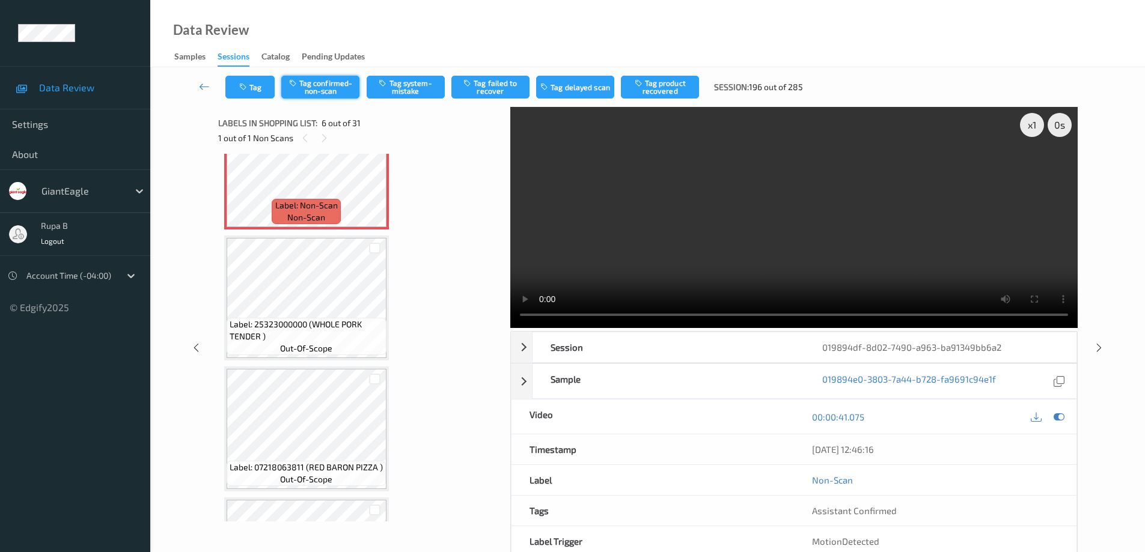
click at [335, 85] on button "Tag confirmed-non-scan" at bounding box center [320, 87] width 78 height 23
click at [660, 93] on button "Tag product recovered" at bounding box center [660, 87] width 78 height 23
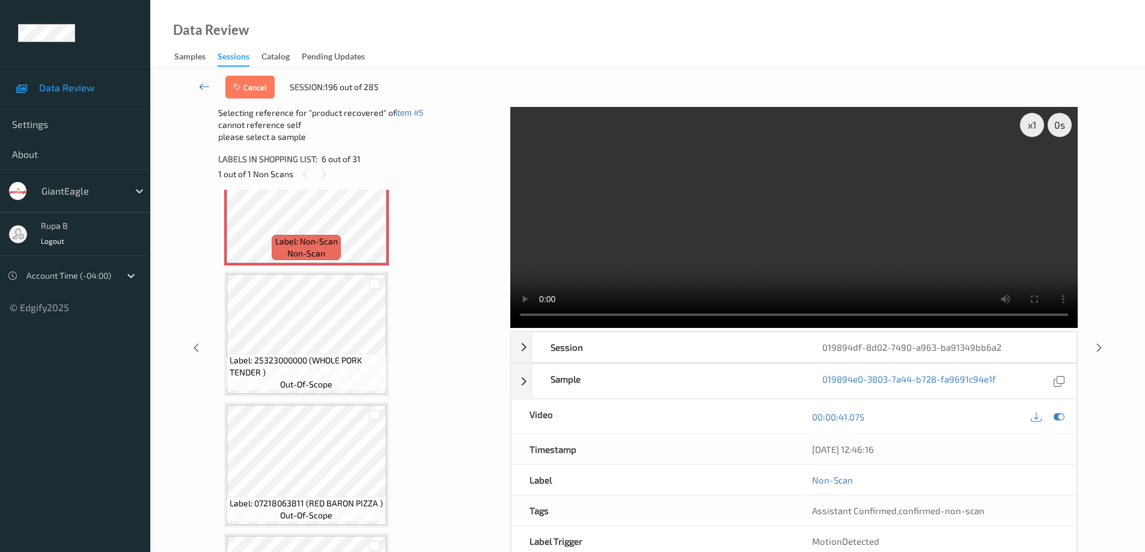
click at [200, 85] on icon at bounding box center [204, 87] width 11 height 12
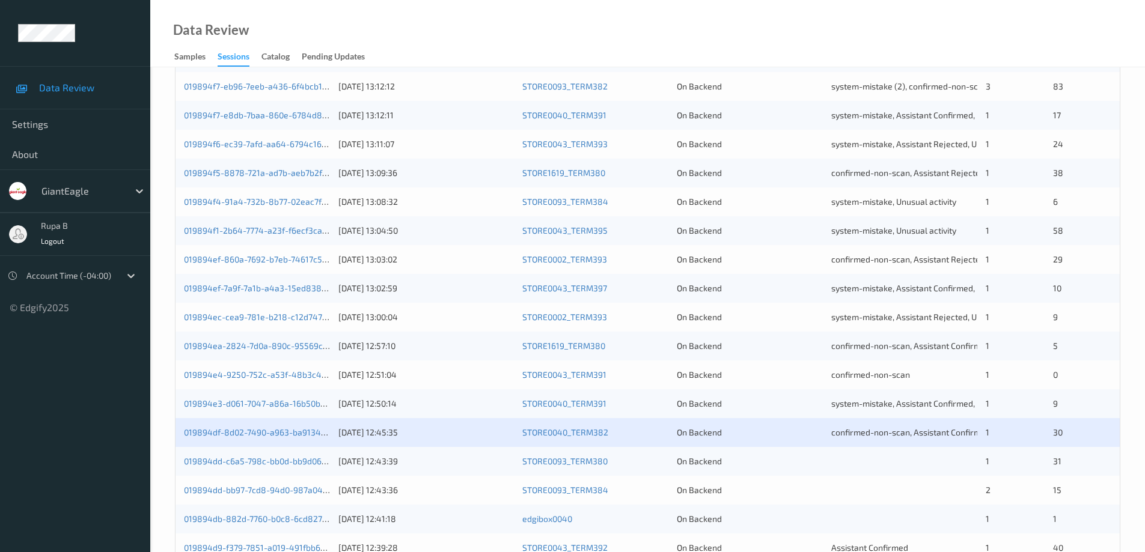
scroll to position [352, 0]
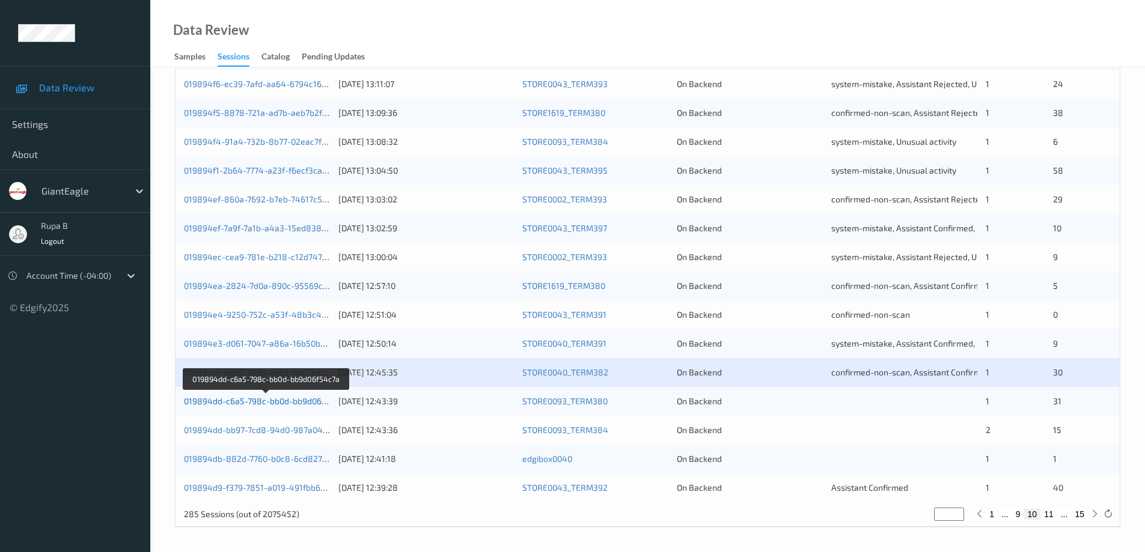
click at [308, 401] on link "019894dd-c6a5-798c-bb0d-bb9d06f54c7a" at bounding box center [266, 401] width 164 height 10
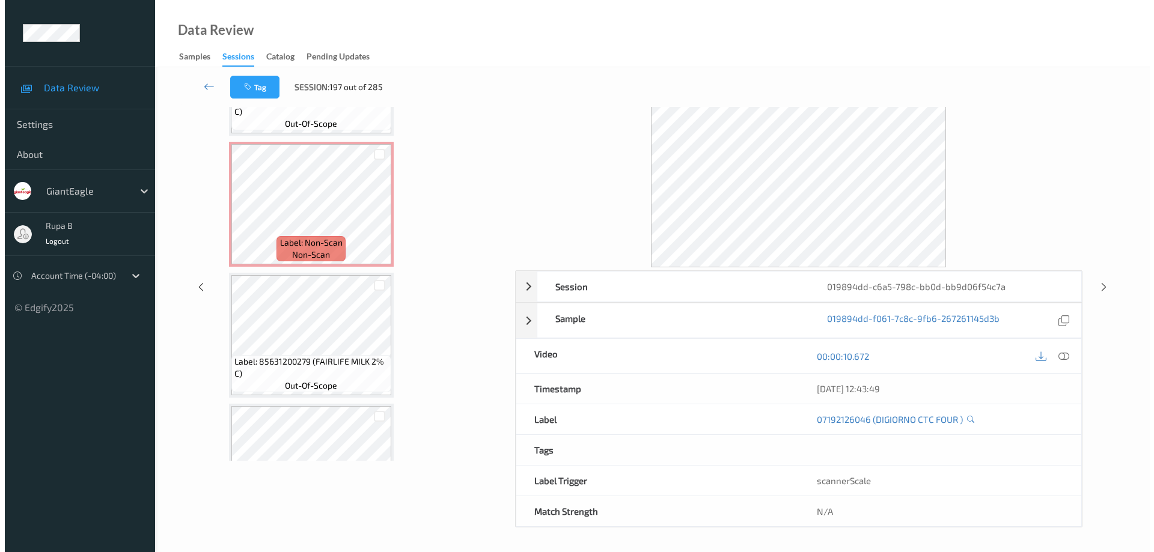
scroll to position [425, 0]
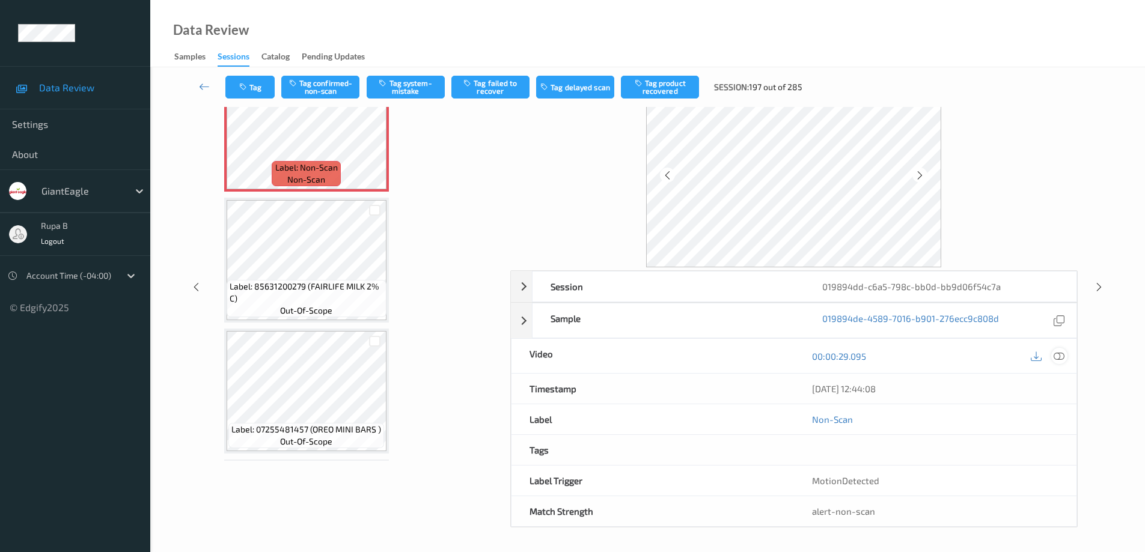
click at [1062, 356] on icon at bounding box center [1058, 356] width 11 height 11
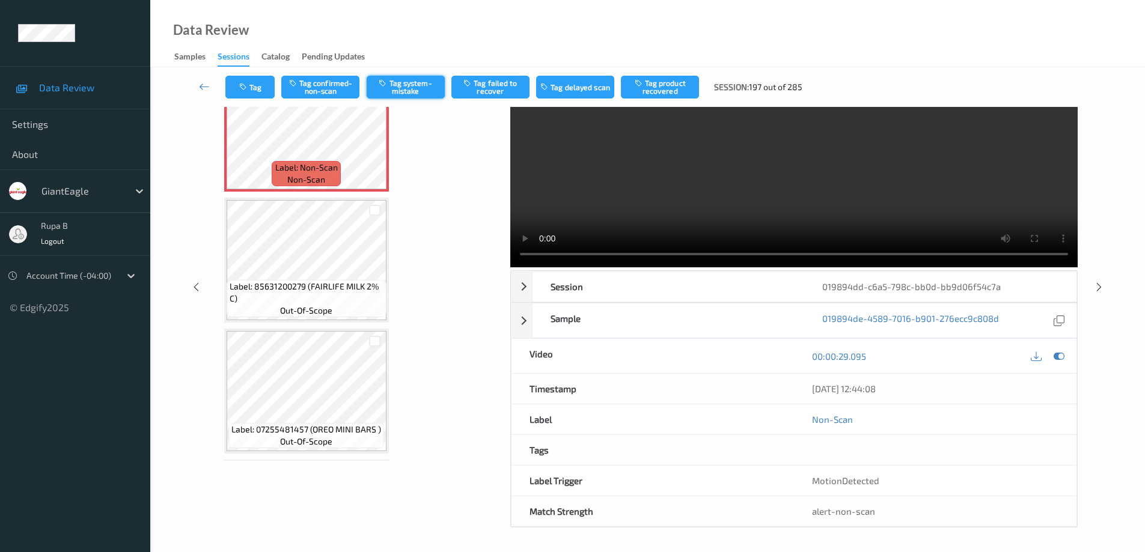
click at [421, 91] on button "Tag system-mistake" at bounding box center [406, 87] width 78 height 23
click at [254, 85] on button "Tag" at bounding box center [249, 87] width 49 height 23
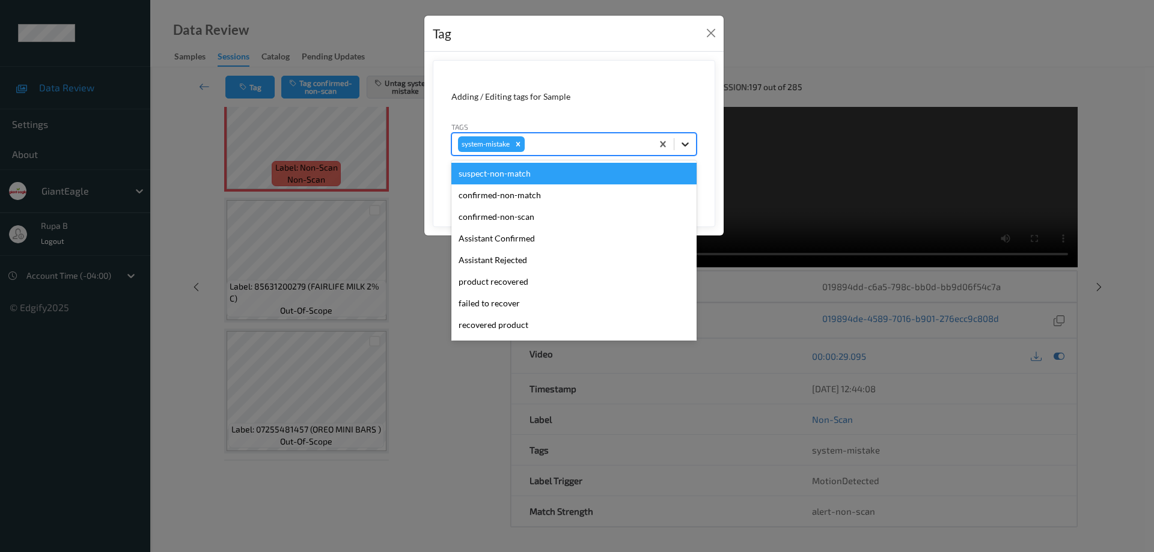
click at [686, 146] on icon at bounding box center [685, 144] width 12 height 12
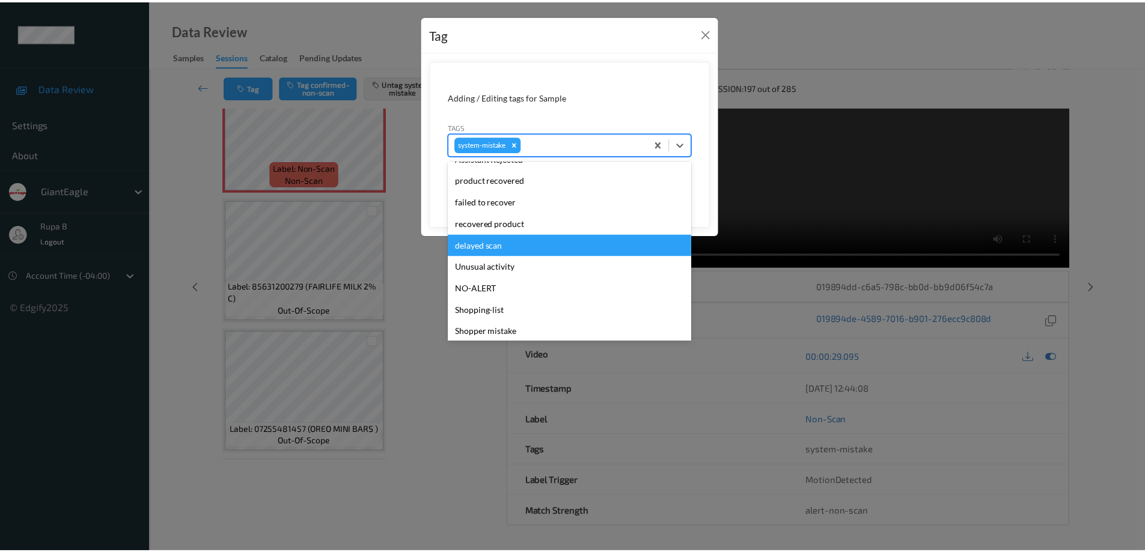
scroll to position [106, 0]
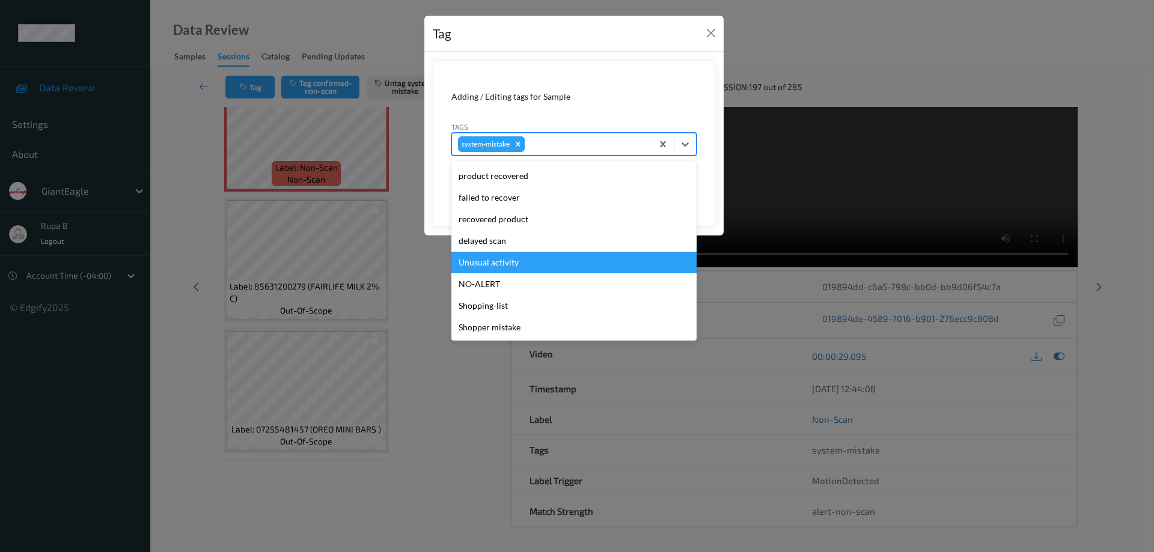
click at [503, 264] on div "Unusual activity" at bounding box center [573, 263] width 245 height 22
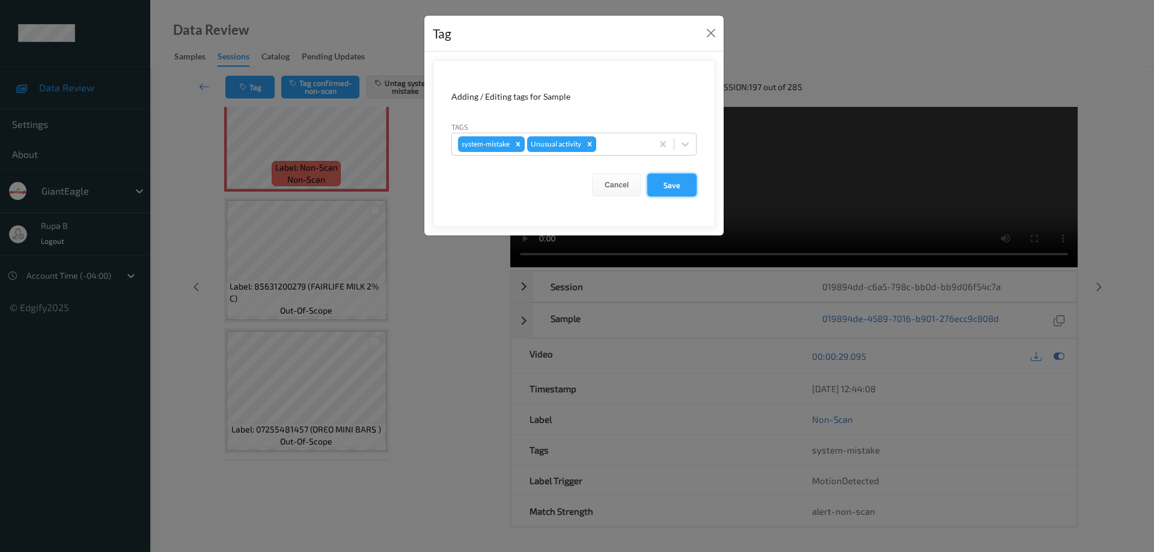
click at [674, 186] on button "Save" at bounding box center [671, 185] width 49 height 23
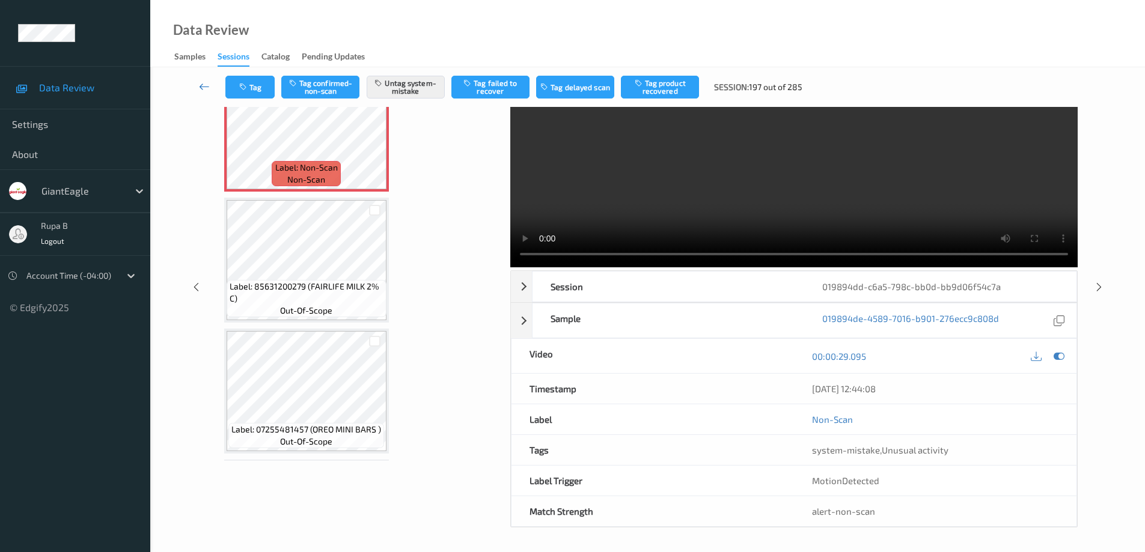
click at [199, 89] on icon at bounding box center [204, 87] width 11 height 12
click at [204, 88] on icon at bounding box center [204, 87] width 11 height 12
click at [201, 88] on icon at bounding box center [204, 87] width 11 height 12
click at [74, 93] on span "Data Review" at bounding box center [88, 88] width 99 height 12
click at [203, 88] on icon at bounding box center [204, 87] width 11 height 12
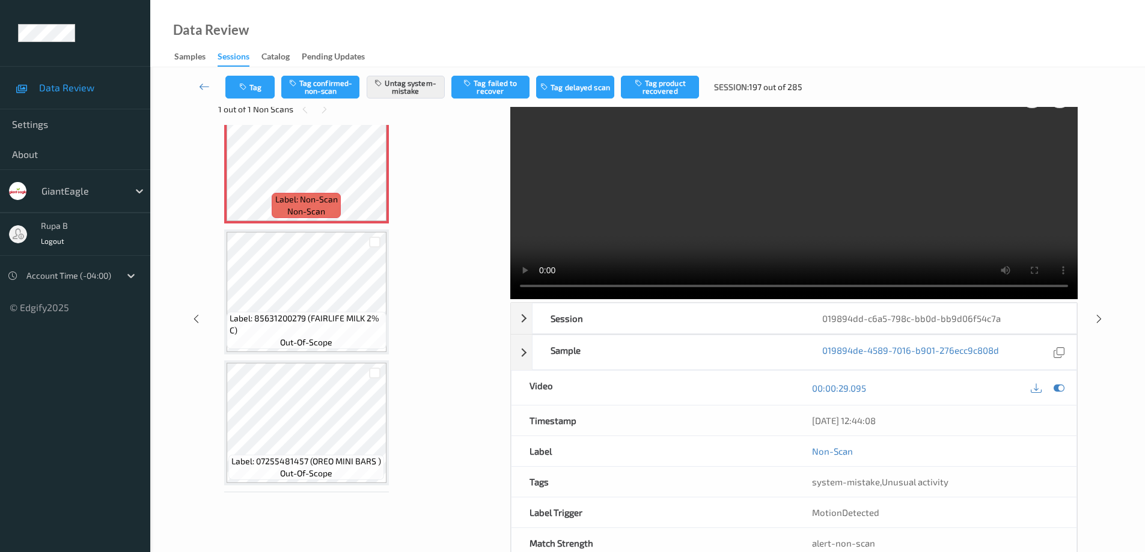
scroll to position [0, 0]
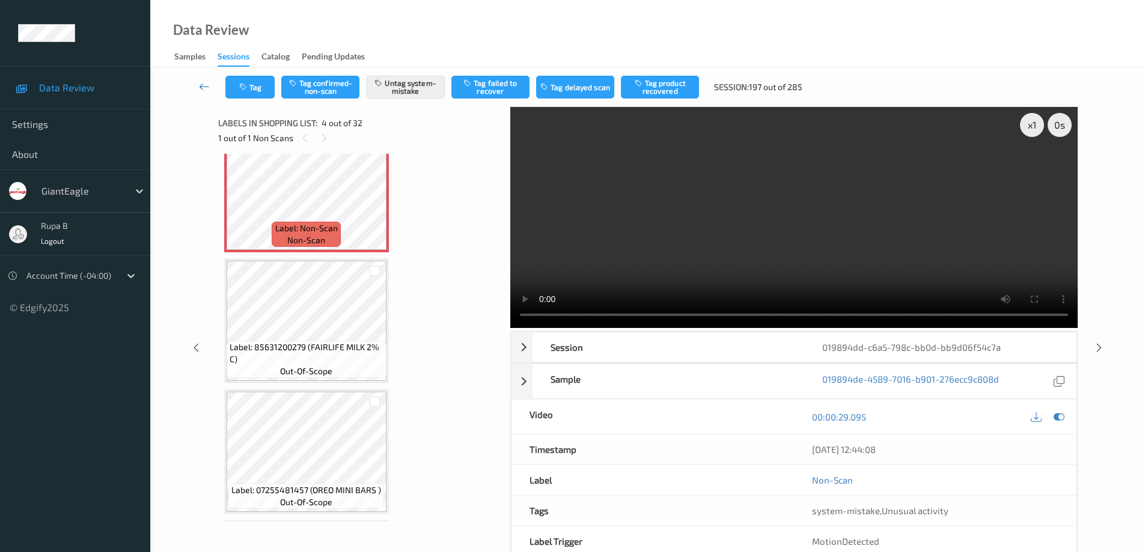
click at [203, 87] on icon at bounding box center [204, 87] width 11 height 12
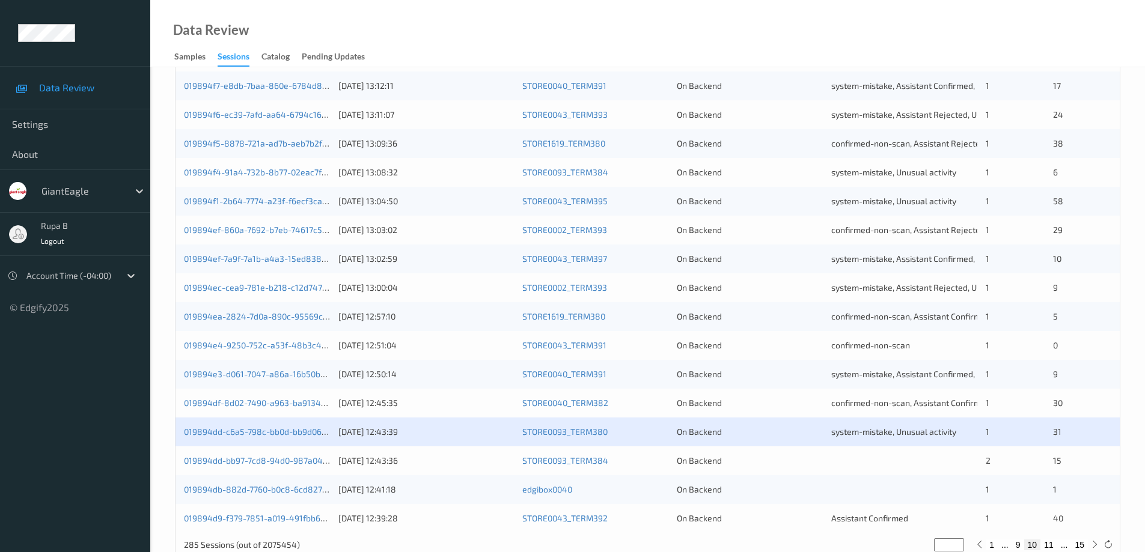
scroll to position [352, 0]
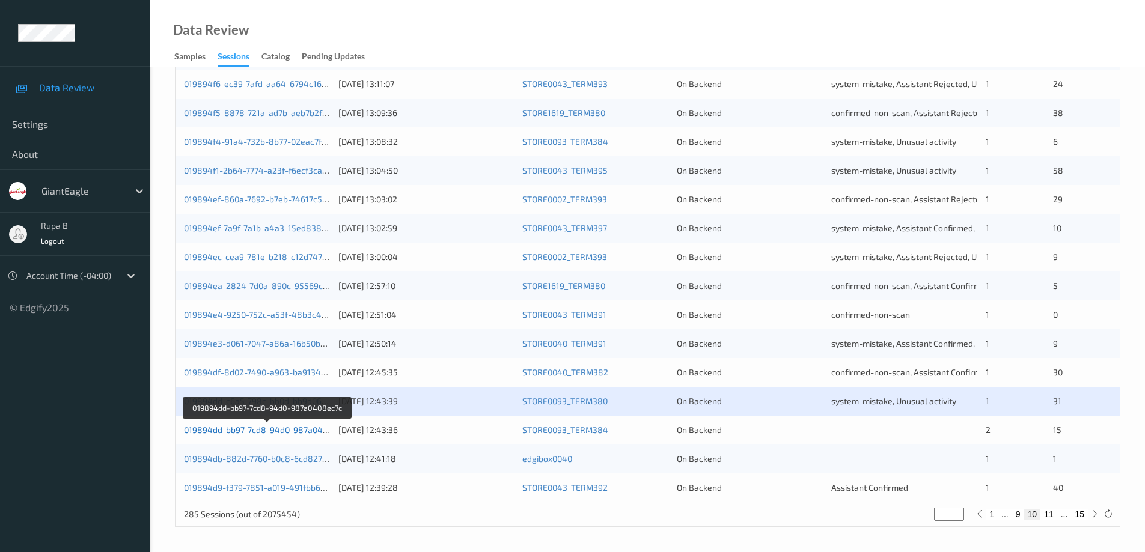
click at [289, 433] on link "019894dd-bb97-7cd8-94d0-987a0408ec7c" at bounding box center [267, 430] width 166 height 10
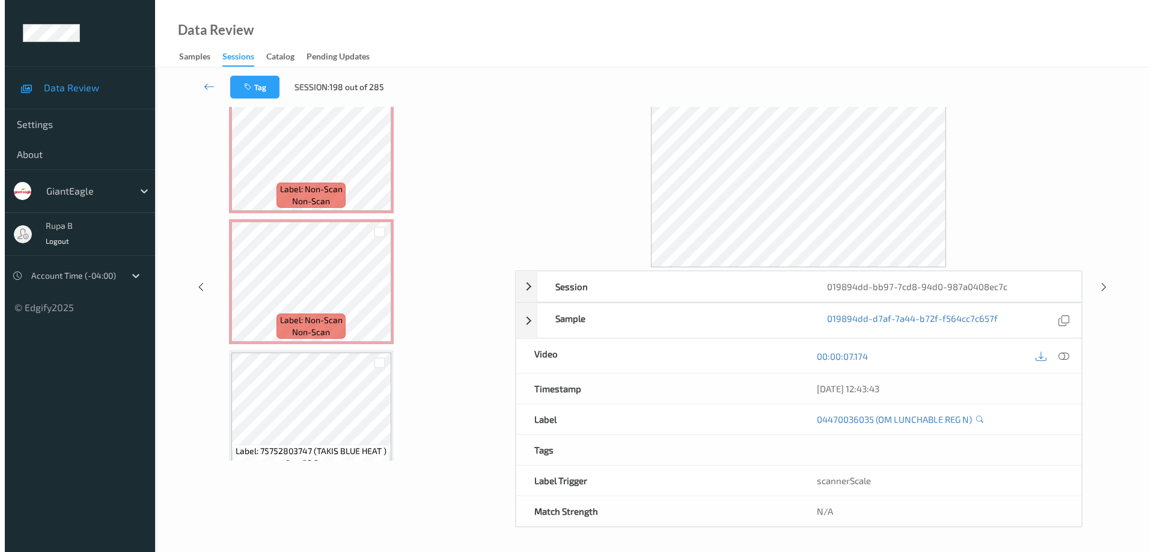
scroll to position [1073, 0]
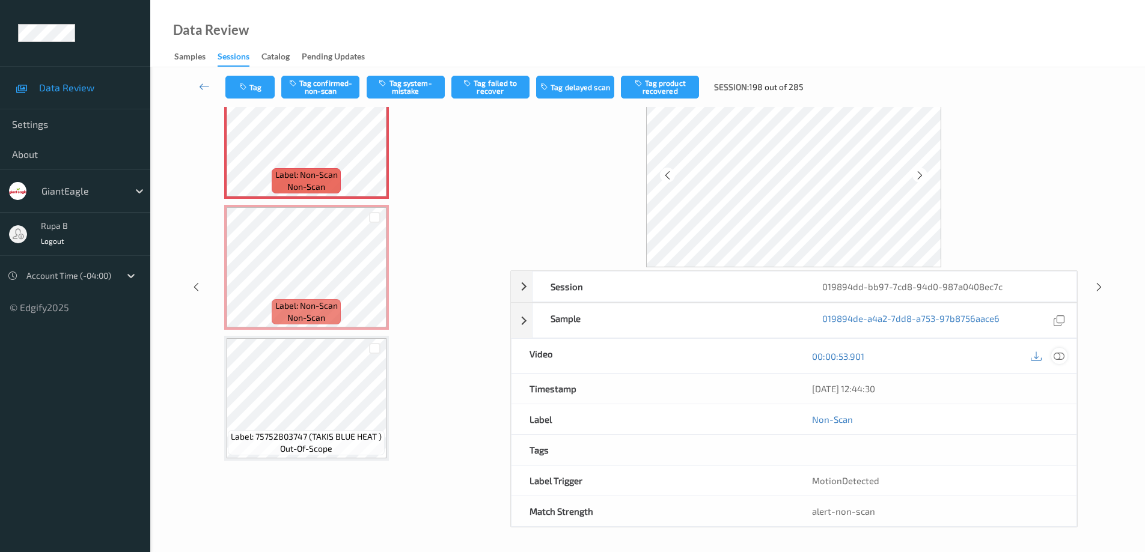
click at [1056, 354] on icon at bounding box center [1058, 356] width 11 height 11
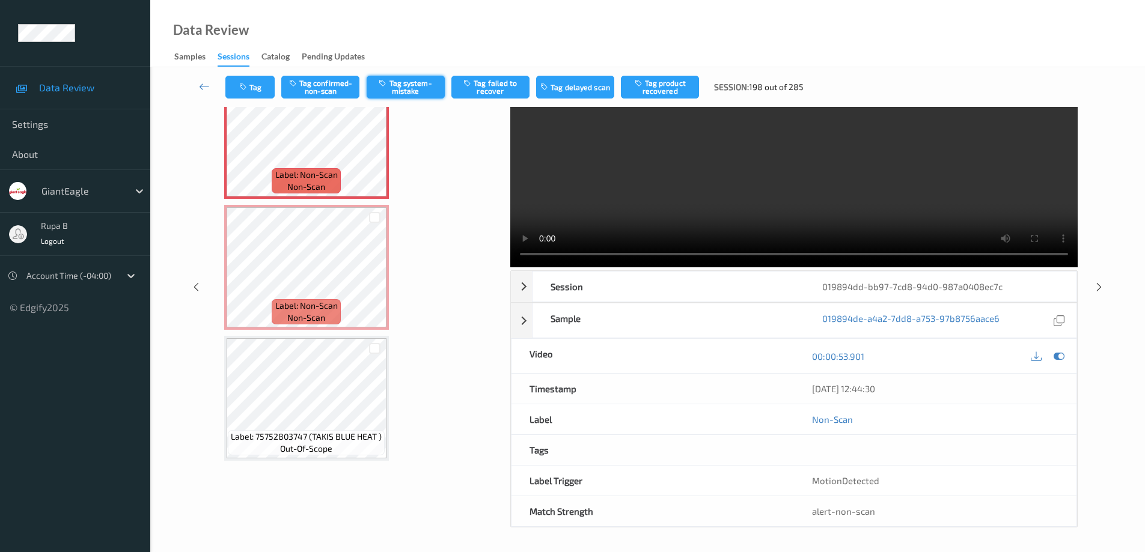
click at [418, 88] on button "Tag system-mistake" at bounding box center [406, 87] width 78 height 23
click at [266, 85] on button "Tag" at bounding box center [249, 87] width 49 height 23
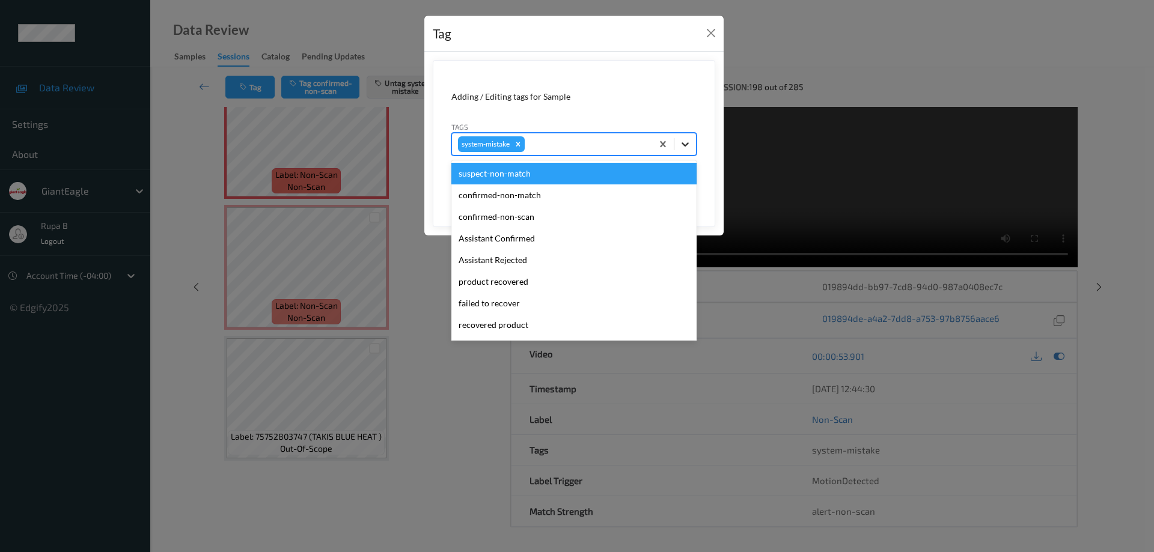
click at [686, 146] on icon at bounding box center [684, 144] width 7 height 4
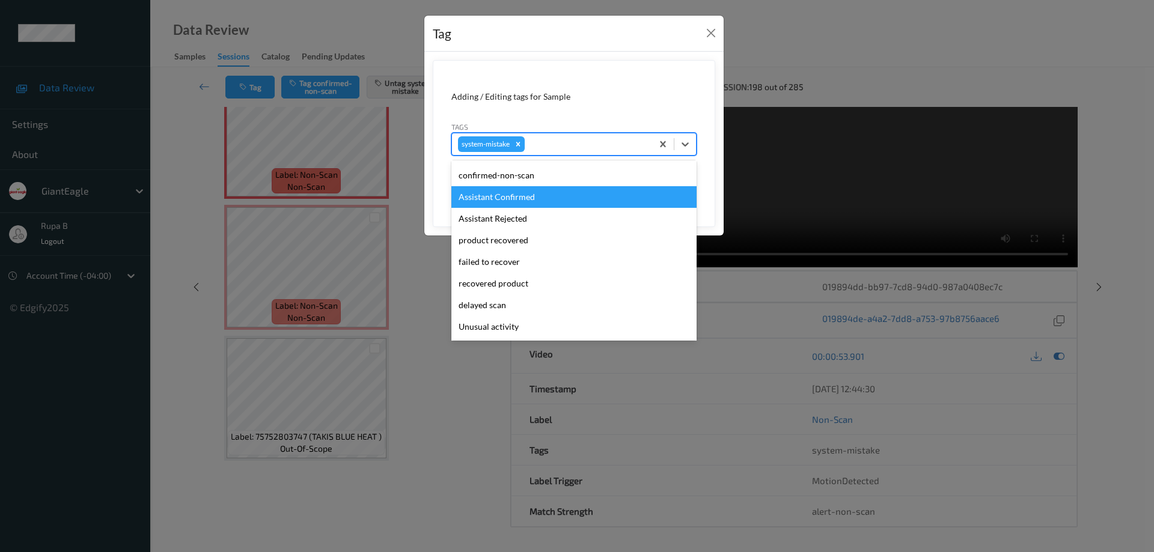
scroll to position [106, 0]
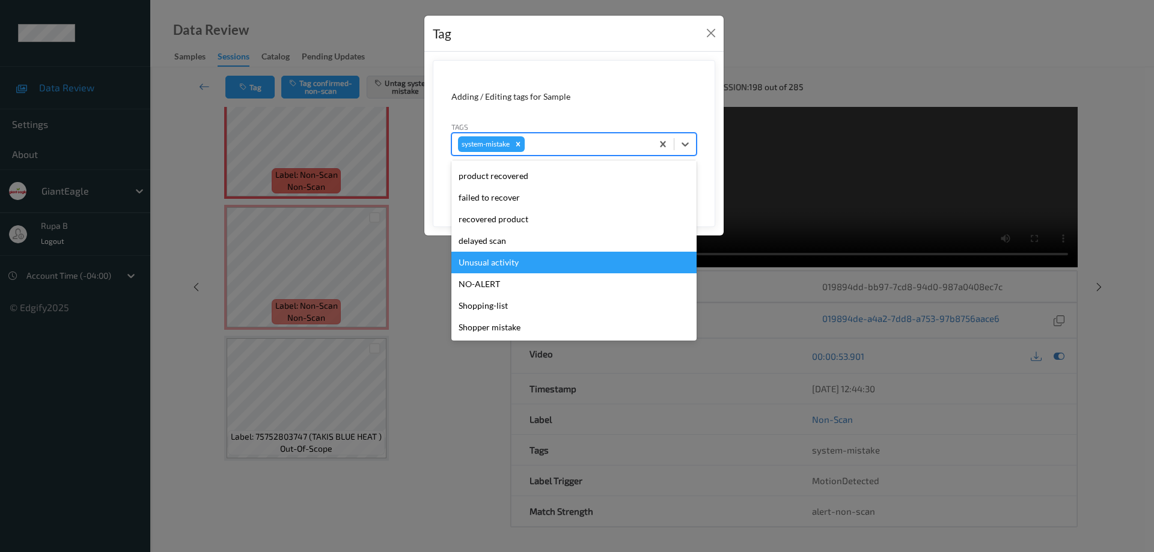
click at [514, 262] on div "Unusual activity" at bounding box center [573, 263] width 245 height 22
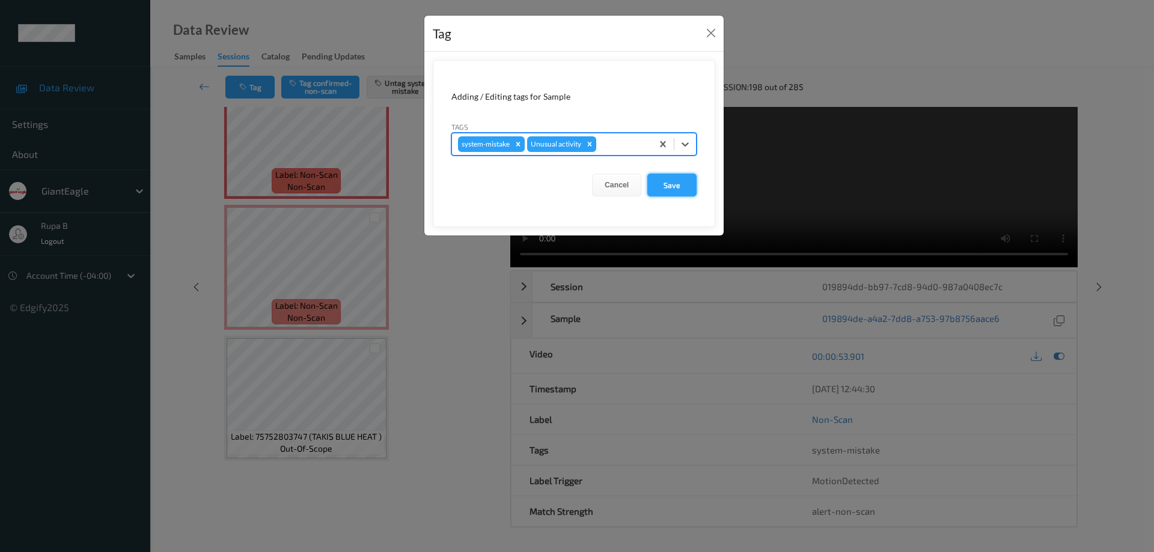
click at [677, 187] on button "Save" at bounding box center [671, 185] width 49 height 23
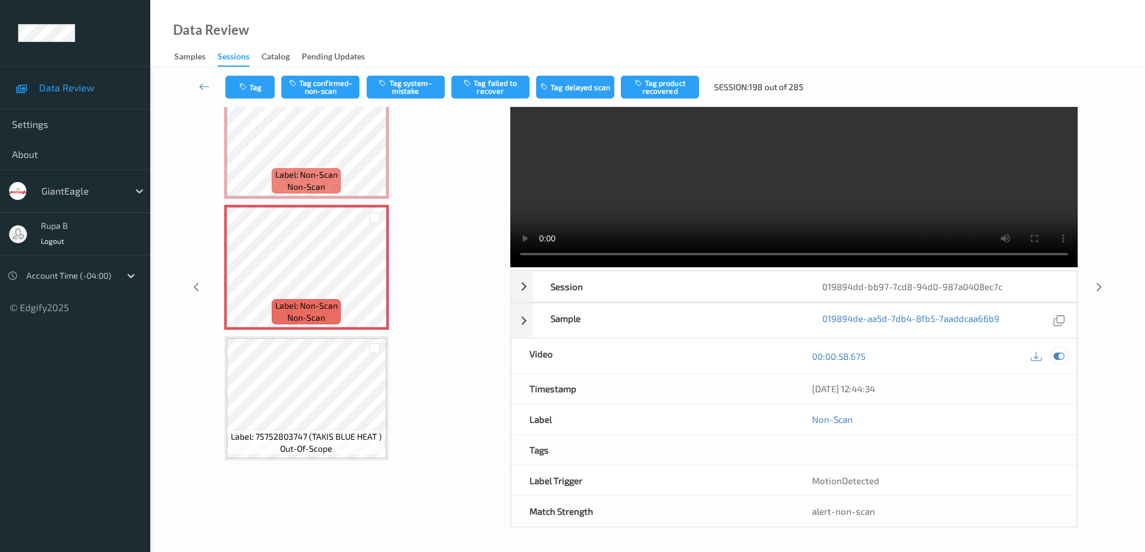
click at [1063, 355] on icon at bounding box center [1058, 356] width 11 height 11
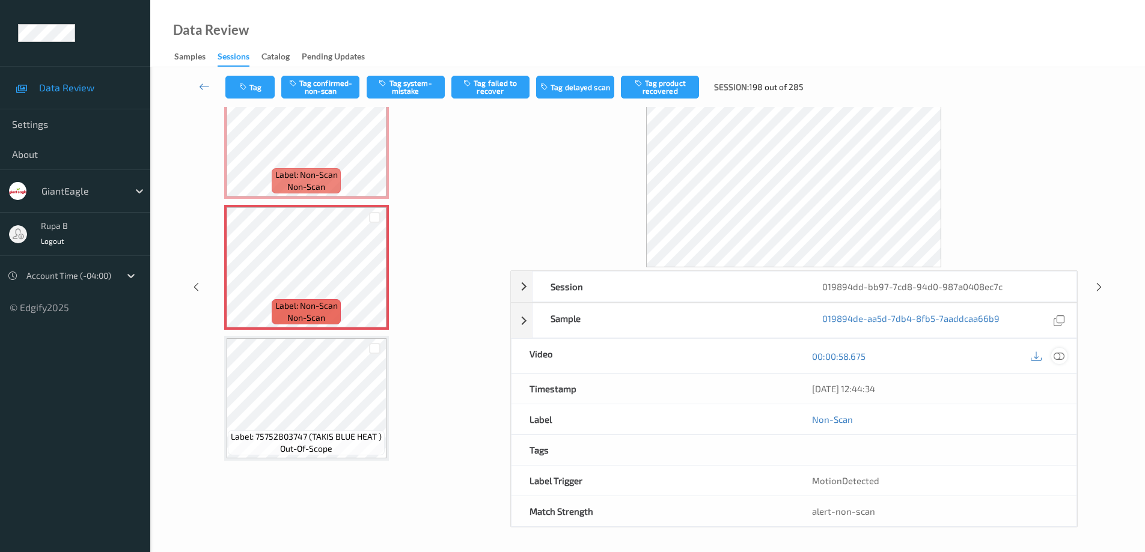
click at [1061, 356] on icon at bounding box center [1058, 356] width 11 height 11
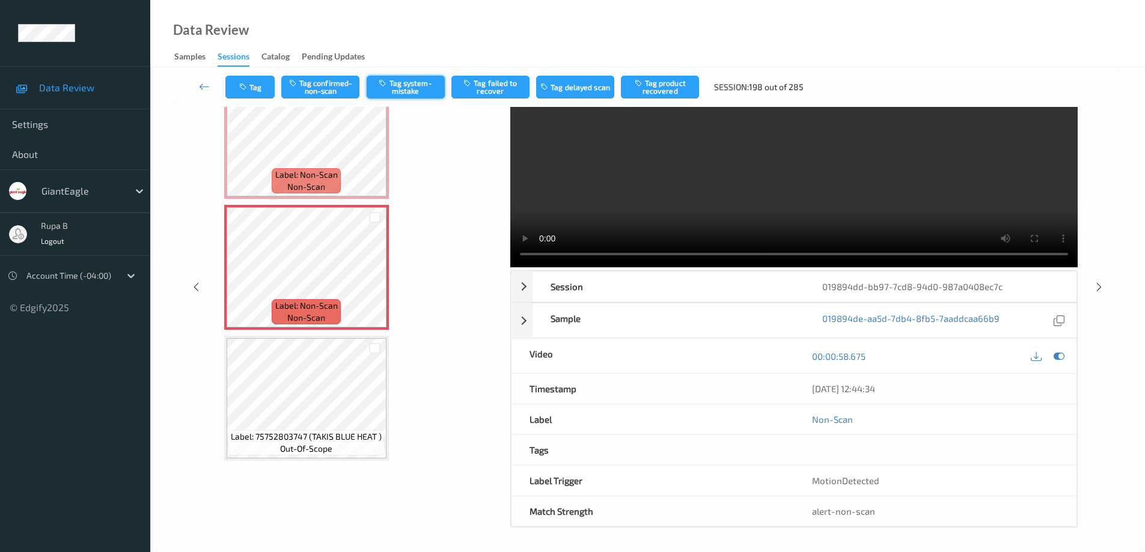
click at [409, 91] on button "Tag system-mistake" at bounding box center [406, 87] width 78 height 23
click at [259, 86] on button "Tag" at bounding box center [249, 87] width 49 height 23
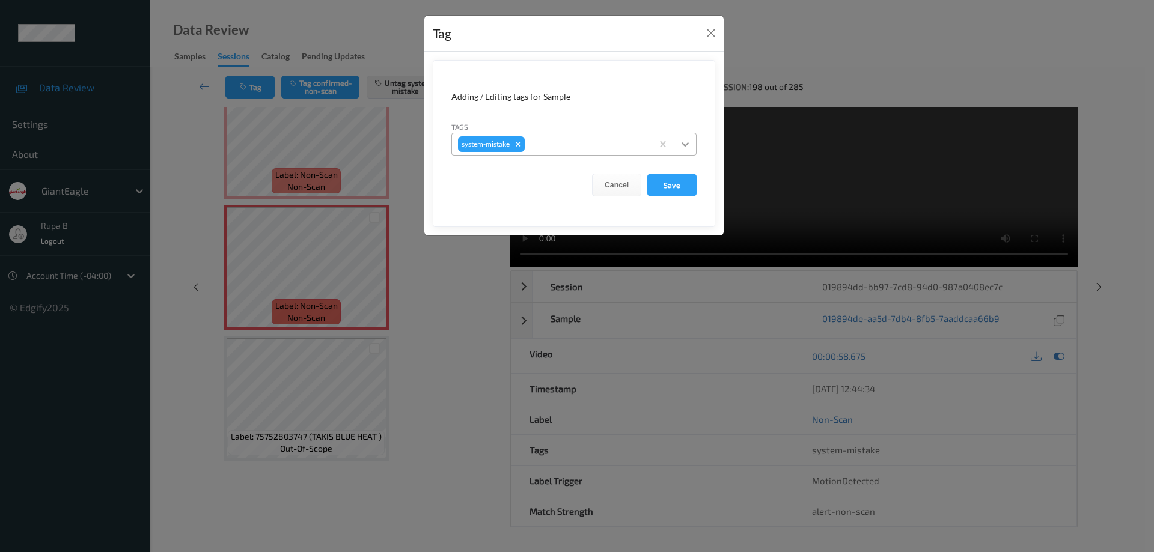
click at [688, 145] on icon at bounding box center [685, 144] width 12 height 12
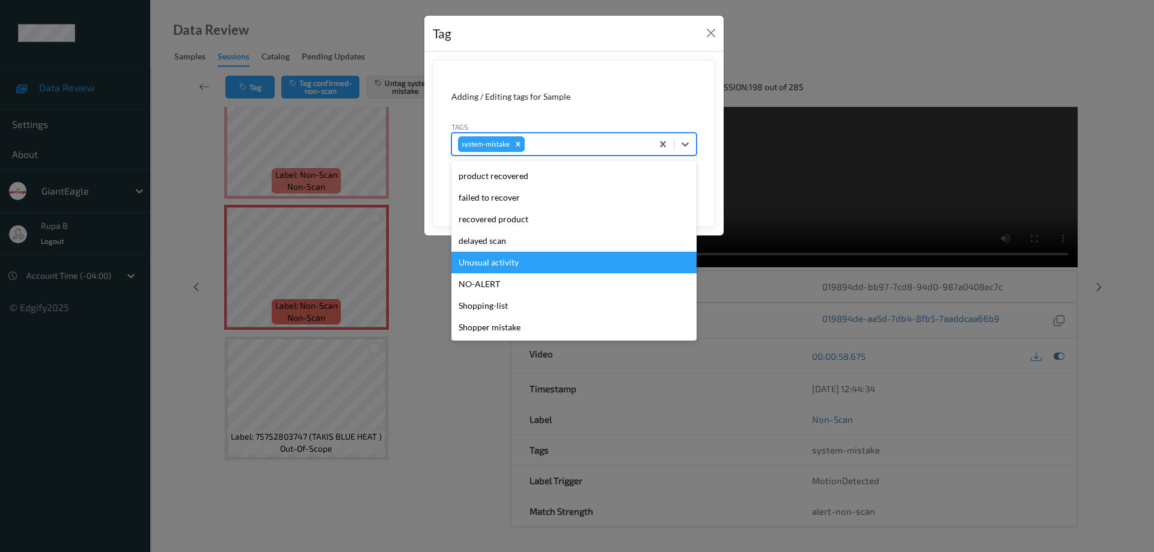
click at [516, 267] on div "Unusual activity" at bounding box center [573, 263] width 245 height 22
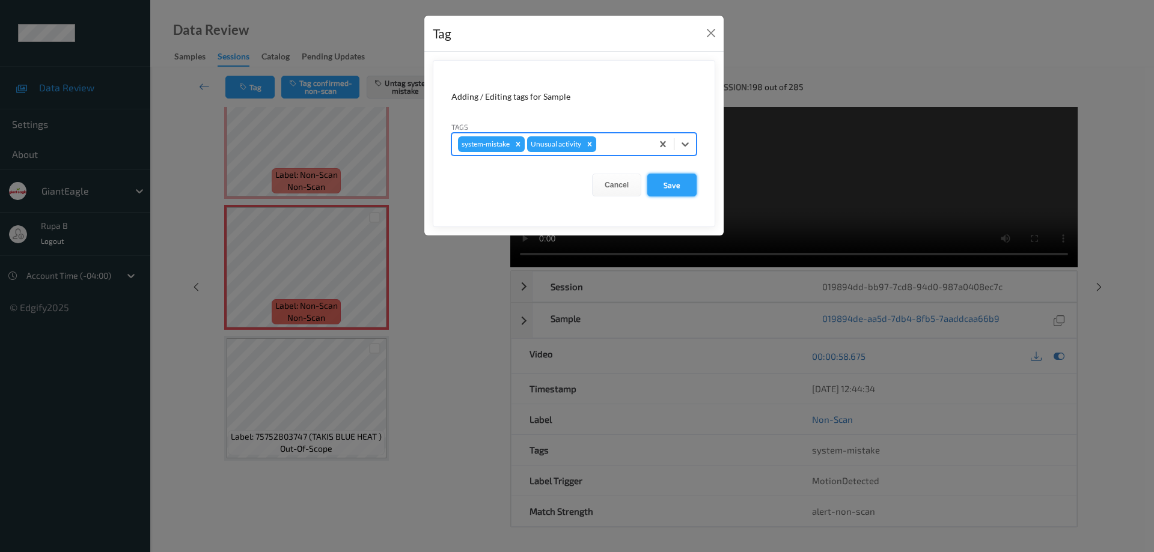
click at [678, 189] on button "Save" at bounding box center [671, 185] width 49 height 23
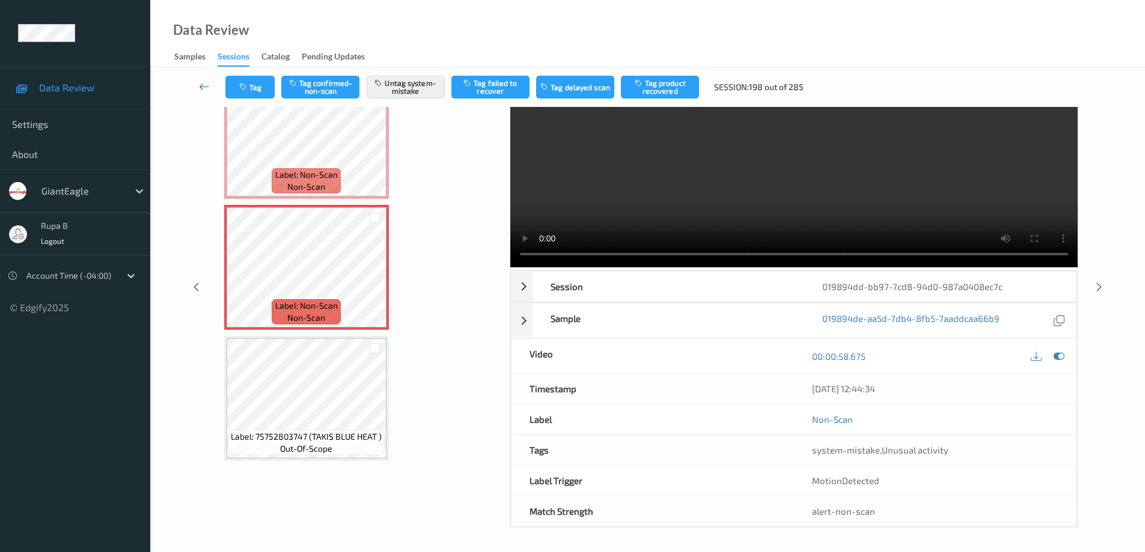
click at [204, 88] on icon at bounding box center [204, 87] width 11 height 12
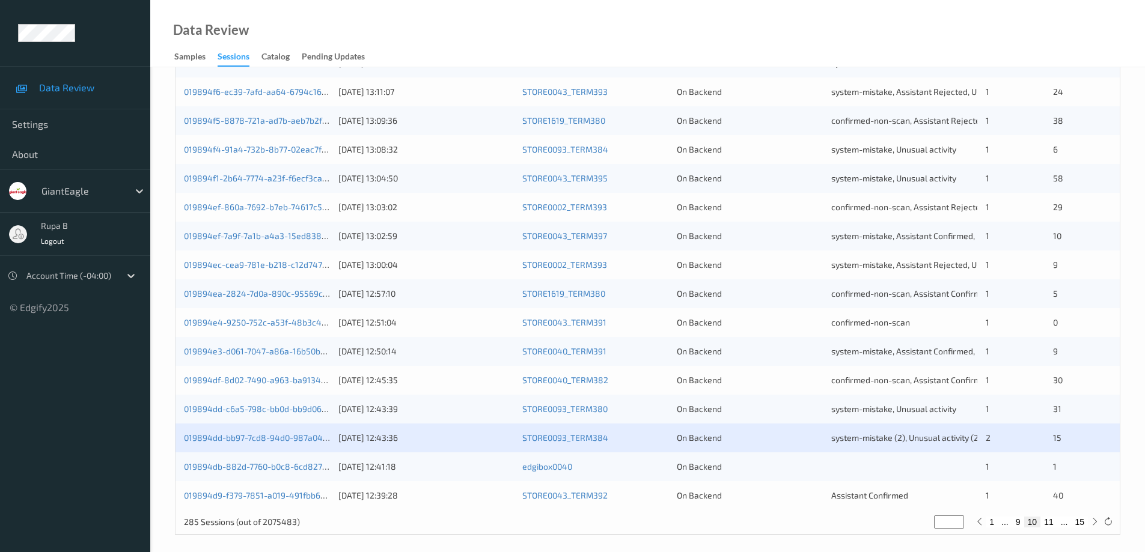
scroll to position [352, 0]
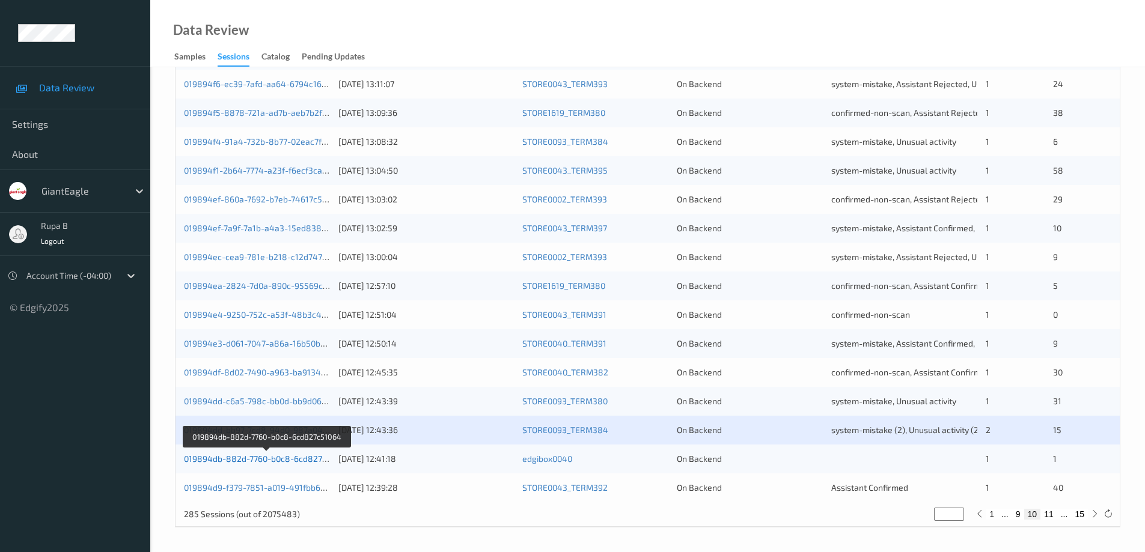
click at [303, 459] on link "019894db-882d-7760-b0c8-6cd827c51064" at bounding box center [267, 459] width 166 height 10
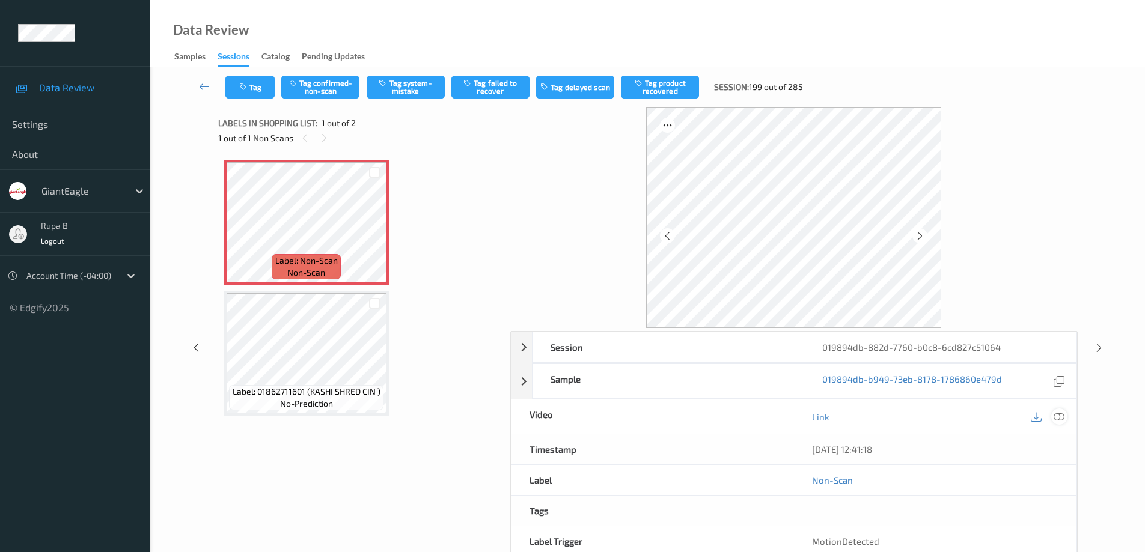
click at [1061, 419] on icon at bounding box center [1058, 417] width 11 height 11
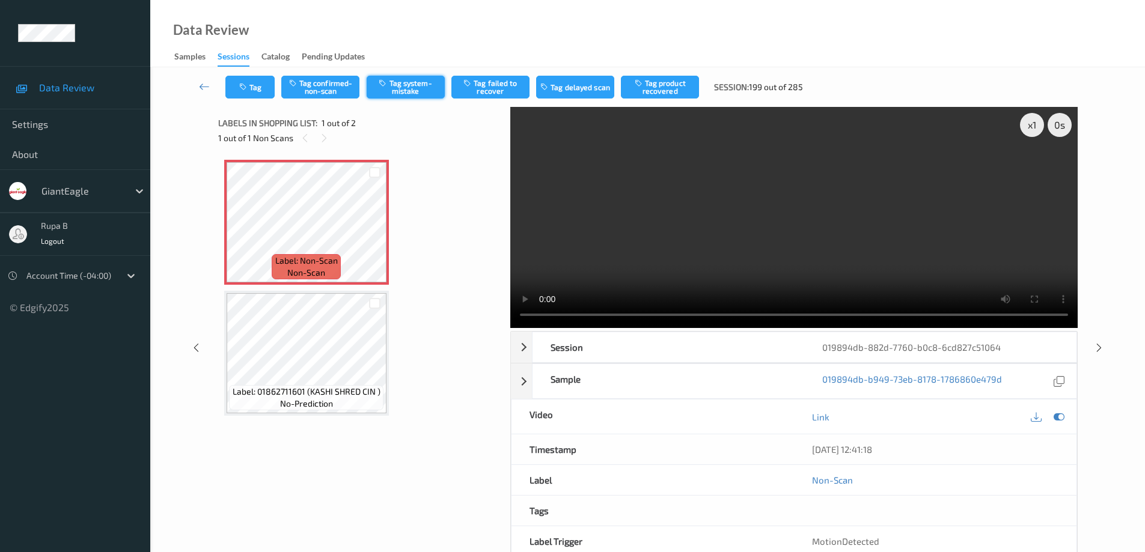
click at [424, 89] on button "Tag system-mistake" at bounding box center [406, 87] width 78 height 23
click at [262, 88] on button "Tag" at bounding box center [249, 87] width 49 height 23
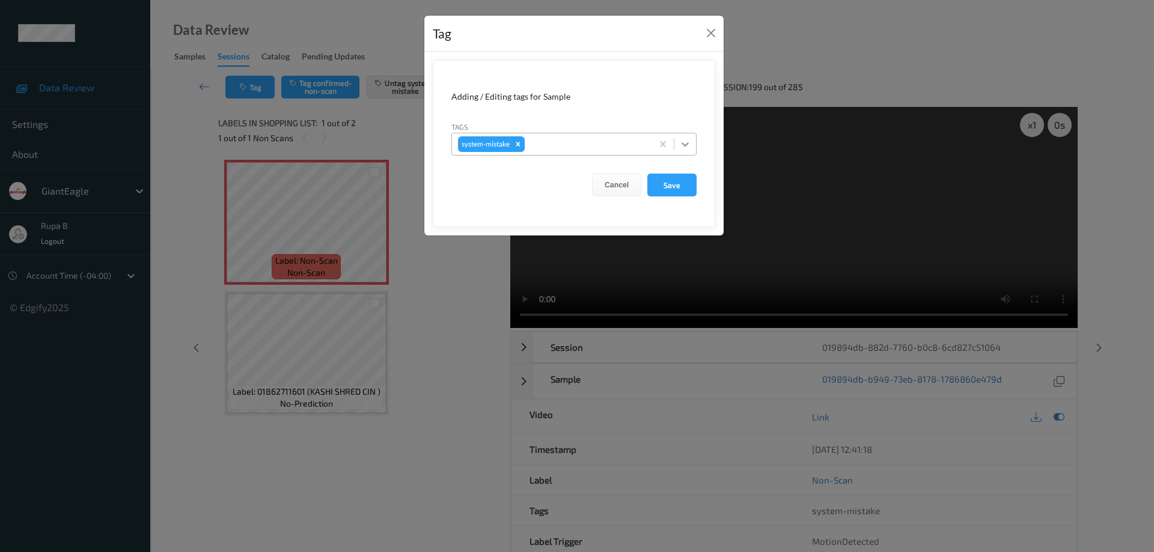
click at [686, 144] on icon at bounding box center [685, 144] width 12 height 12
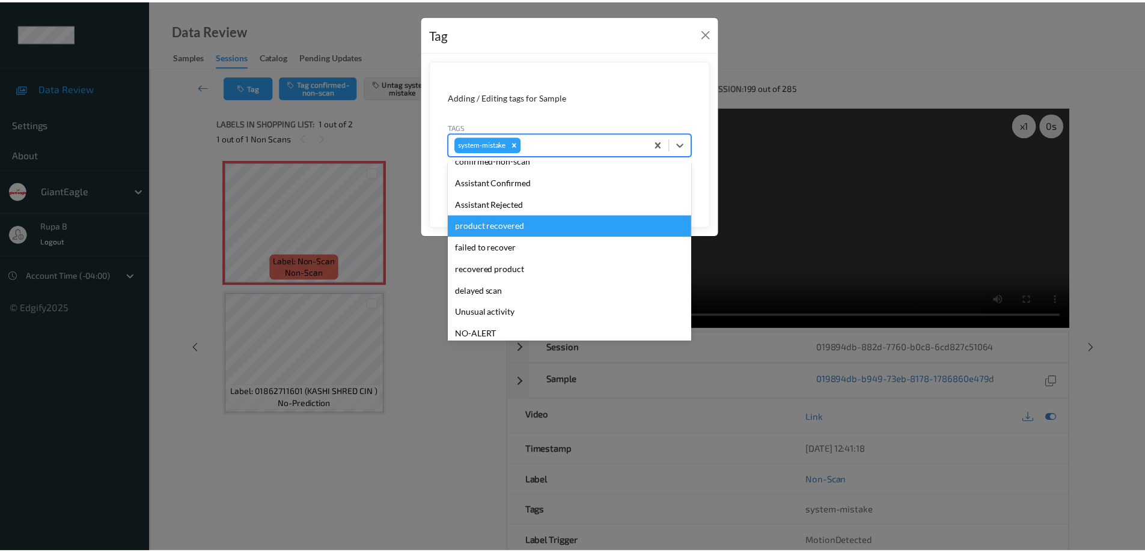
scroll to position [106, 0]
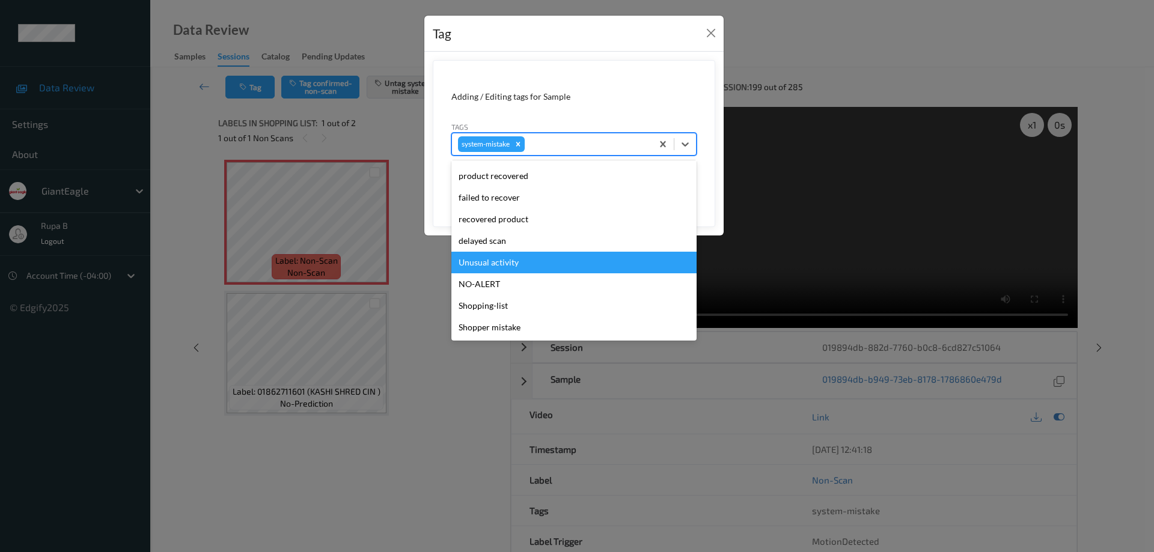
click at [505, 263] on div "Unusual activity" at bounding box center [573, 263] width 245 height 22
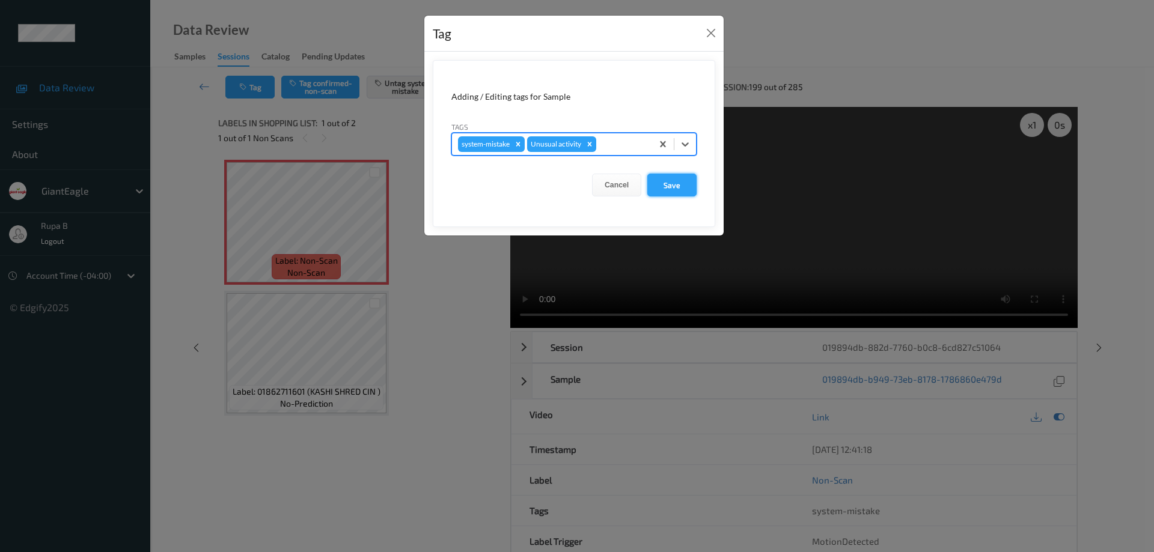
click at [673, 189] on button "Save" at bounding box center [671, 185] width 49 height 23
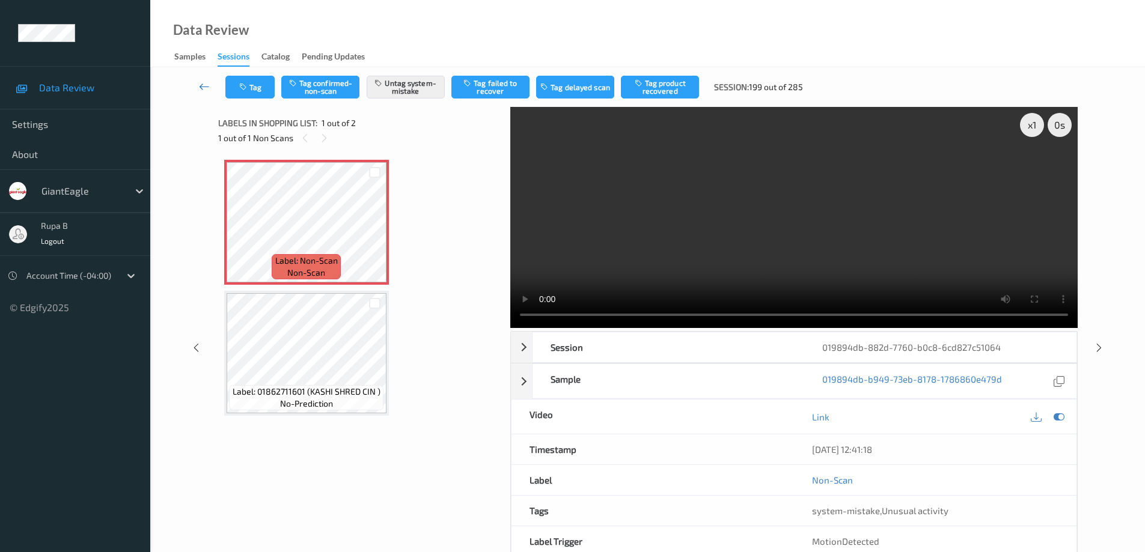
click at [200, 88] on icon at bounding box center [204, 87] width 11 height 12
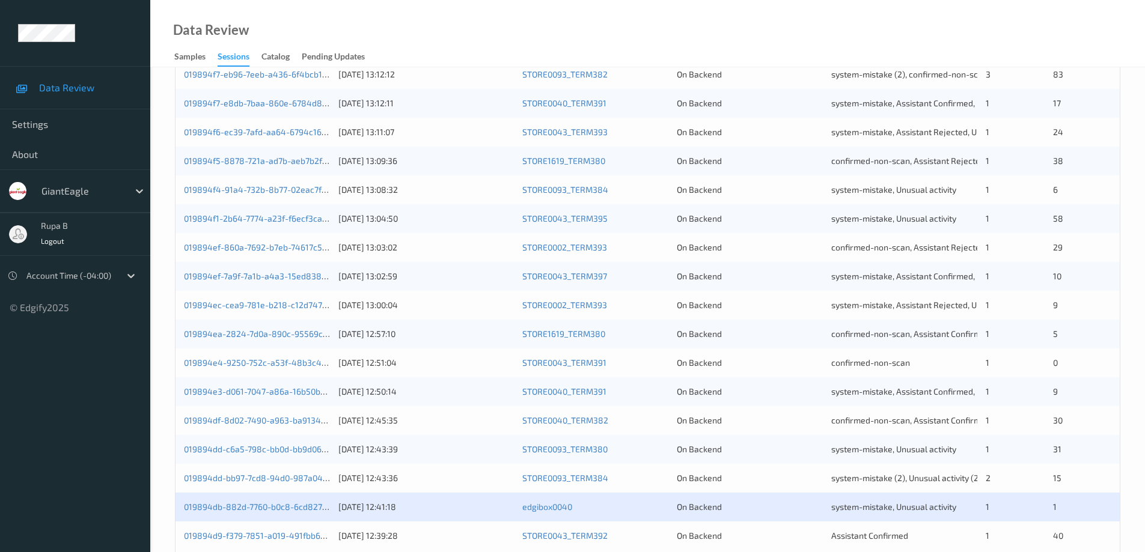
scroll to position [352, 0]
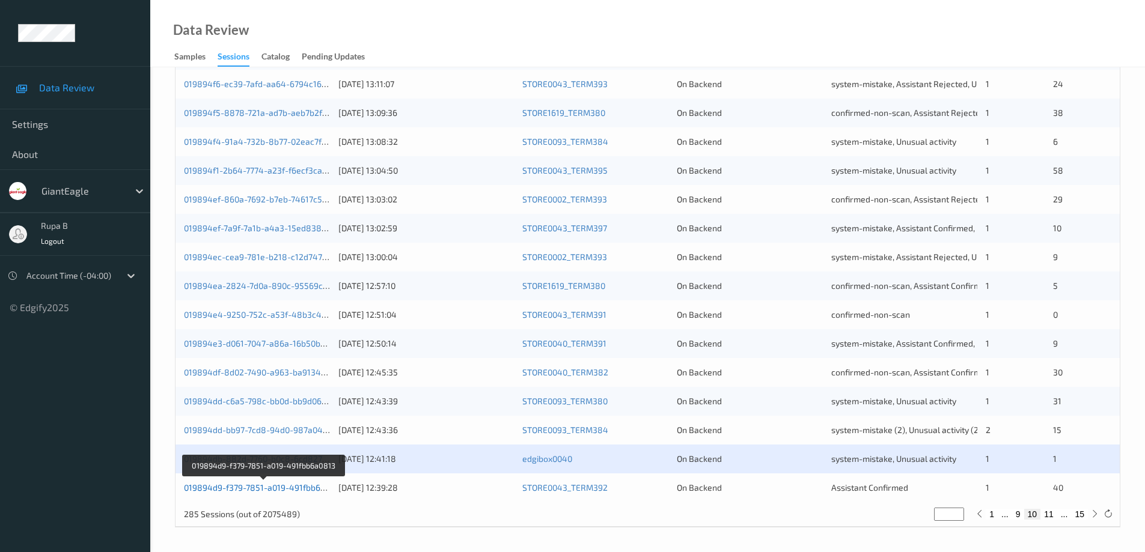
click at [288, 487] on link "019894d9-f379-7851-a019-491fbb6a0813" at bounding box center [264, 487] width 160 height 10
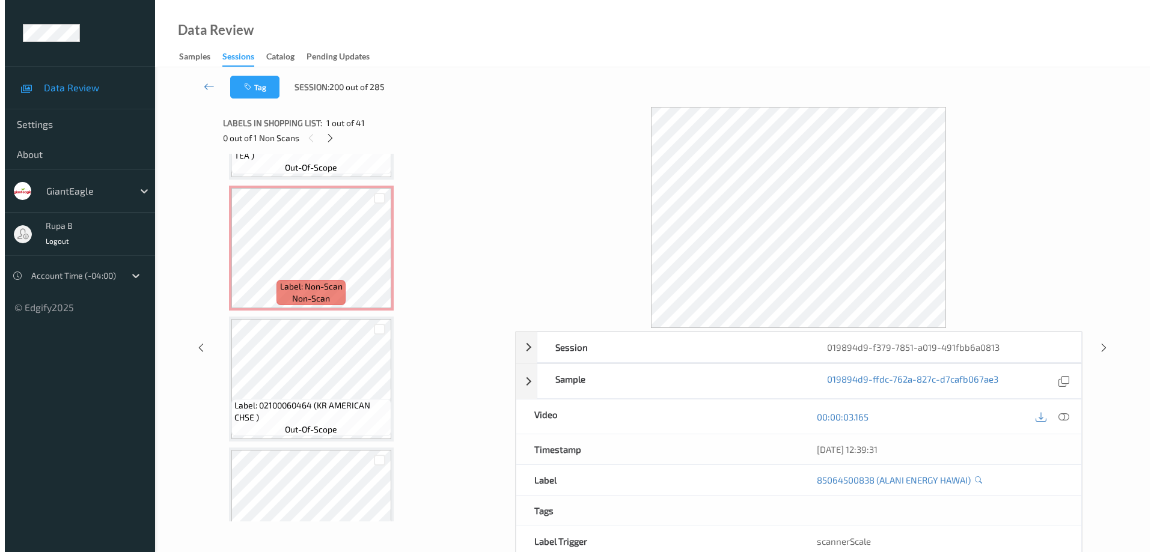
scroll to position [1582, 0]
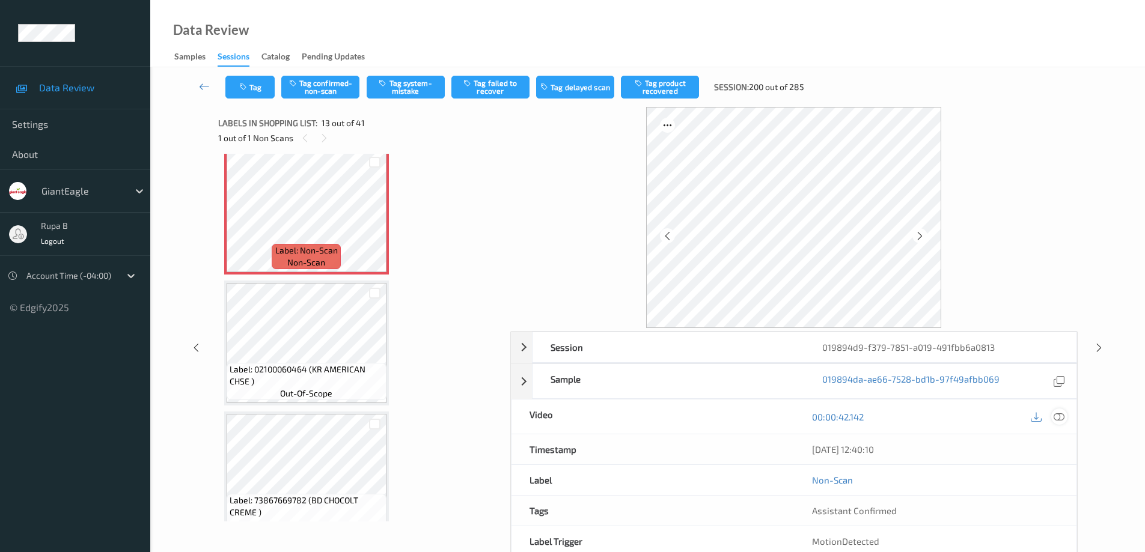
click at [1060, 415] on icon at bounding box center [1058, 417] width 11 height 11
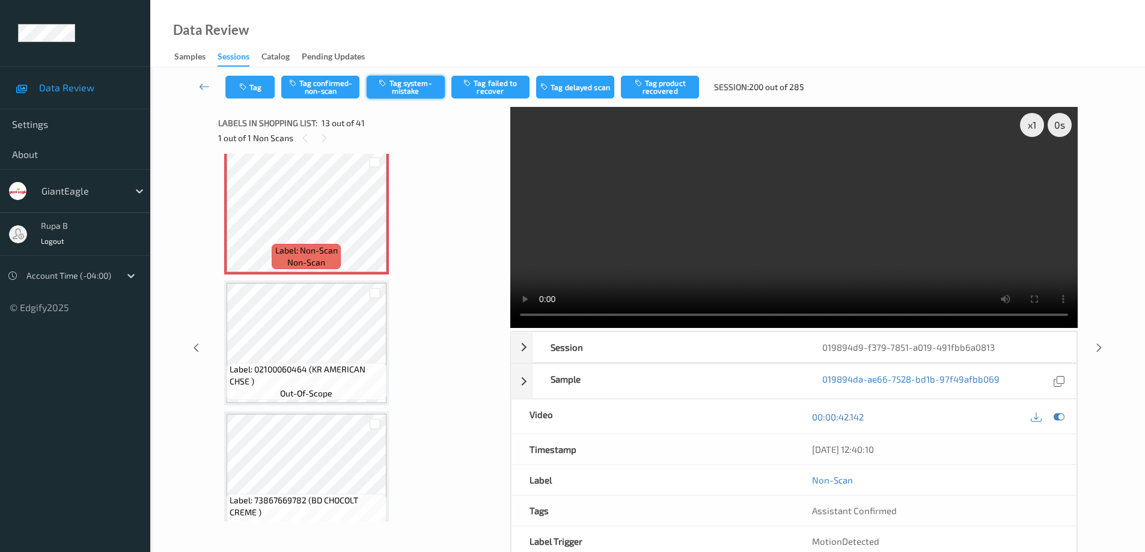
click at [418, 90] on button "Tag system-mistake" at bounding box center [406, 87] width 78 height 23
click at [253, 90] on button "Tag" at bounding box center [249, 87] width 49 height 23
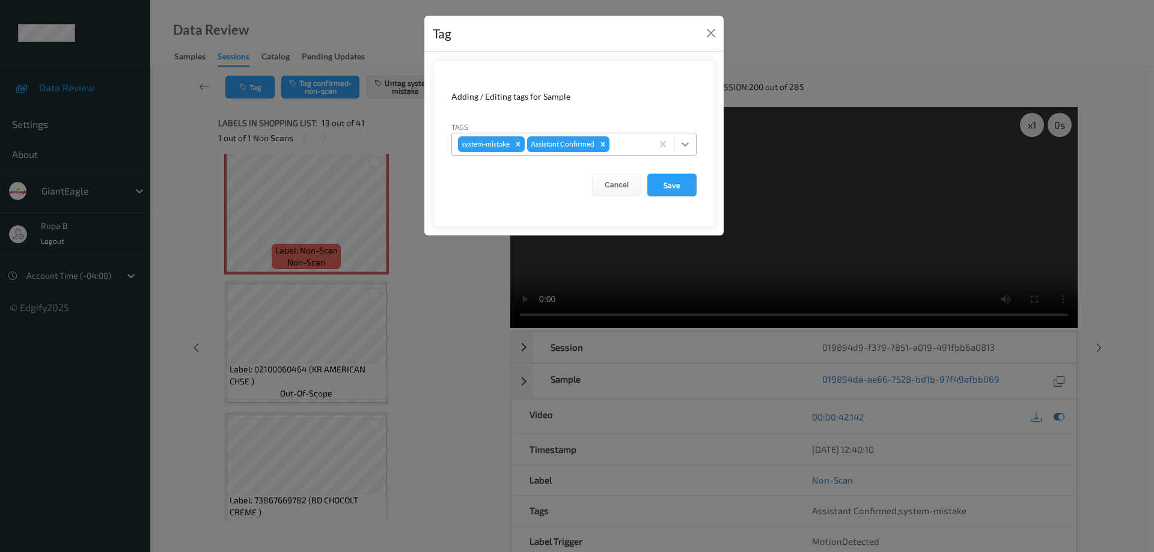
click at [684, 144] on icon at bounding box center [685, 144] width 12 height 12
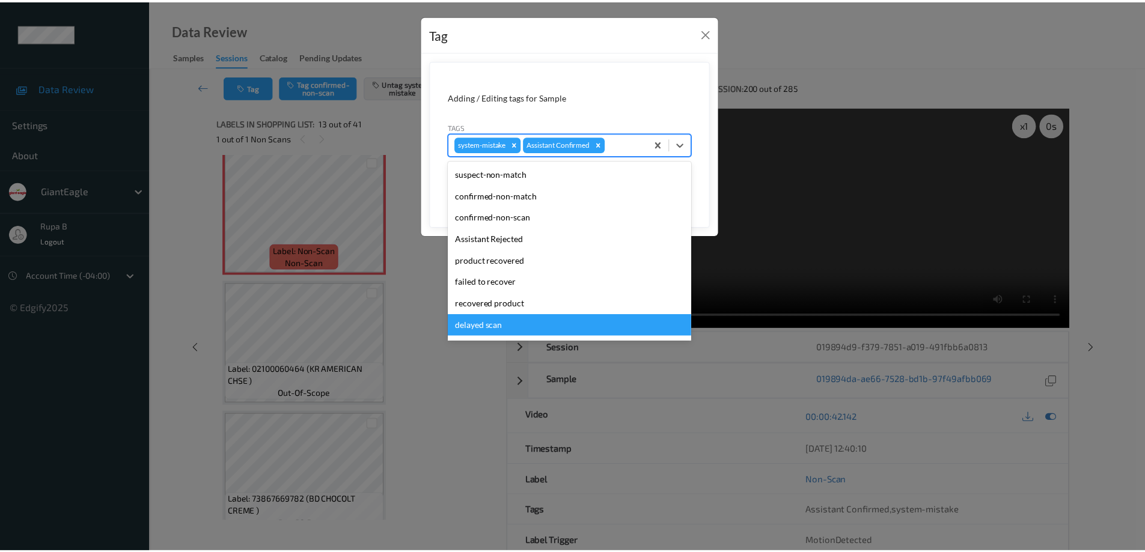
scroll to position [84, 0]
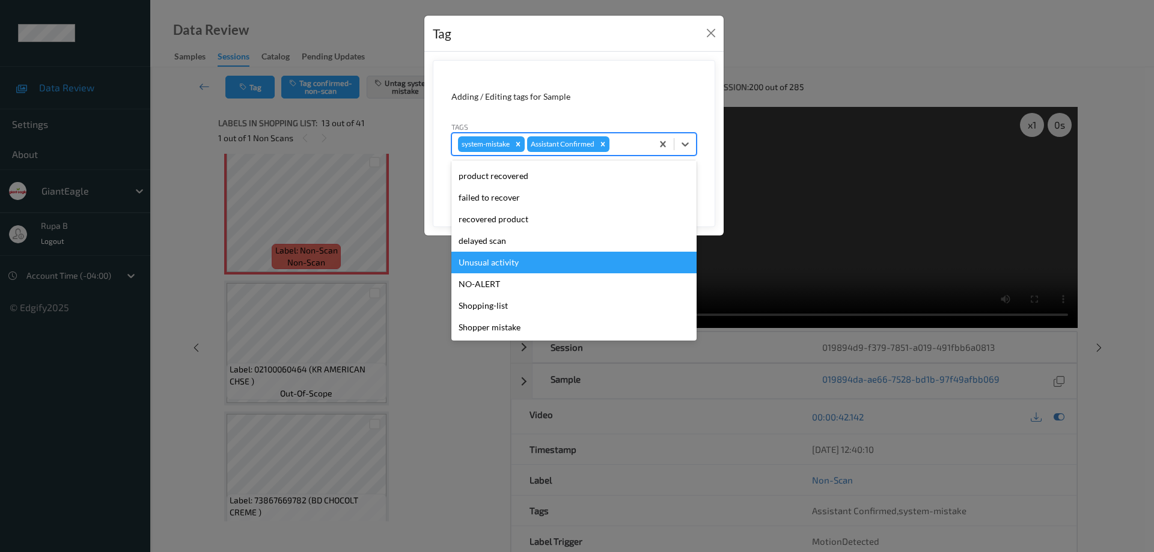
click at [519, 264] on div "Unusual activity" at bounding box center [573, 263] width 245 height 22
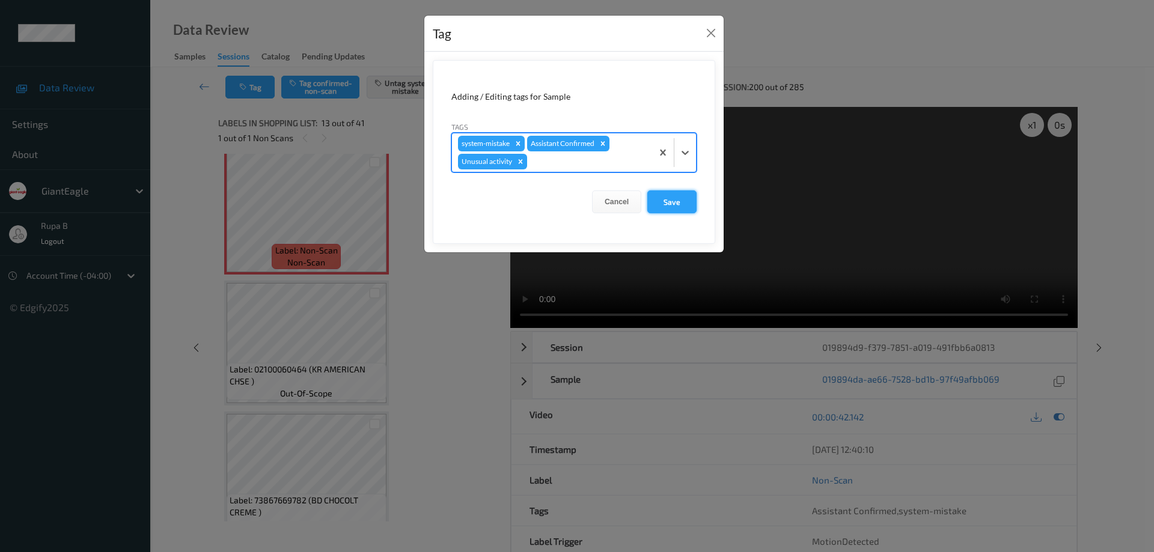
click at [683, 204] on button "Save" at bounding box center [671, 201] width 49 height 23
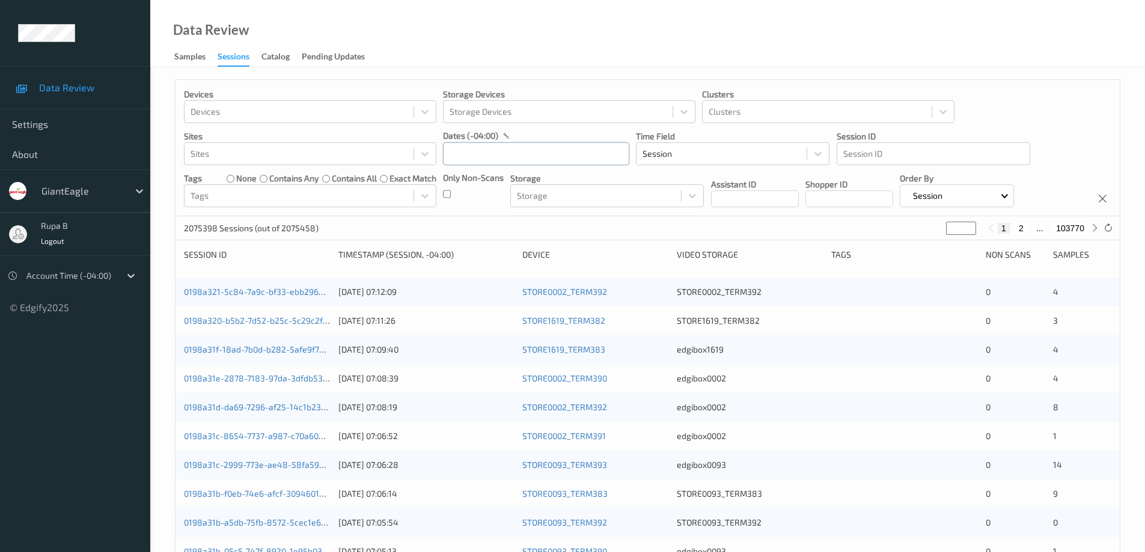
click at [577, 158] on input "text" at bounding box center [536, 153] width 186 height 23
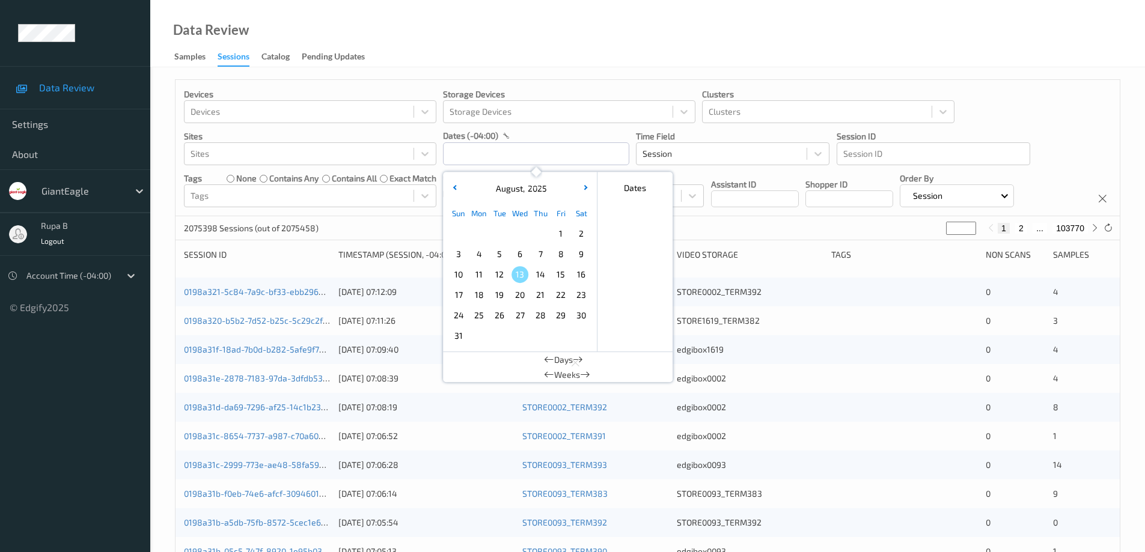
click at [479, 276] on span "11" at bounding box center [478, 274] width 17 height 17
type input "11/08/2025 00:00 -> 11/08/2025 23:59"
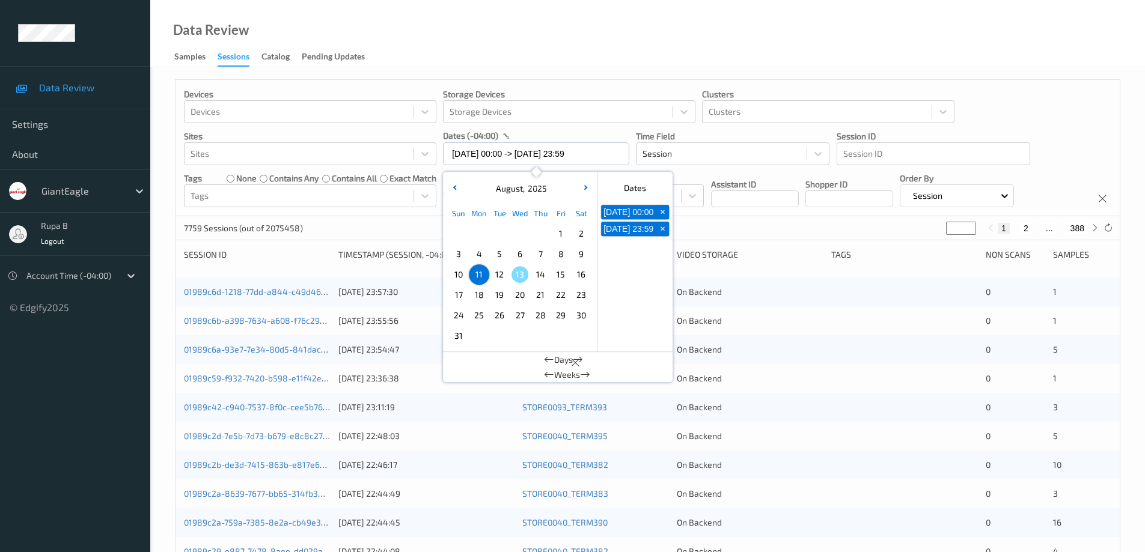
click at [1054, 112] on div "Devices Devices Storage Devices Storage Devices Clusters Clusters Sites Sites d…" at bounding box center [647, 148] width 944 height 136
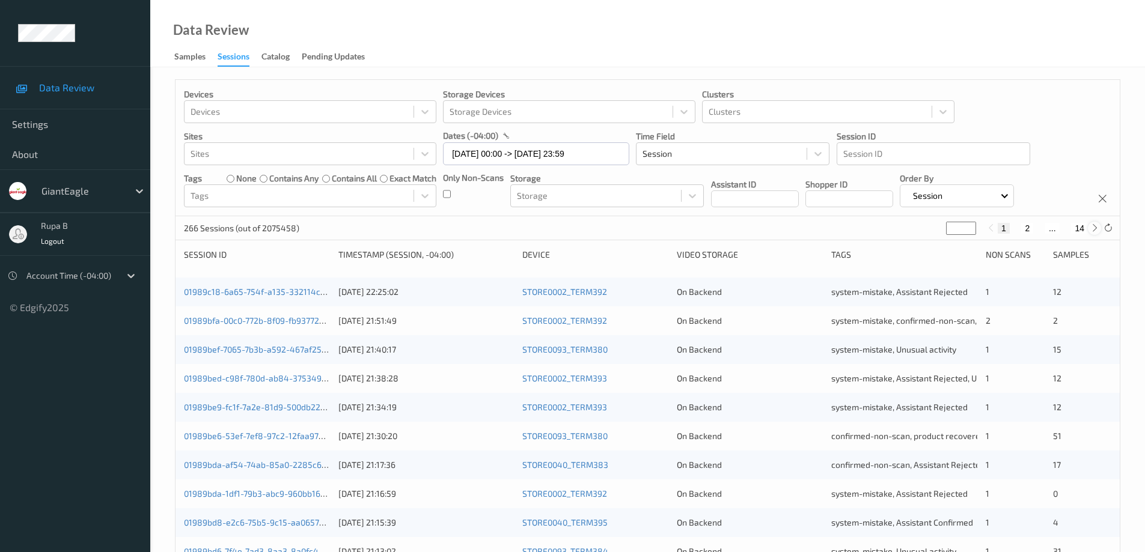
click at [1092, 230] on icon at bounding box center [1094, 228] width 9 height 9
type input "*"
click at [611, 155] on input "11/08/2025 00:00 -> 11/08/2025 23:59" at bounding box center [536, 153] width 186 height 23
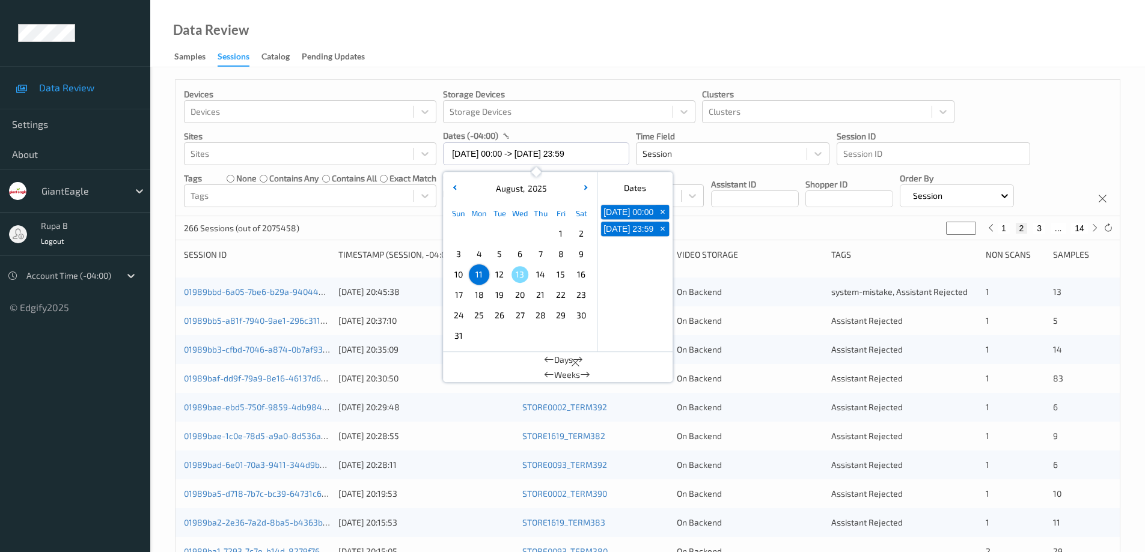
click at [459, 275] on span "10" at bounding box center [458, 274] width 17 height 17
type input "10/08/2025 00:00"
type input "*"
click at [455, 270] on span "10" at bounding box center [458, 274] width 17 height 17
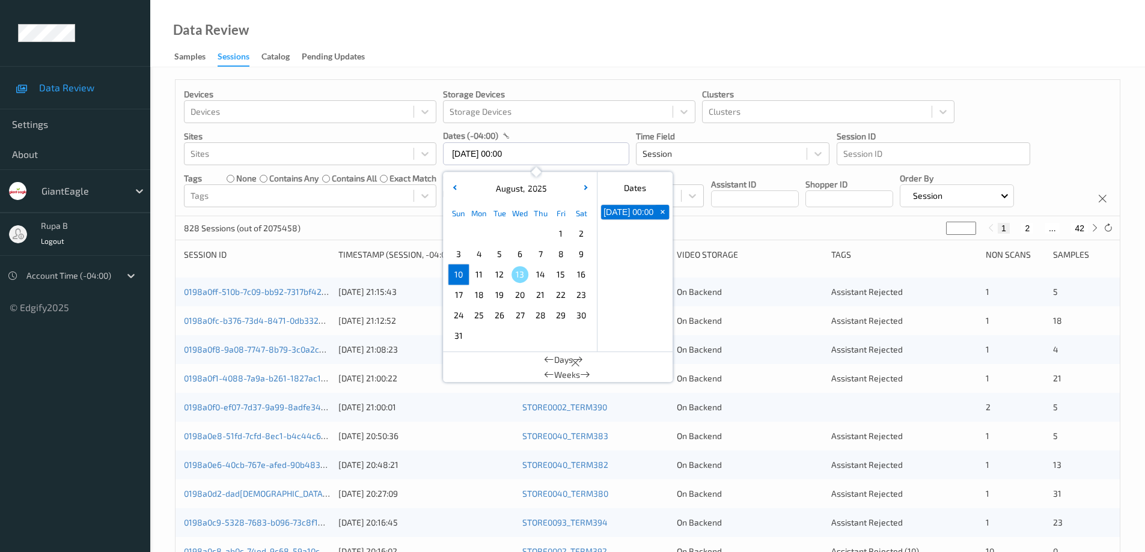
type input "10/08/2025 00:00 -> 10/08/2025 23:59"
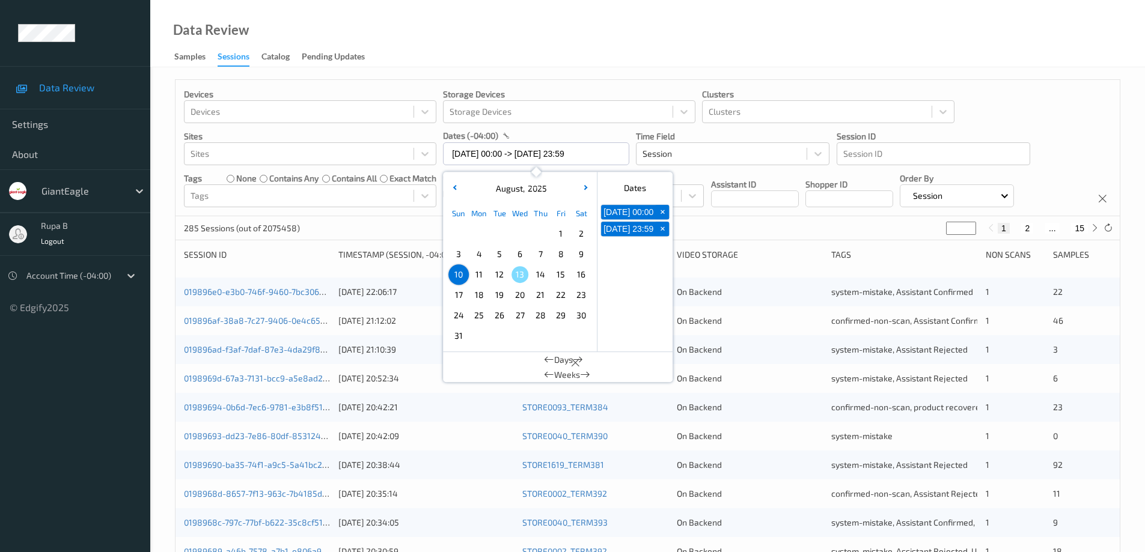
drag, startPoint x: 1069, startPoint y: 112, endPoint x: 1059, endPoint y: 113, distance: 10.8
click at [1069, 112] on div "Devices Devices Storage Devices Storage Devices Clusters Clusters Sites Sites d…" at bounding box center [647, 148] width 944 height 136
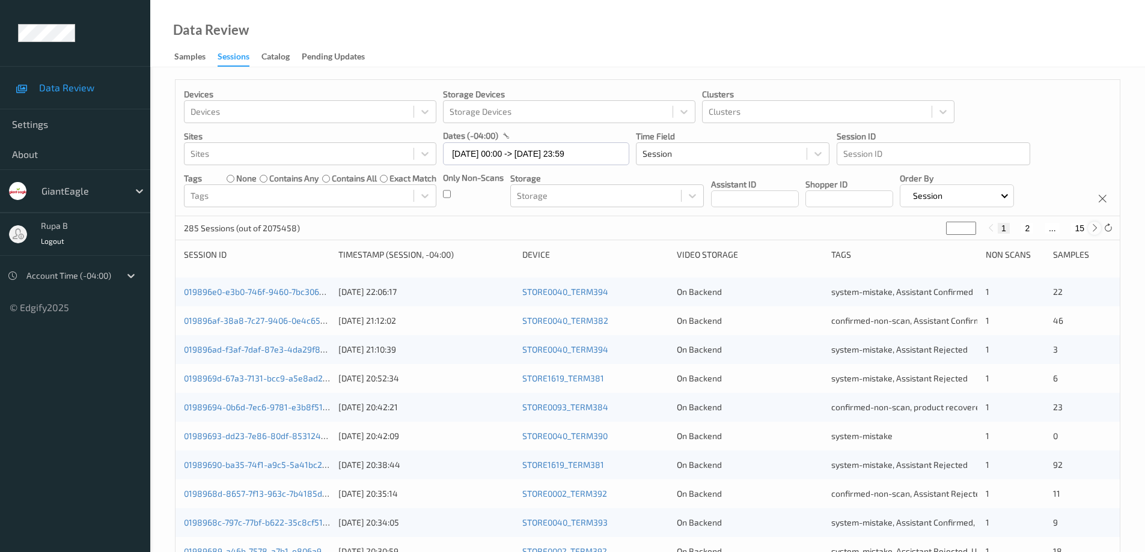
click at [1093, 226] on icon at bounding box center [1094, 228] width 9 height 9
type input "*"
click at [1093, 227] on icon at bounding box center [1094, 228] width 9 height 9
type input "*"
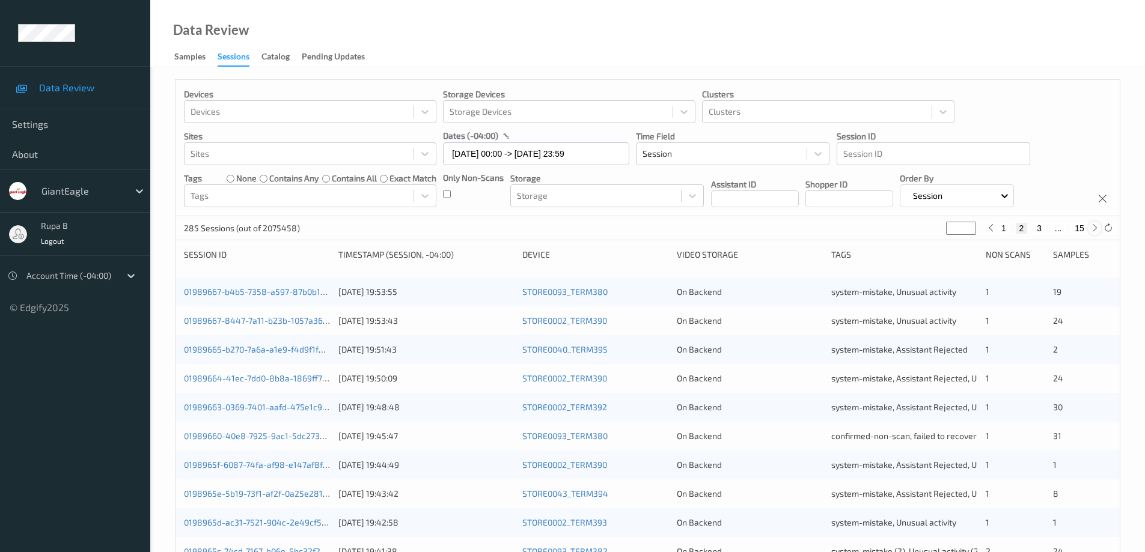
type input "*"
click at [1093, 227] on icon at bounding box center [1094, 228] width 9 height 9
type input "*"
click at [1093, 227] on icon at bounding box center [1094, 228] width 9 height 9
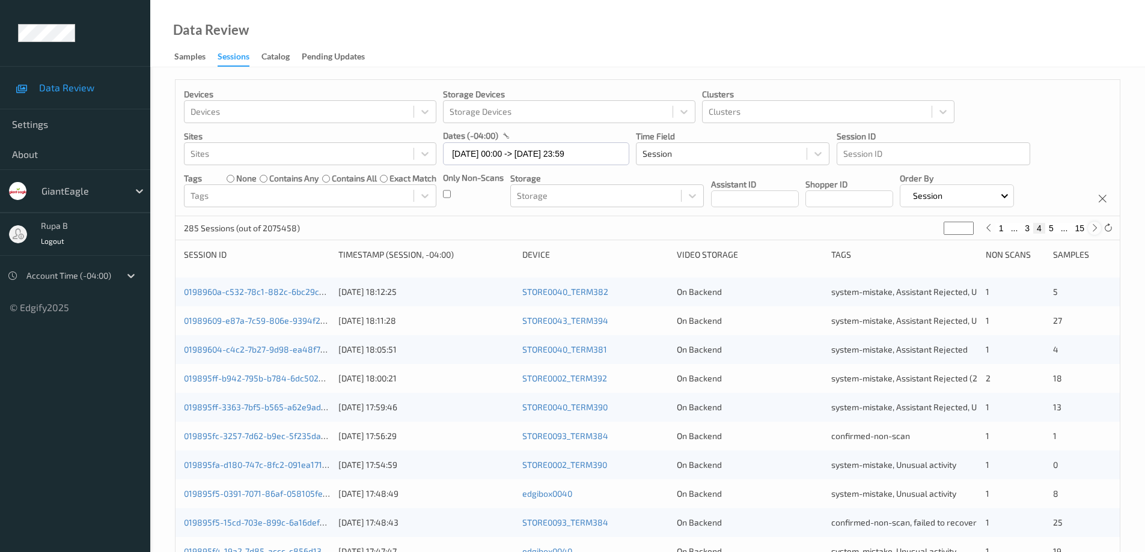
type input "*"
click at [1093, 227] on icon at bounding box center [1094, 228] width 9 height 9
type input "*"
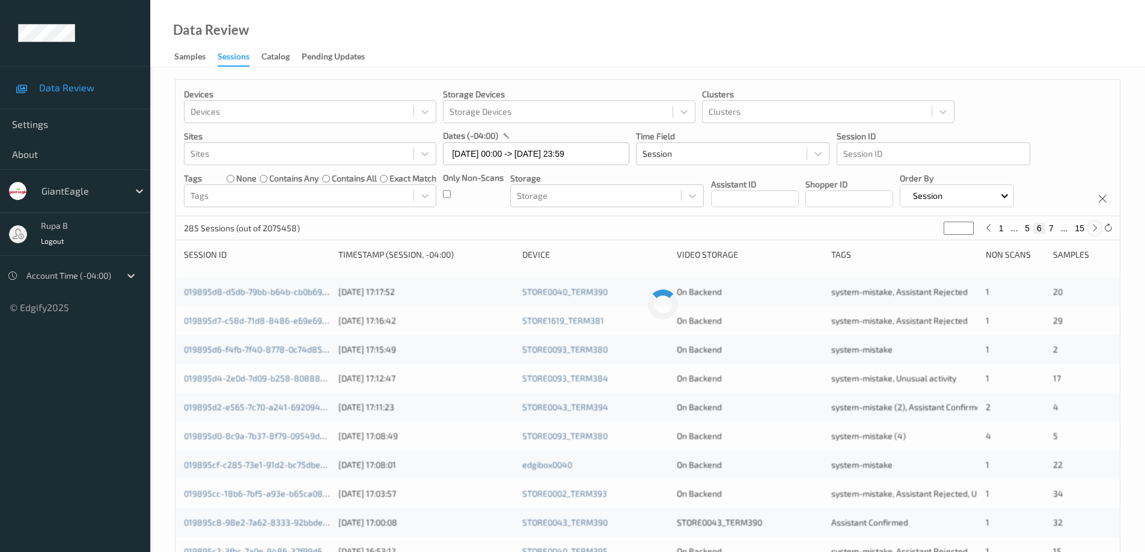
click at [1093, 227] on icon at bounding box center [1094, 228] width 9 height 9
type input "*"
click at [1093, 227] on icon at bounding box center [1094, 228] width 9 height 9
type input "*"
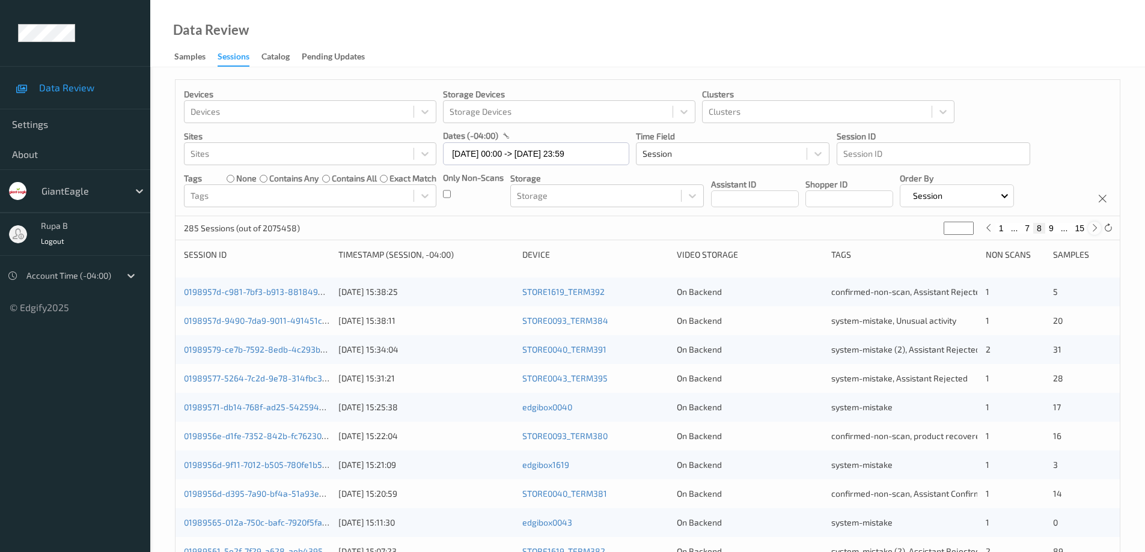
type input "*"
click at [1093, 227] on icon at bounding box center [1094, 228] width 9 height 9
type input "*"
click at [1047, 231] on button "10" at bounding box center [1048, 228] width 17 height 11
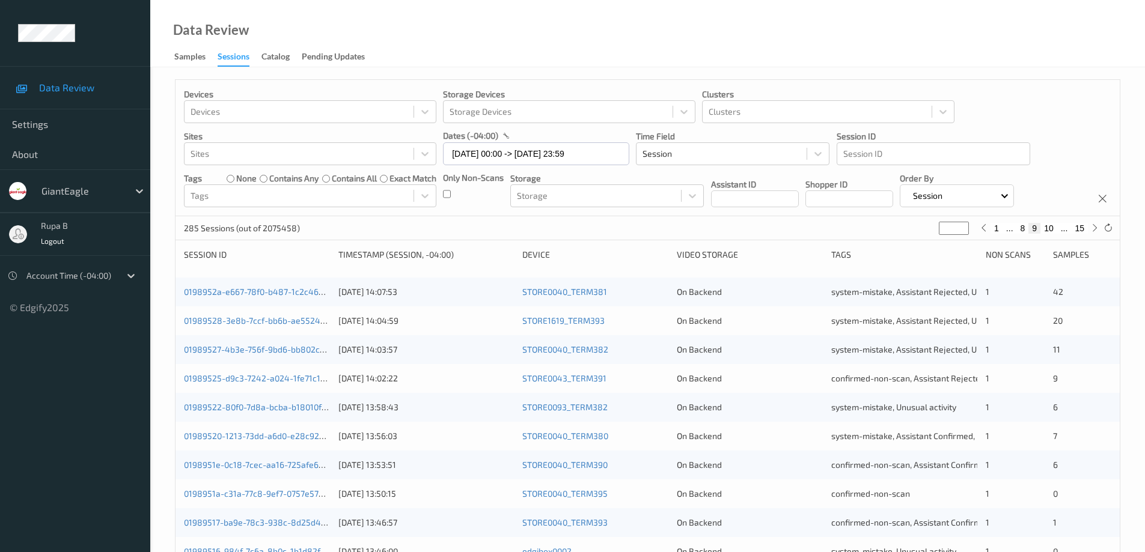
type input "**"
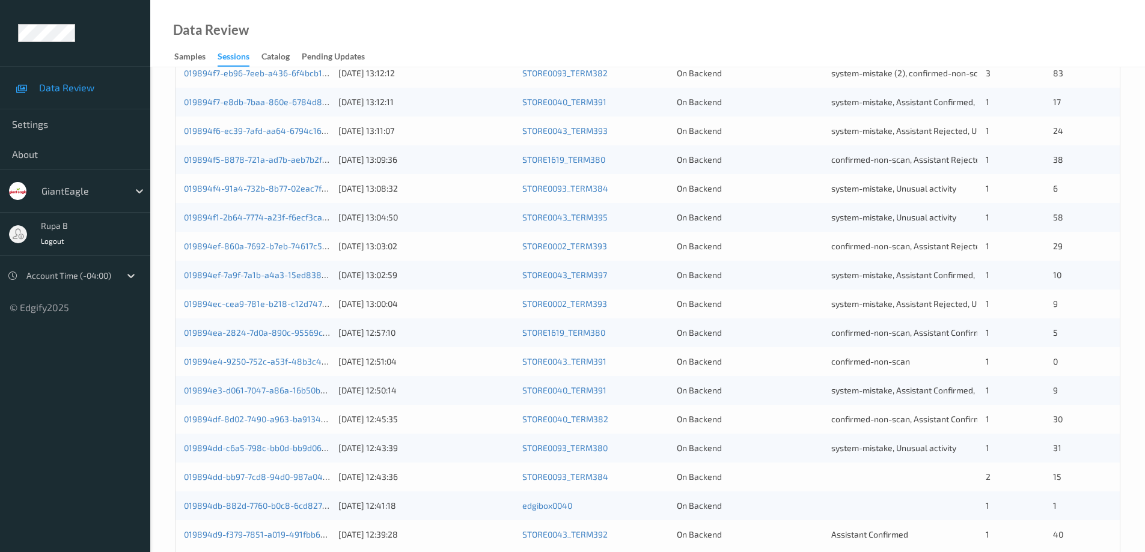
scroll to position [352, 0]
